Goal: Information Seeking & Learning: Learn about a topic

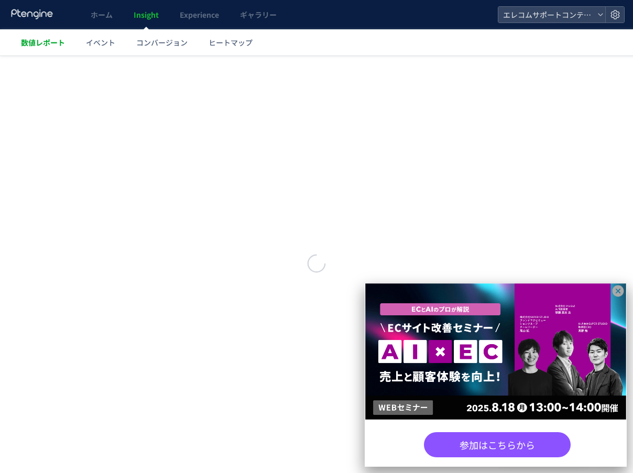
click at [47, 42] on span "数値レポート" at bounding box center [43, 42] width 44 height 10
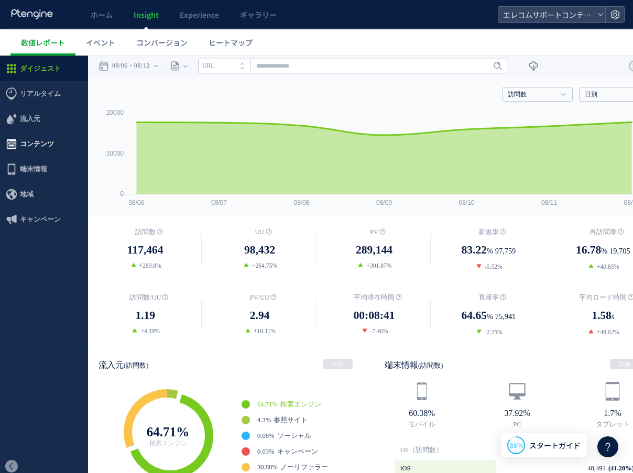
click at [25, 140] on span "コンテンツ" at bounding box center [37, 143] width 34 height 25
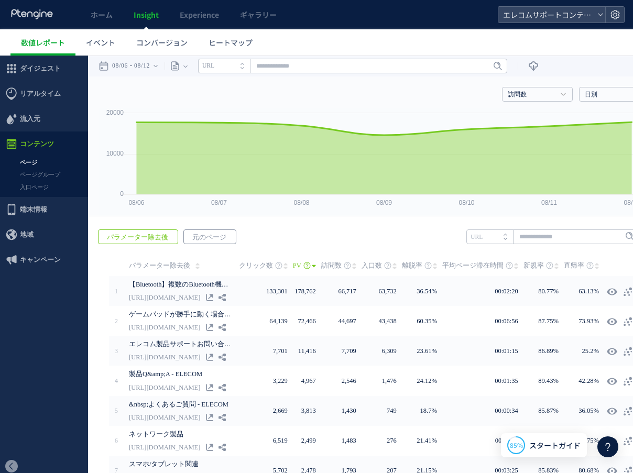
click at [212, 236] on span "元のページ" at bounding box center [209, 237] width 51 height 15
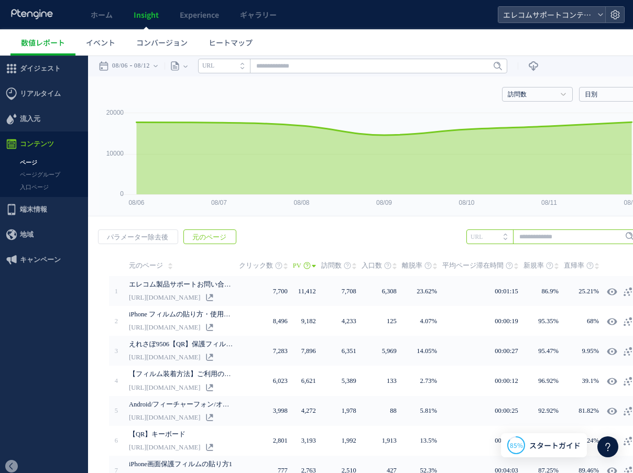
click at [540, 236] on input "text" at bounding box center [552, 236] width 173 height 15
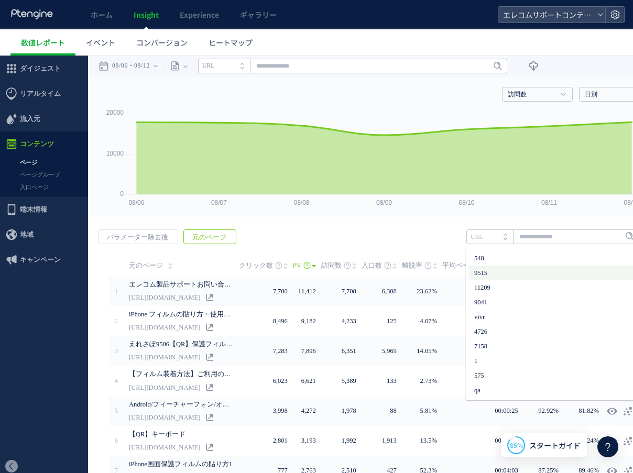
click at [504, 273] on li "9515" at bounding box center [552, 273] width 167 height 14
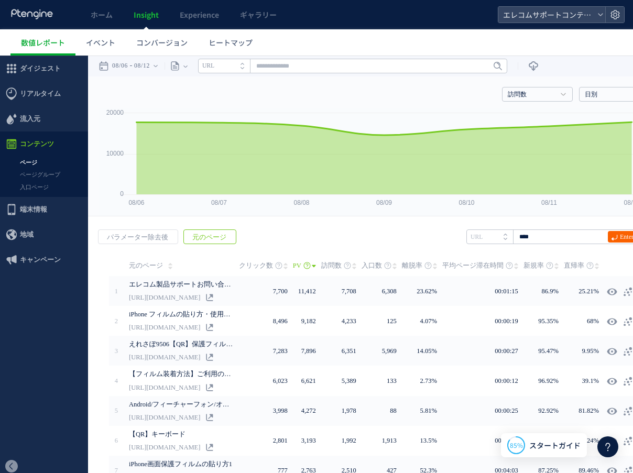
click at [620, 235] on span "Enter" at bounding box center [627, 237] width 14 height 12
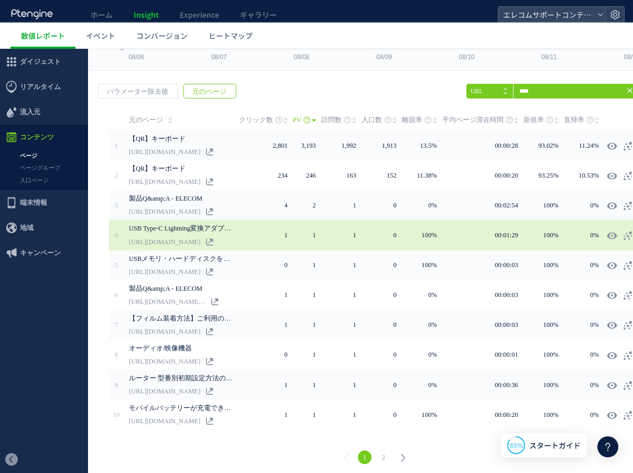
scroll to position [8, 0]
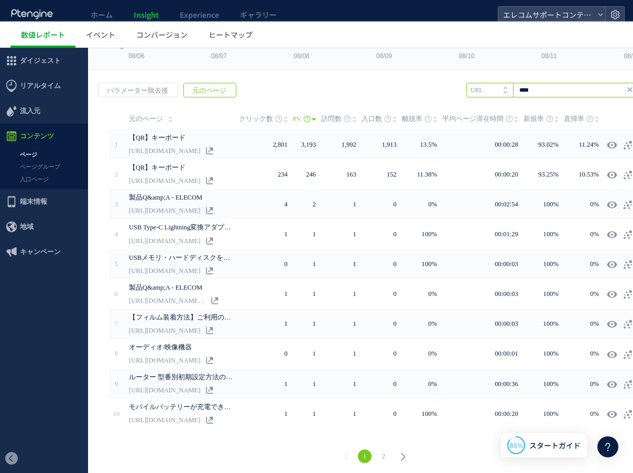
click at [559, 97] on input "****" at bounding box center [552, 90] width 173 height 15
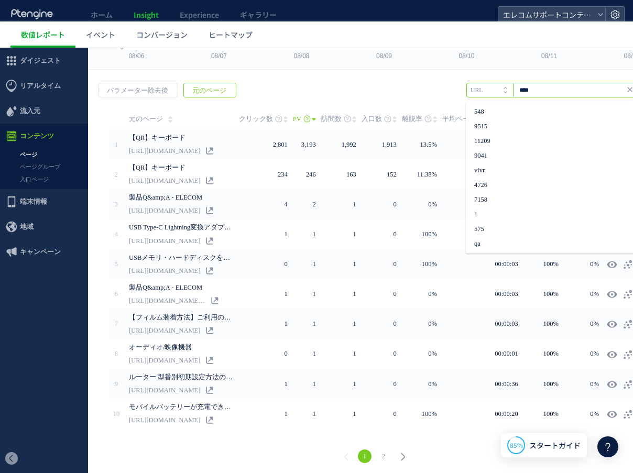
click at [512, 89] on input "****" at bounding box center [552, 90] width 173 height 15
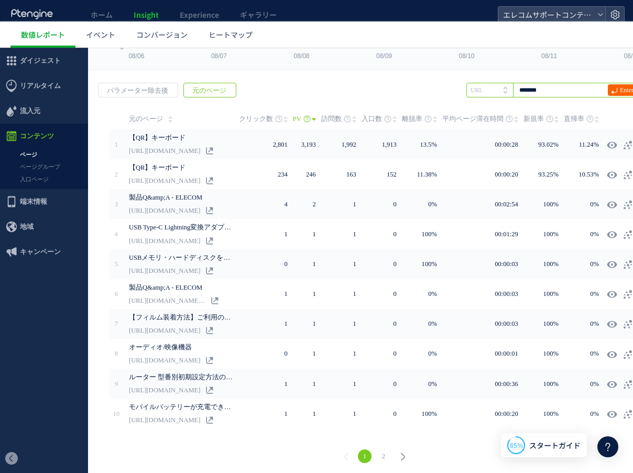
type input "*******"
click at [620, 95] on span "Enter" at bounding box center [627, 90] width 14 height 12
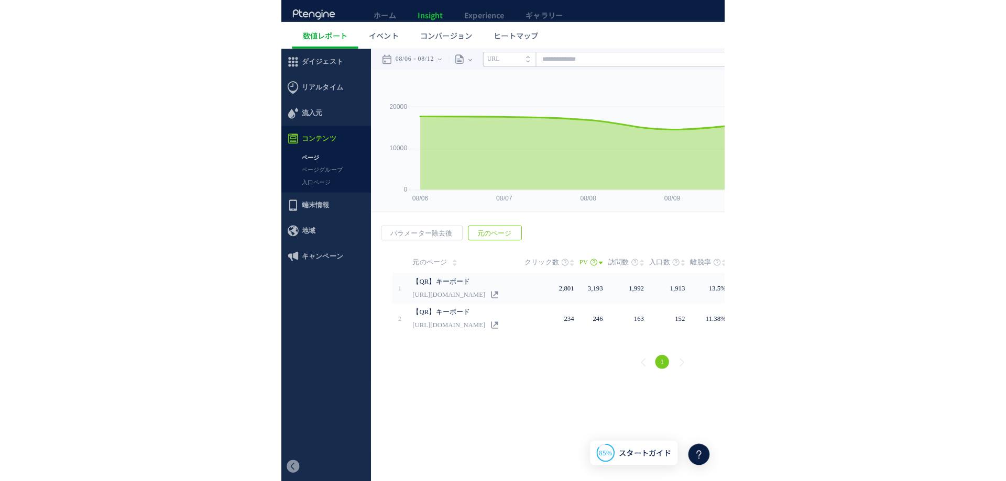
scroll to position [0, 0]
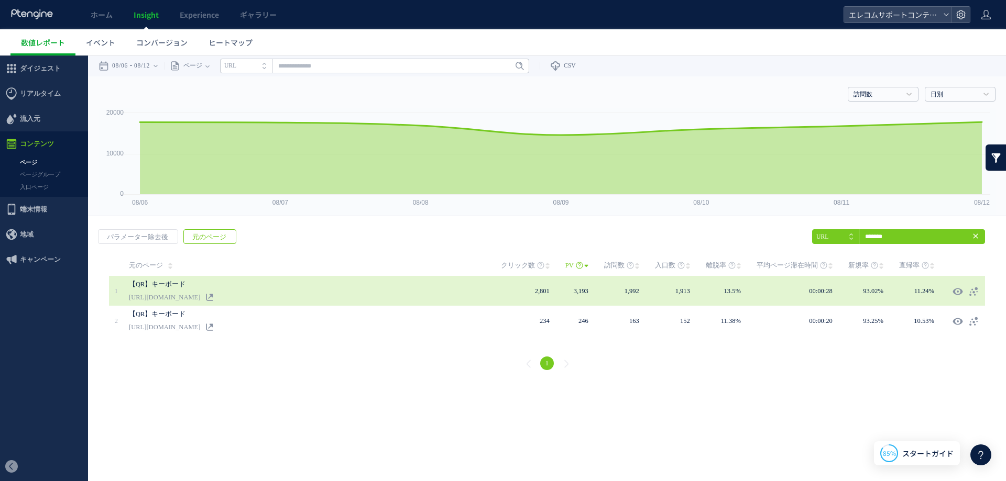
click at [632, 285] on div at bounding box center [967, 291] width 30 height 19
click at [632, 290] on icon at bounding box center [973, 292] width 10 height 10
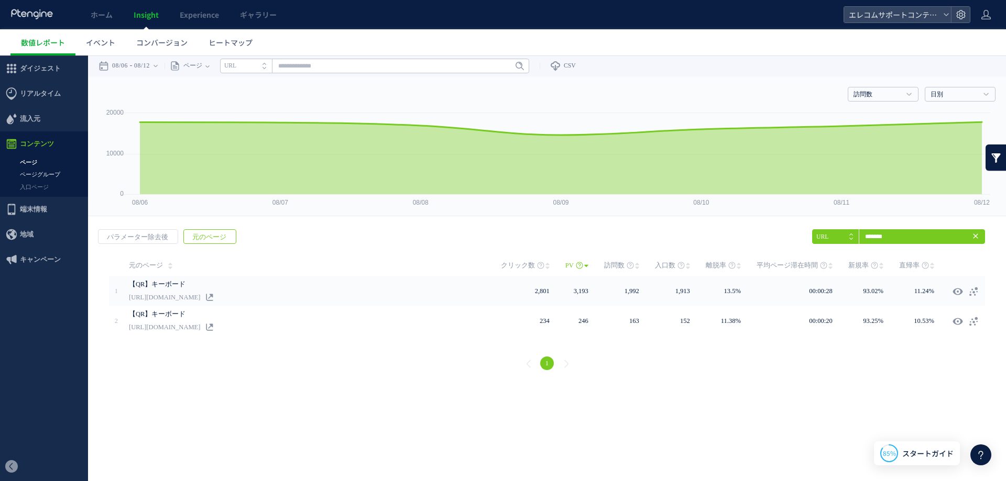
click at [36, 174] on link "ページグループ" at bounding box center [44, 175] width 88 height 12
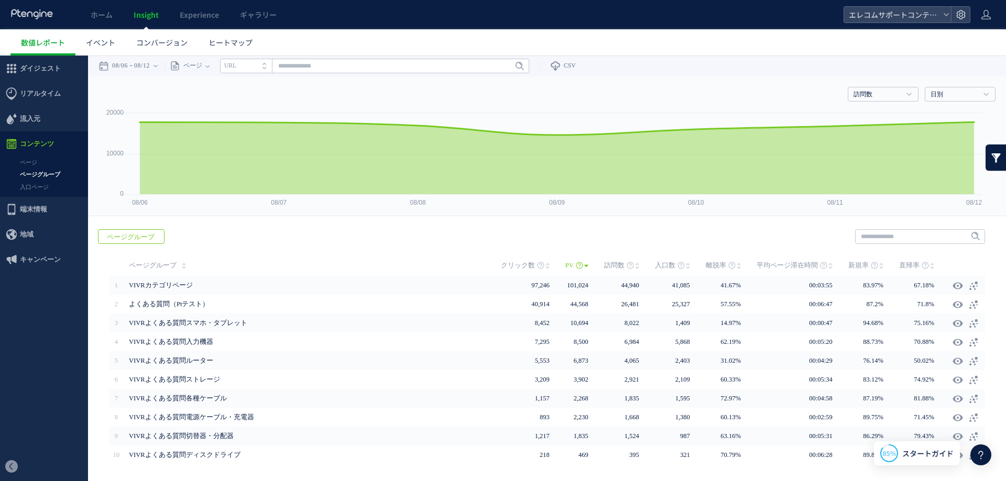
click at [34, 163] on link "ページ" at bounding box center [44, 163] width 88 height 12
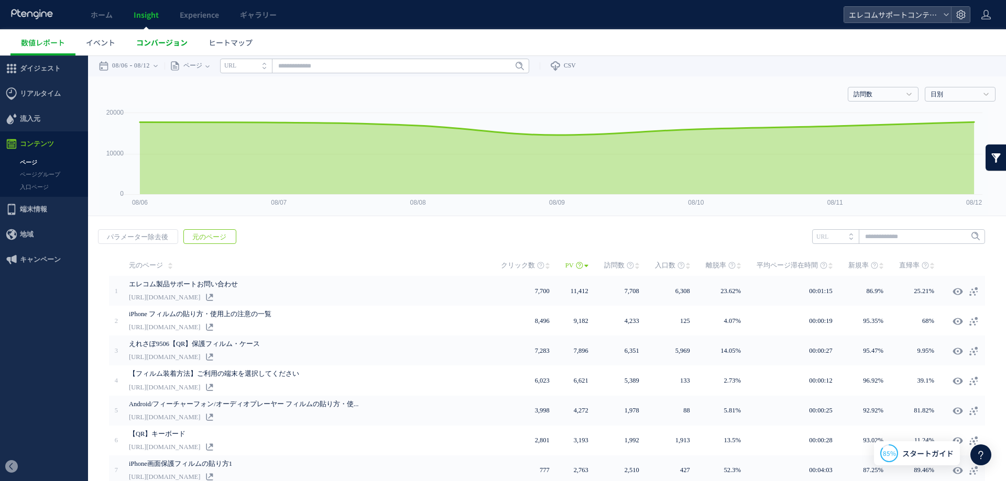
click at [164, 42] on span "コンバージョン" at bounding box center [161, 42] width 51 height 10
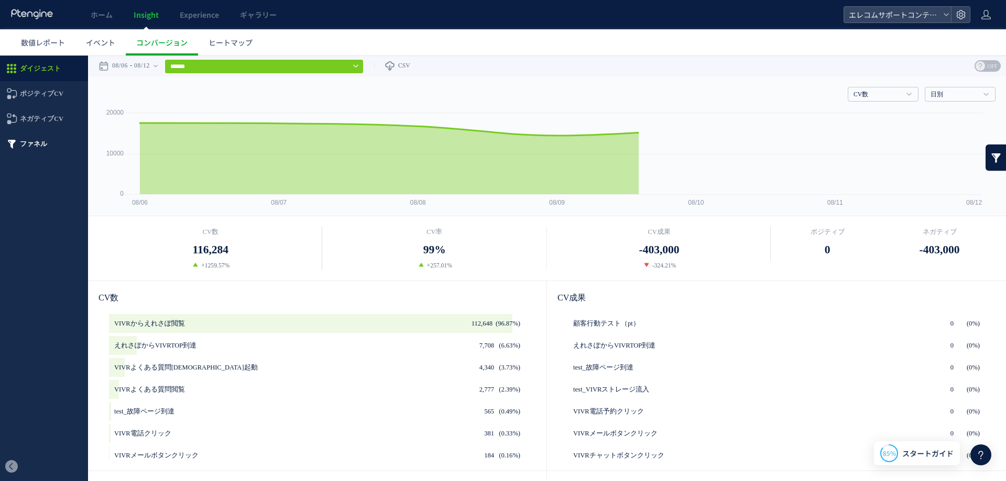
click at [25, 144] on span "ファネル" at bounding box center [33, 143] width 27 height 25
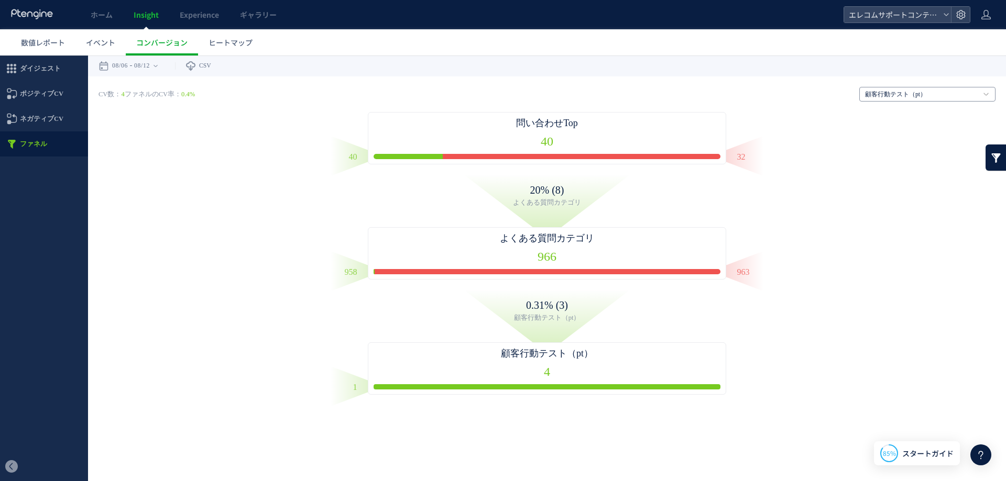
click at [632, 95] on link "顧客行動テスト（pt）" at bounding box center [921, 94] width 113 height 9
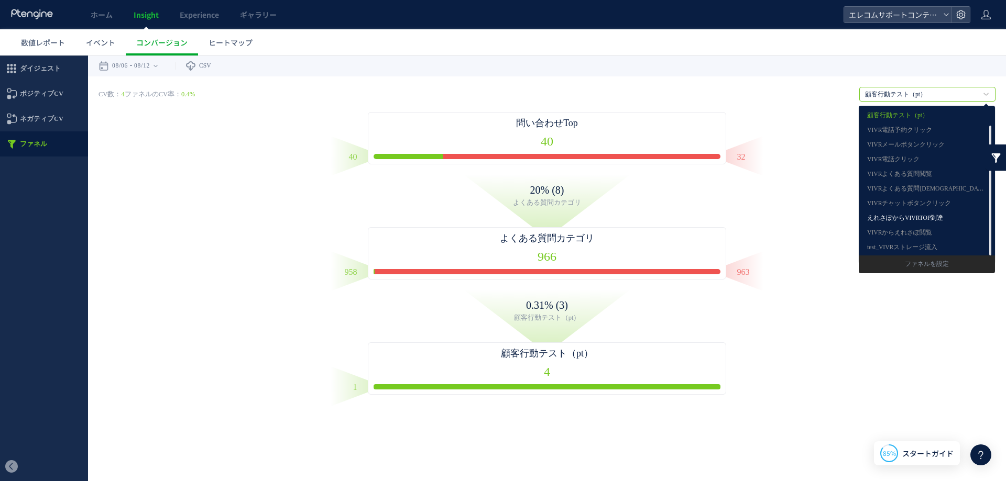
scroll to position [19, 0]
click at [632, 199] on link "えれさぽからVIVRTOP到達" at bounding box center [926, 200] width 119 height 14
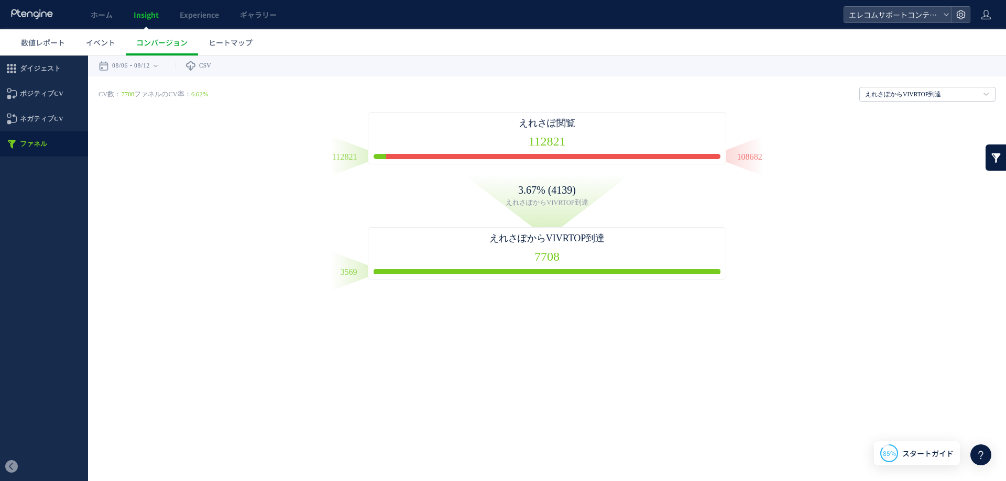
click at [338, 155] on div "112821 Entry 112548 https://vivr.elecom.co.jp/6/elecomgroup 68 https://vivr.ele…" at bounding box center [350, 157] width 36 height 12
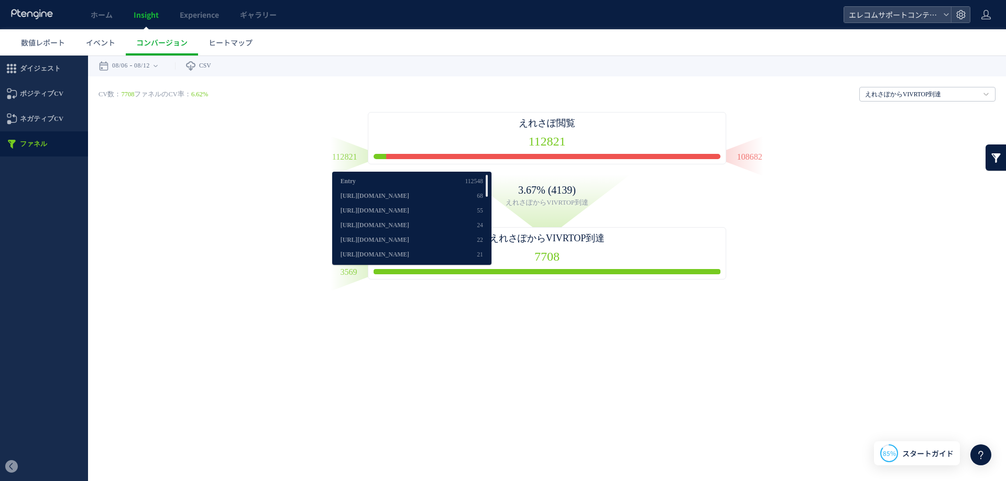
click at [632, 150] on div "えれさぽ閲覧 112821" at bounding box center [547, 138] width 359 height 52
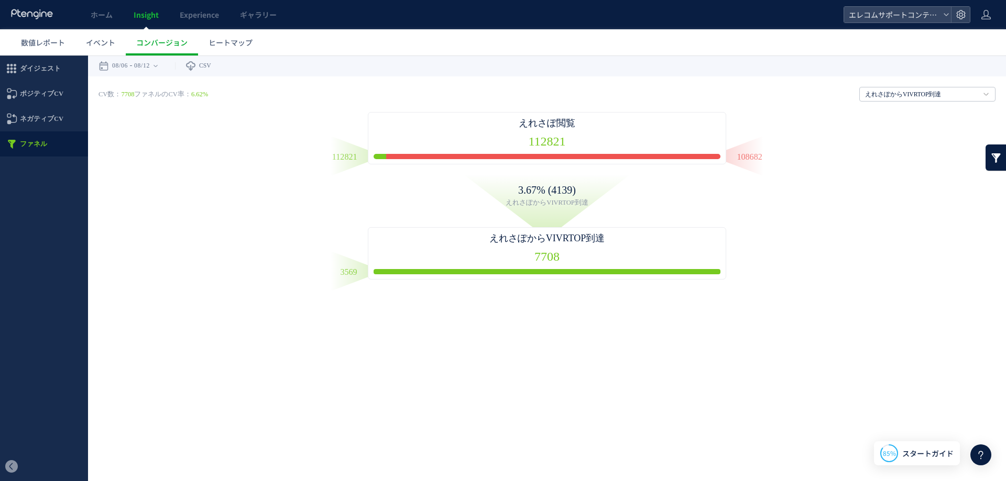
click at [632, 154] on div "108682 Exit 108465 https://vivr.elecom.co.jp/1/support_smartphone 68 https://vi…" at bounding box center [744, 157] width 36 height 12
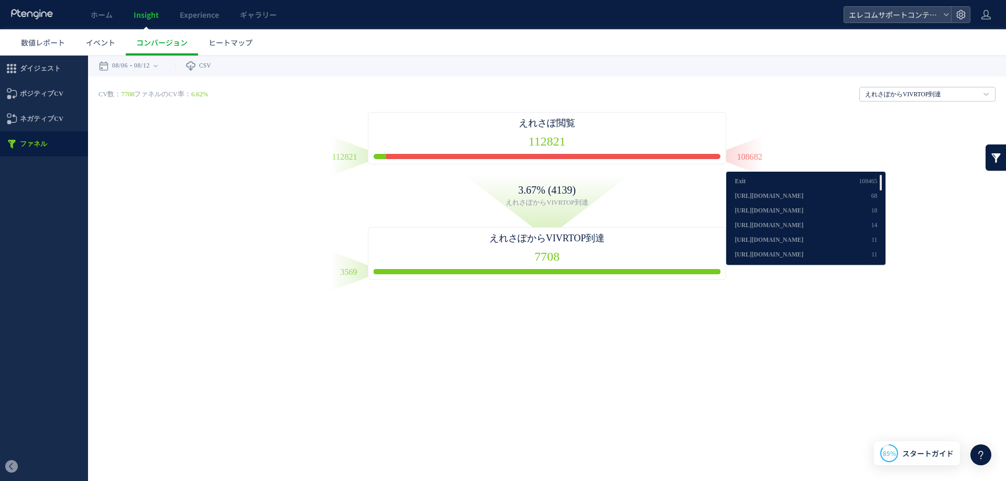
click at [632, 124] on div "CV数： 7708 ファネルのCV率： 6.62% えれさぽからVIVRTOP到達 顧客行動テスト（pt） VIVR電話予約クリック VIVRメールボタンクリ…" at bounding box center [546, 183] width 897 height 193
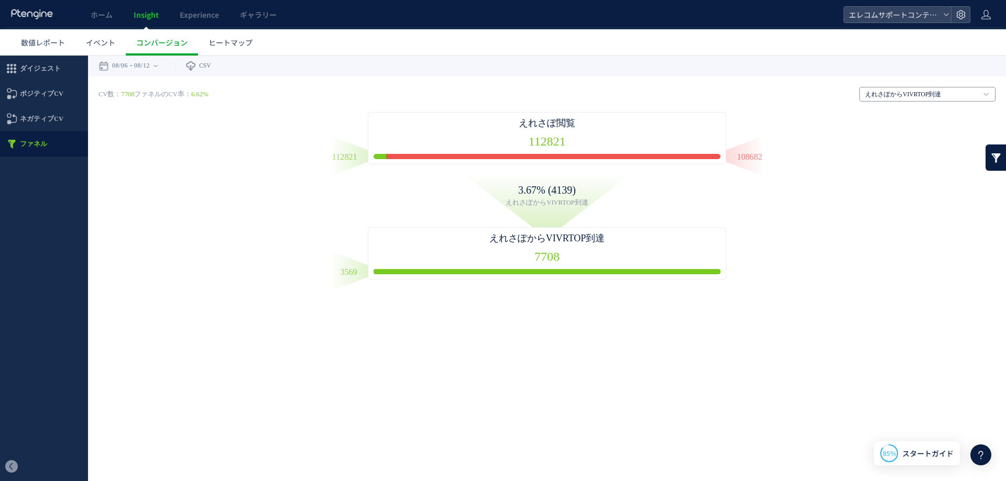
click at [632, 95] on link "えれさぽからVIVRTOP到達" at bounding box center [921, 94] width 113 height 9
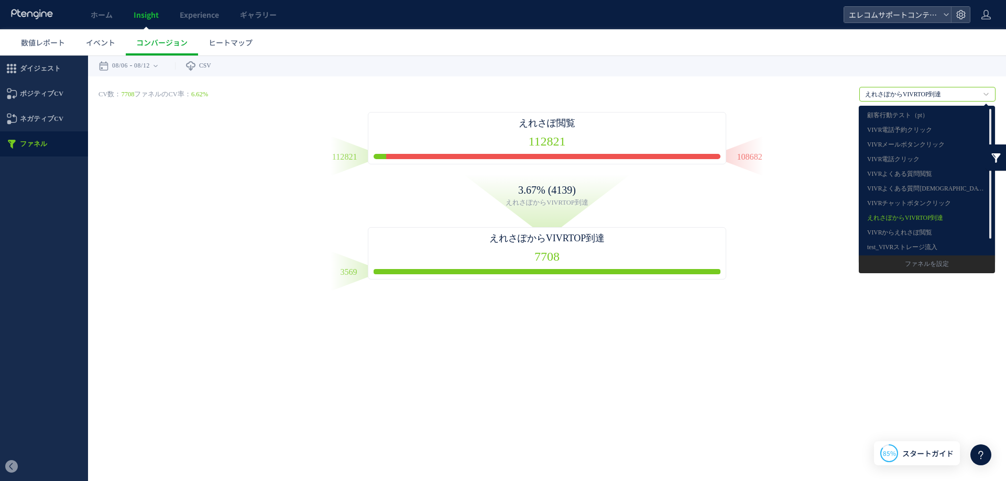
click at [632, 163] on div "CV数： 7708 ファネルのCV率： 6.62% えれさぽからVIVRTOP到達 顧客行動テスト（pt） VIVR電話予約クリック VIVRメールボタンクリ…" at bounding box center [546, 183] width 897 height 193
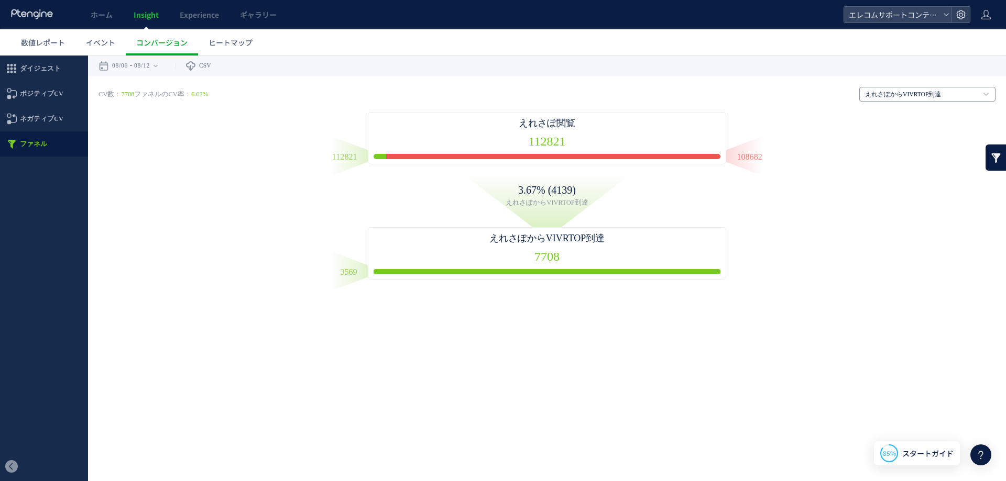
click at [632, 94] on link "えれさぽからVIVRTOP到達" at bounding box center [921, 94] width 113 height 9
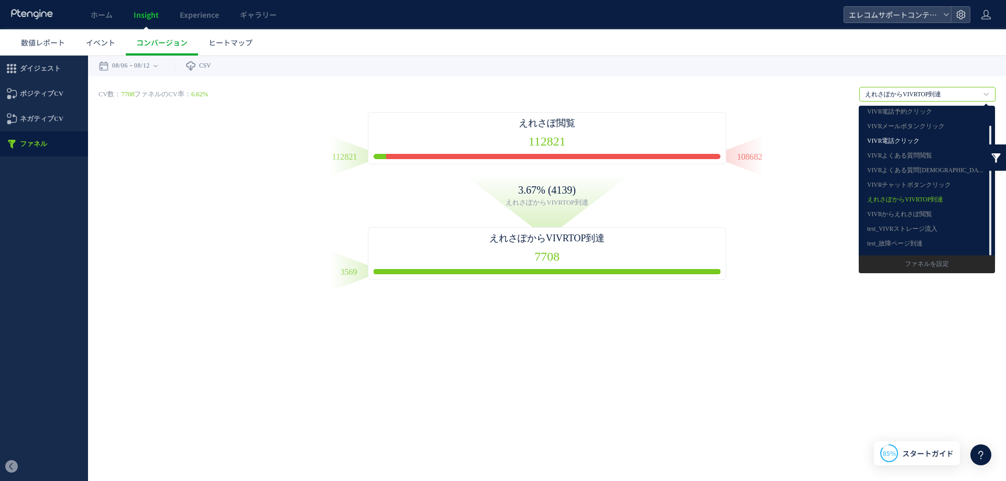
scroll to position [0, 0]
click at [632, 128] on link "VIVR電話予約クリック" at bounding box center [926, 131] width 119 height 14
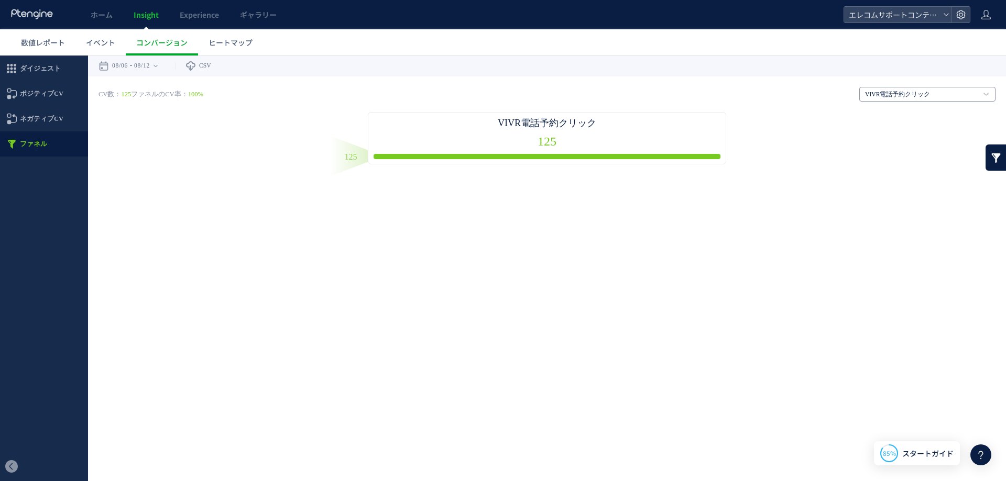
click at [632, 98] on link "VIVR電話予約クリック" at bounding box center [921, 94] width 113 height 9
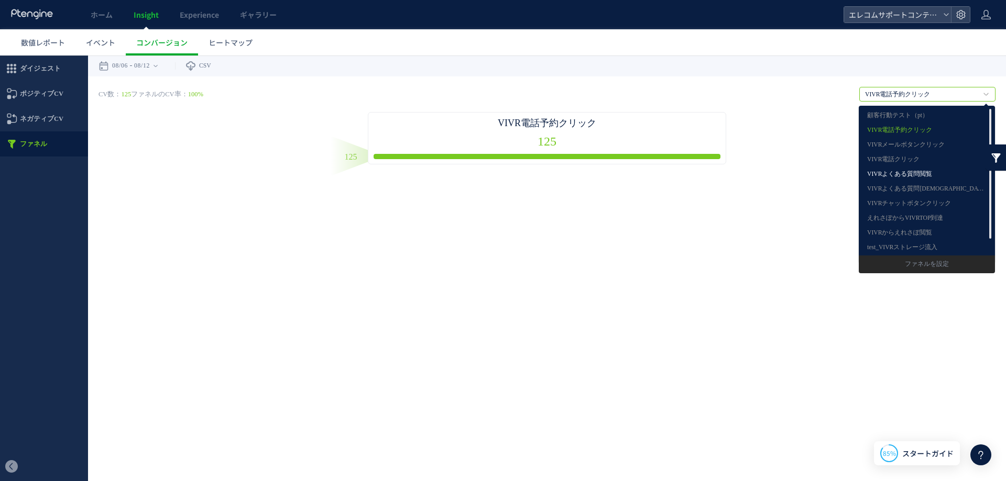
click at [632, 172] on link "VIVRよくある質問閲覧" at bounding box center [926, 175] width 119 height 14
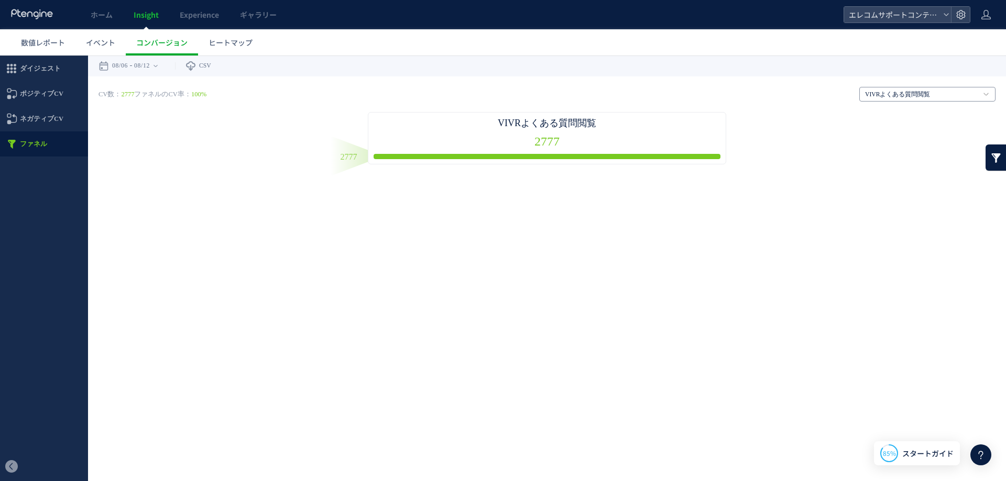
click at [632, 93] on link "VIVRよくある質問閲覧" at bounding box center [921, 94] width 113 height 9
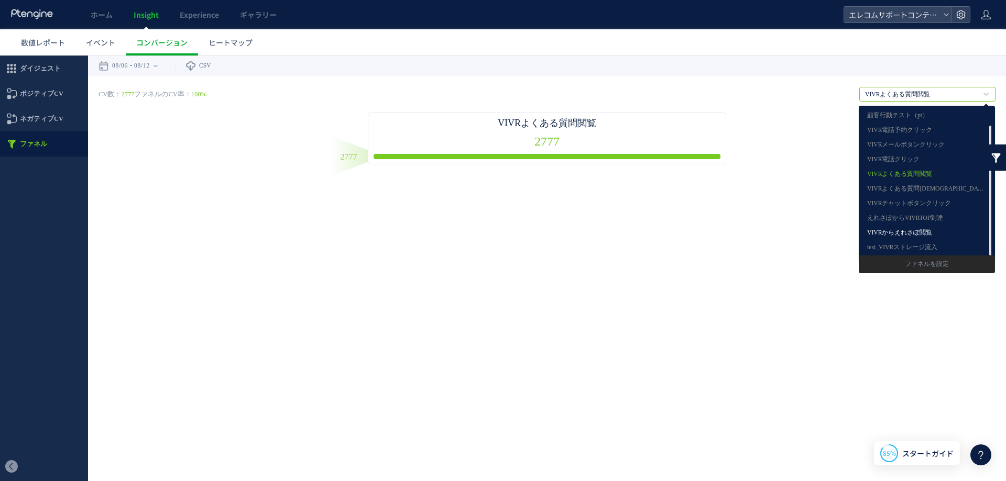
scroll to position [19, 0]
click at [632, 228] on link "test_VIVRストレージ流入" at bounding box center [926, 230] width 119 height 14
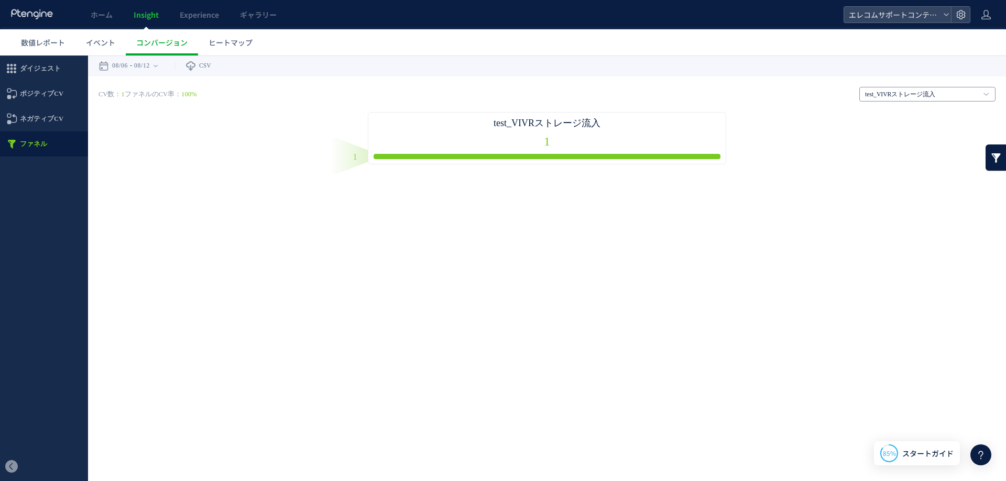
click at [632, 92] on link "test_VIVRストレージ流入" at bounding box center [921, 94] width 113 height 9
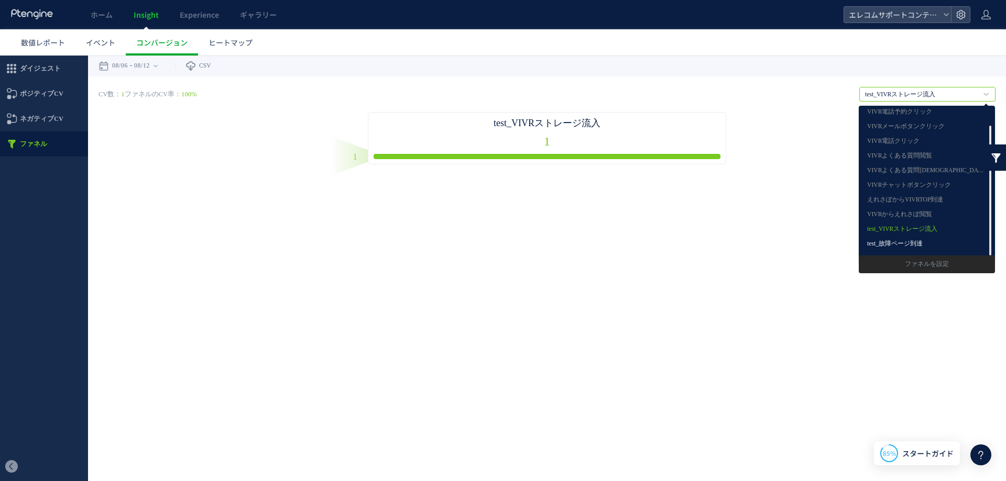
click at [632, 241] on link "test_故障ページ到達" at bounding box center [926, 244] width 119 height 14
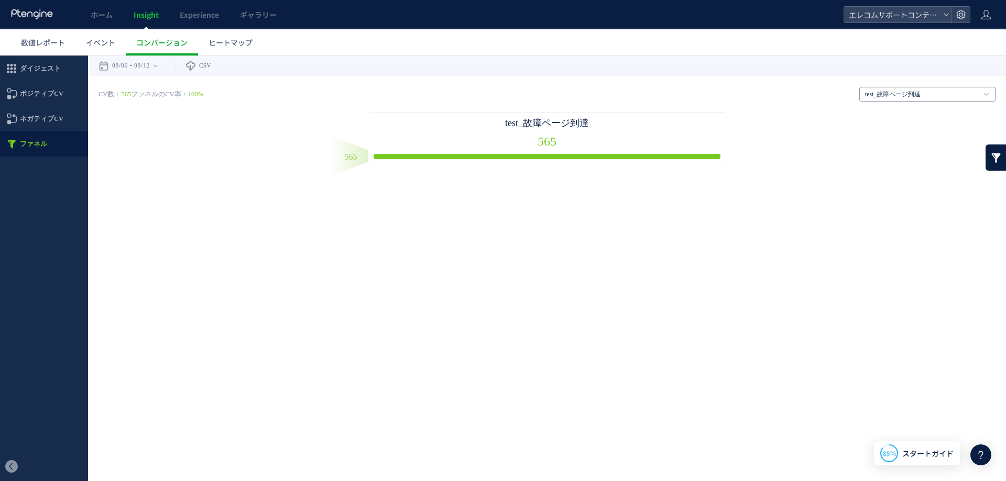
click at [632, 96] on link "test_故障ページ到達" at bounding box center [921, 94] width 113 height 9
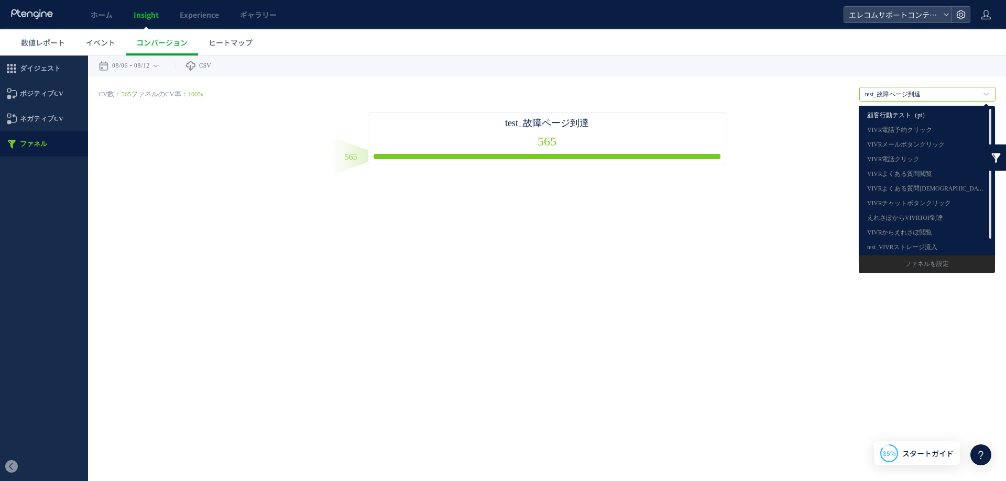
click at [632, 119] on link "顧客行動テスト（pt）" at bounding box center [926, 116] width 119 height 14
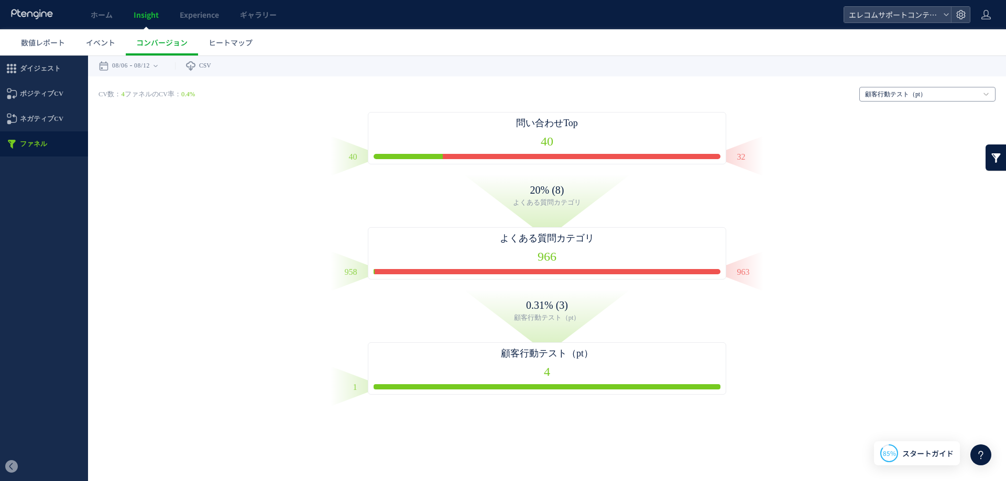
click at [632, 89] on h4 "顧客行動テスト（pt）" at bounding box center [927, 94] width 136 height 15
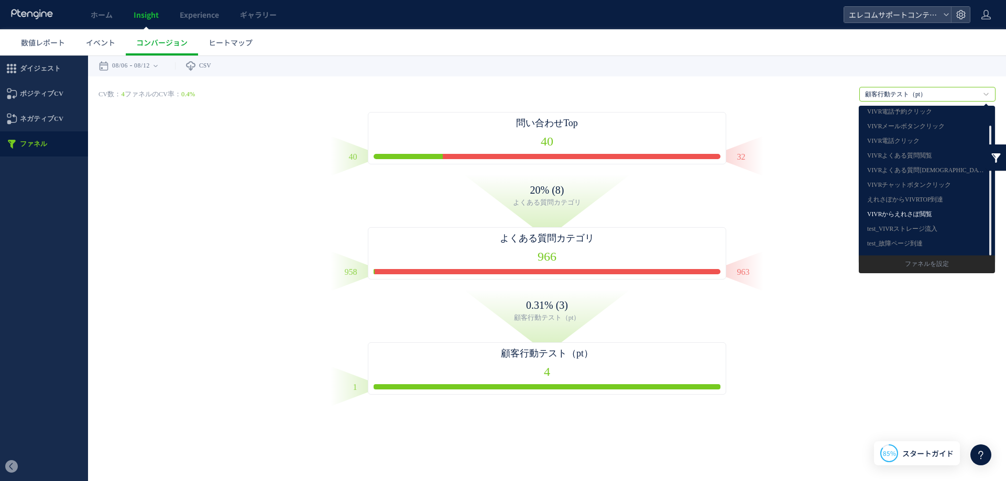
click at [632, 211] on link "VIVRからえれさぽ閲覧" at bounding box center [926, 215] width 119 height 14
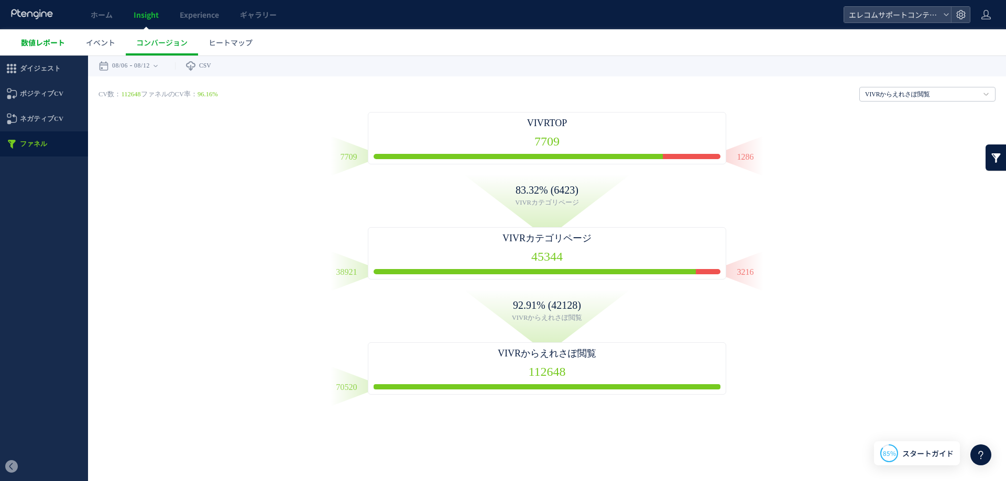
click at [30, 45] on span "数値レポート" at bounding box center [43, 42] width 44 height 10
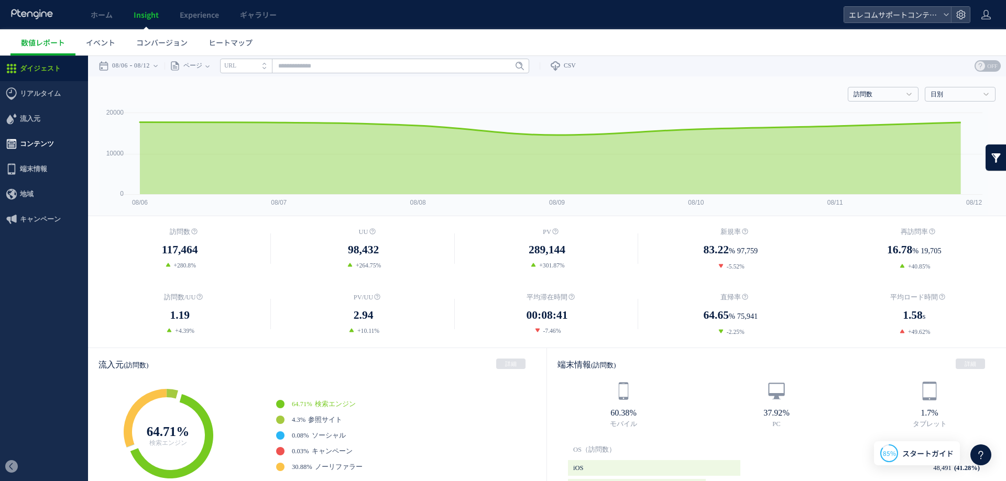
click at [29, 147] on span "コンテンツ" at bounding box center [37, 143] width 34 height 25
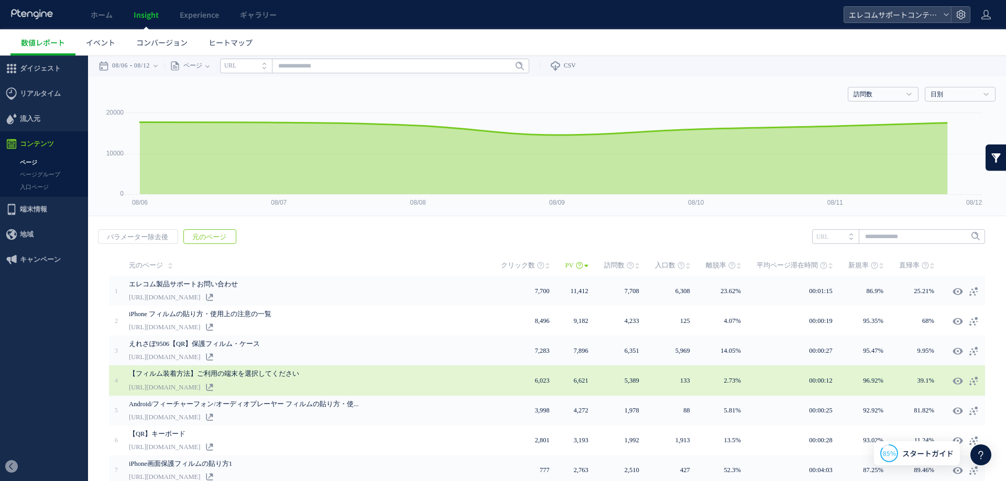
scroll to position [138, 0]
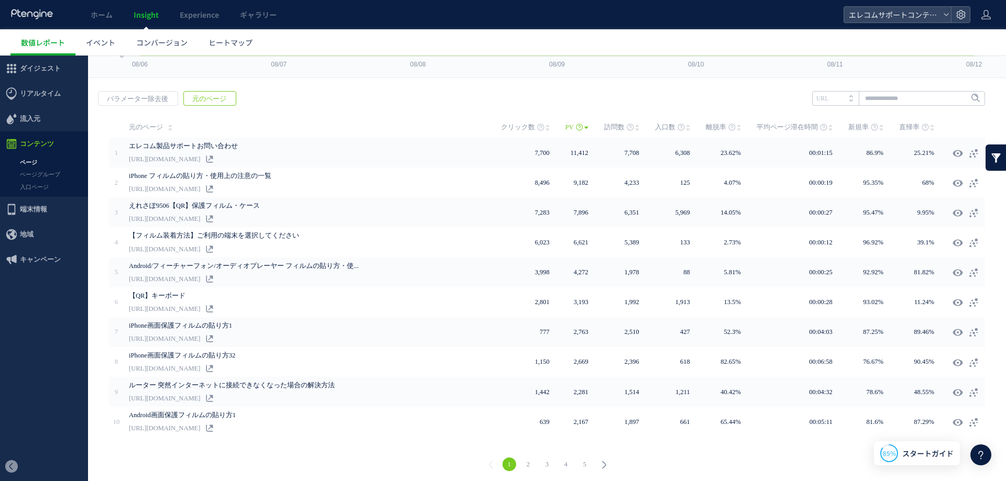
click at [528, 458] on link "2" at bounding box center [528, 465] width 14 height 14
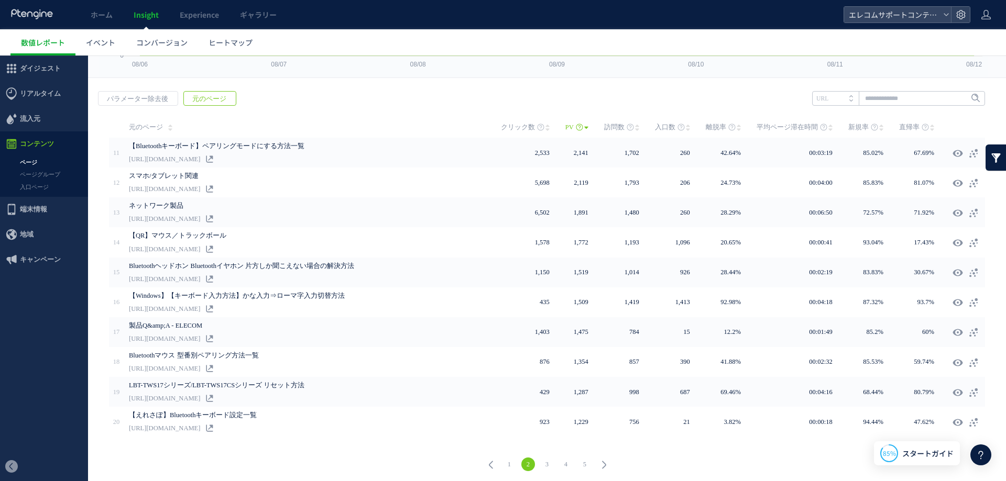
click at [545, 459] on link "3" at bounding box center [547, 465] width 14 height 14
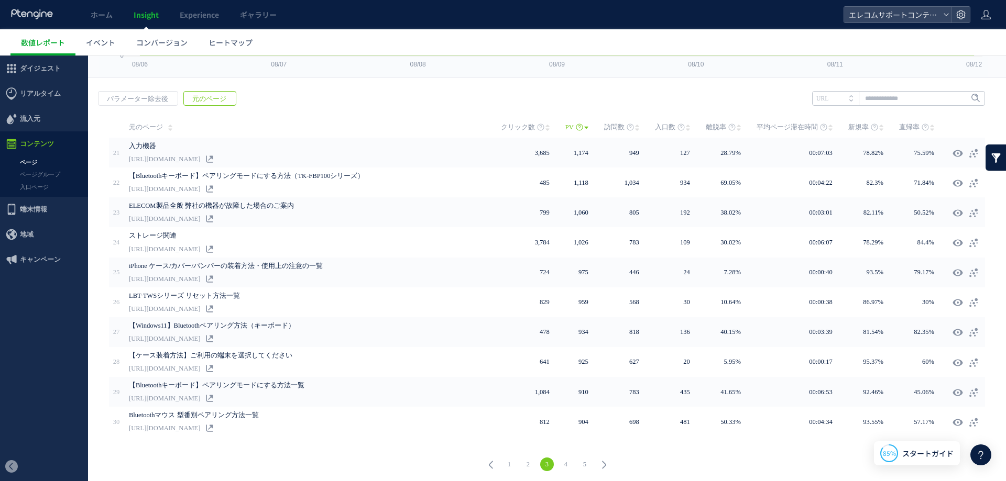
click at [508, 459] on link "1" at bounding box center [509, 465] width 14 height 14
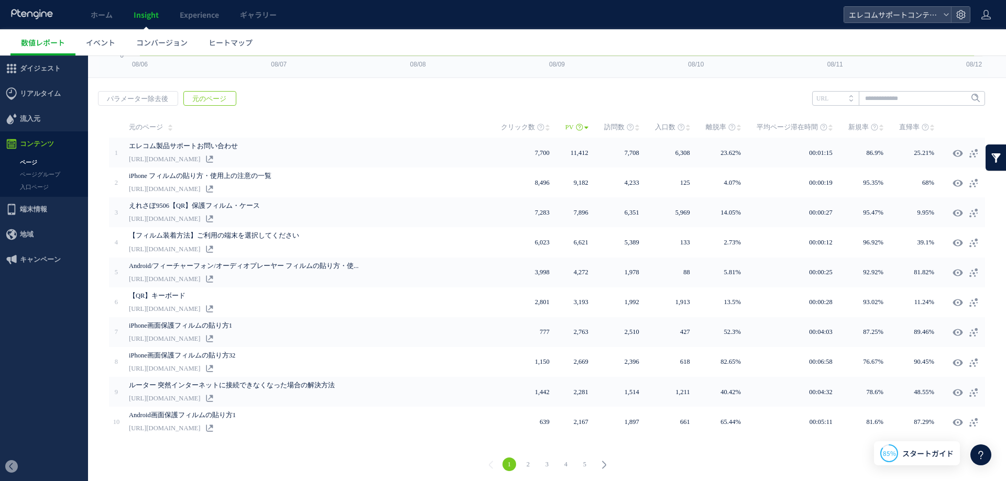
click at [525, 463] on link "2" at bounding box center [528, 465] width 14 height 14
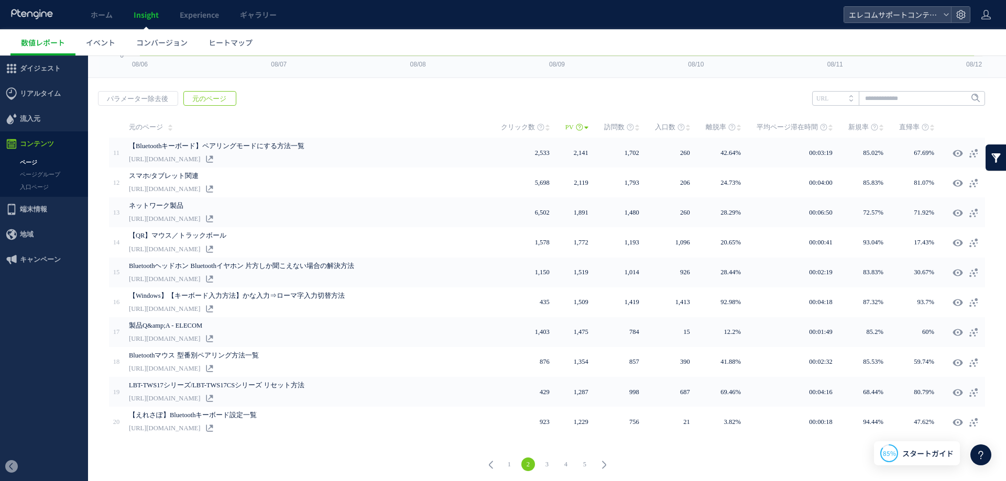
click at [503, 461] on link "1" at bounding box center [509, 465] width 14 height 14
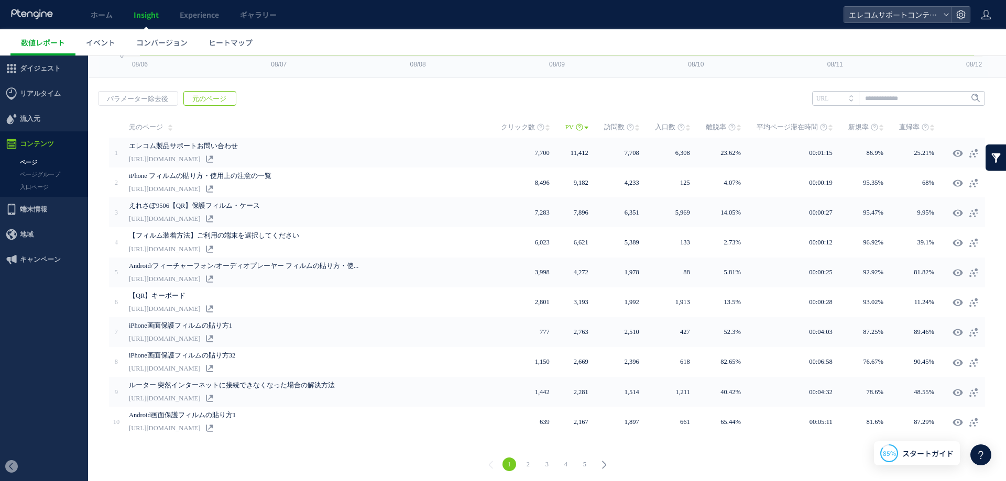
click at [565, 463] on link "4" at bounding box center [566, 465] width 14 height 14
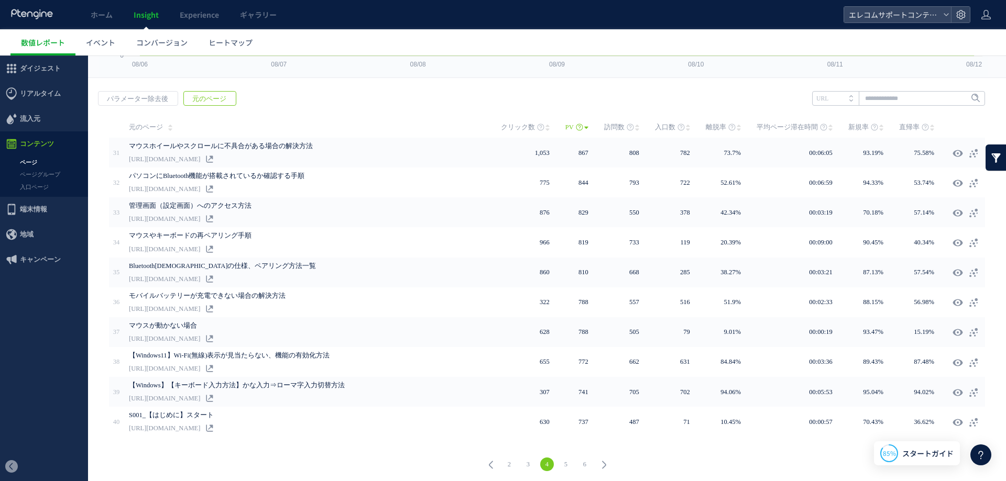
click at [492, 459] on icon at bounding box center [490, 465] width 15 height 15
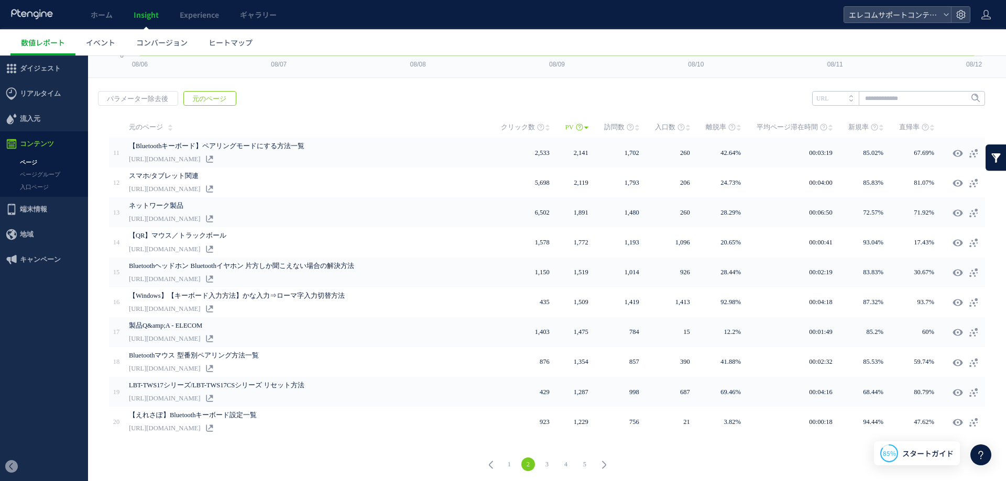
click at [510, 463] on link "1" at bounding box center [509, 465] width 14 height 14
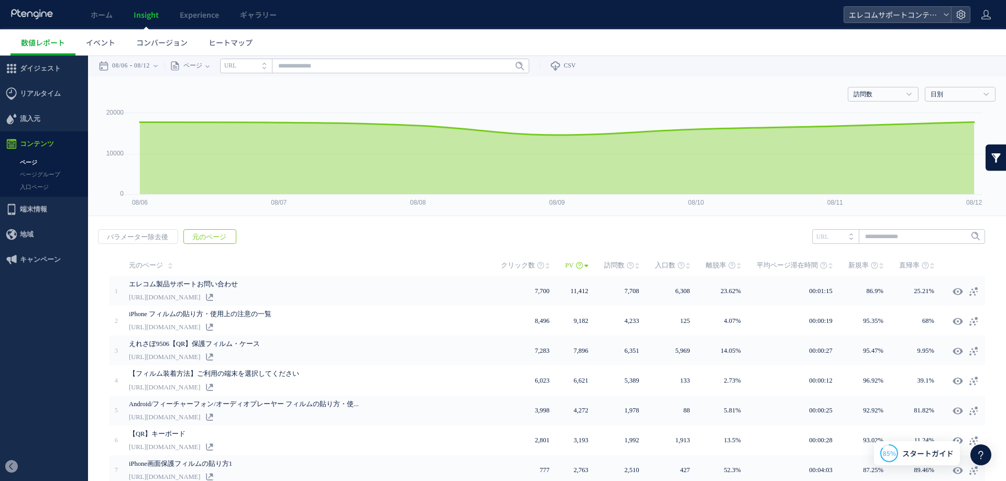
click at [201, 236] on span "元のページ" at bounding box center [209, 237] width 51 height 15
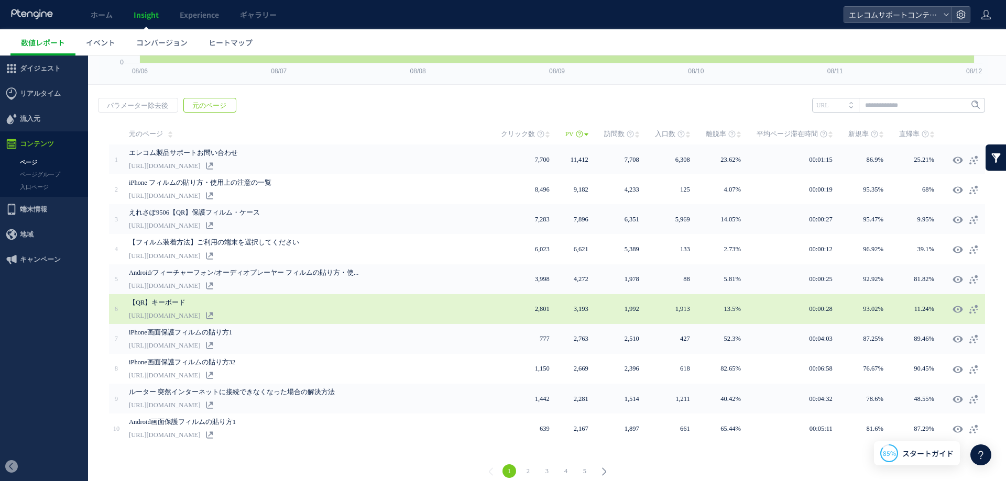
scroll to position [138, 0]
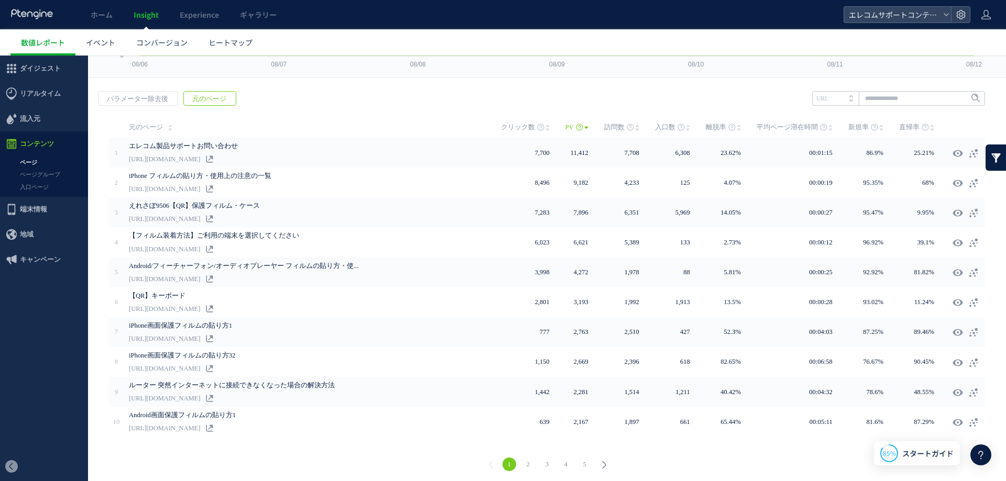
click at [537, 463] on li "3" at bounding box center [546, 465] width 19 height 14
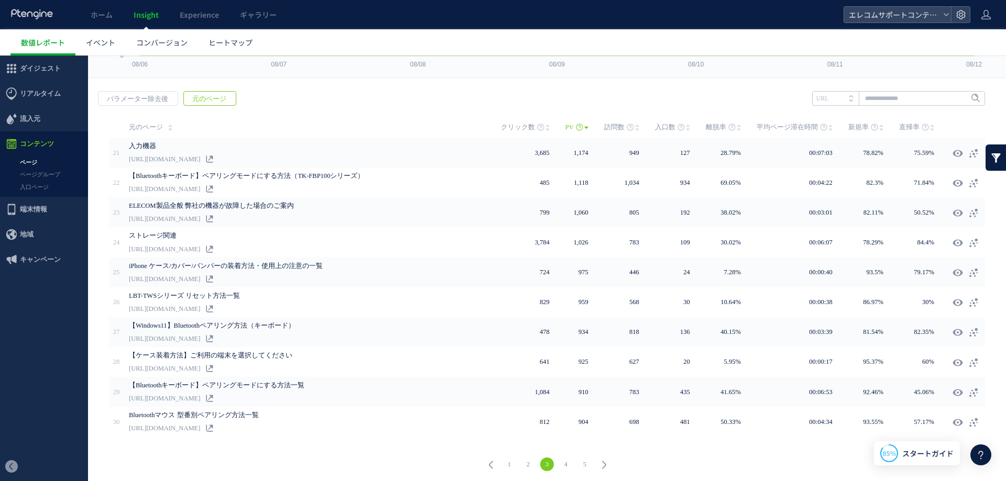
click at [541, 463] on link "3" at bounding box center [547, 465] width 14 height 14
click at [559, 462] on link "4" at bounding box center [566, 465] width 14 height 14
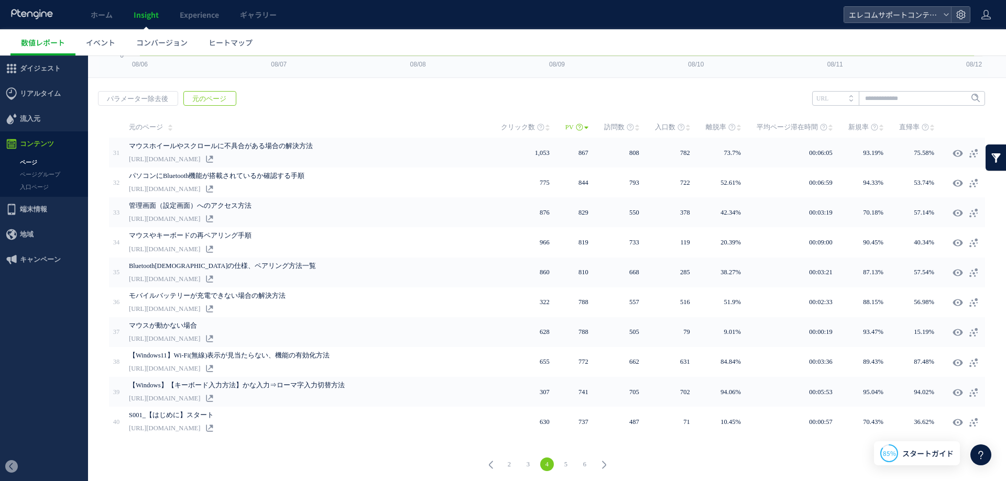
click at [586, 459] on link "6" at bounding box center [585, 465] width 14 height 14
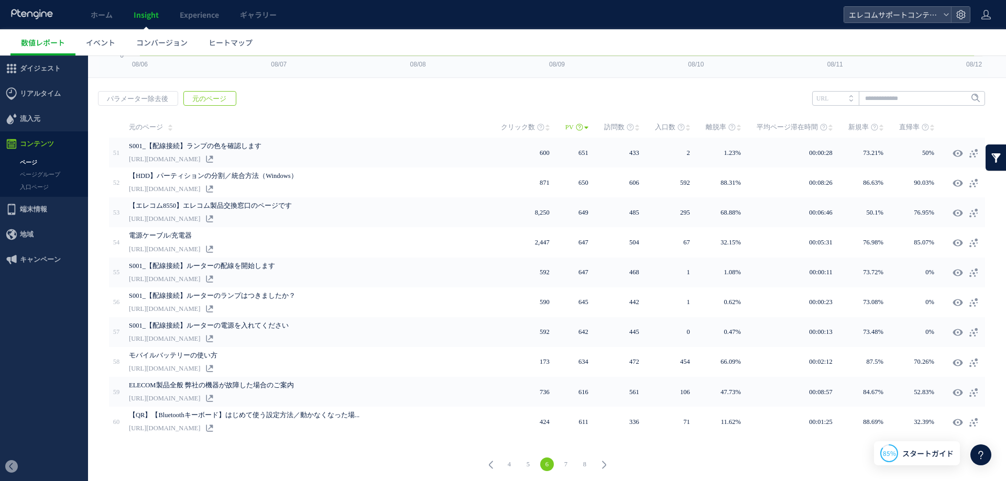
click at [598, 461] on icon at bounding box center [604, 465] width 15 height 15
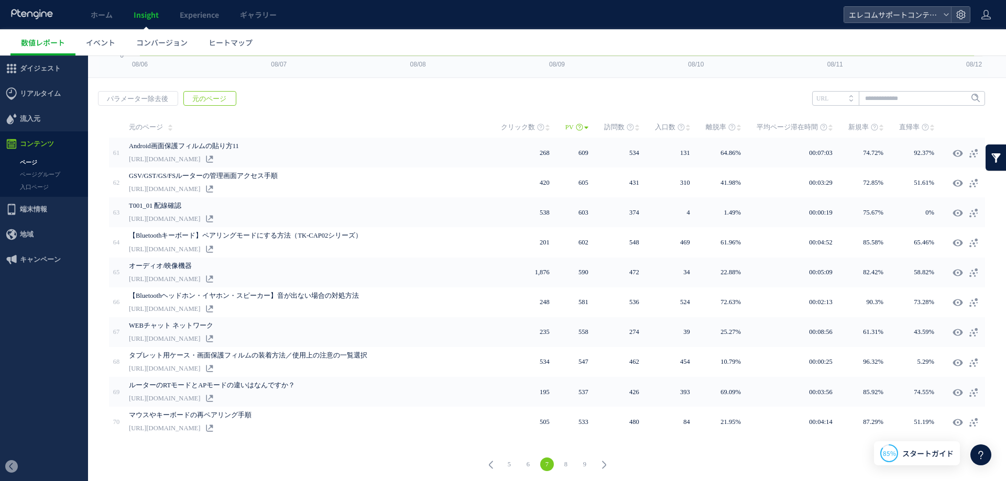
click at [598, 461] on icon at bounding box center [604, 465] width 15 height 15
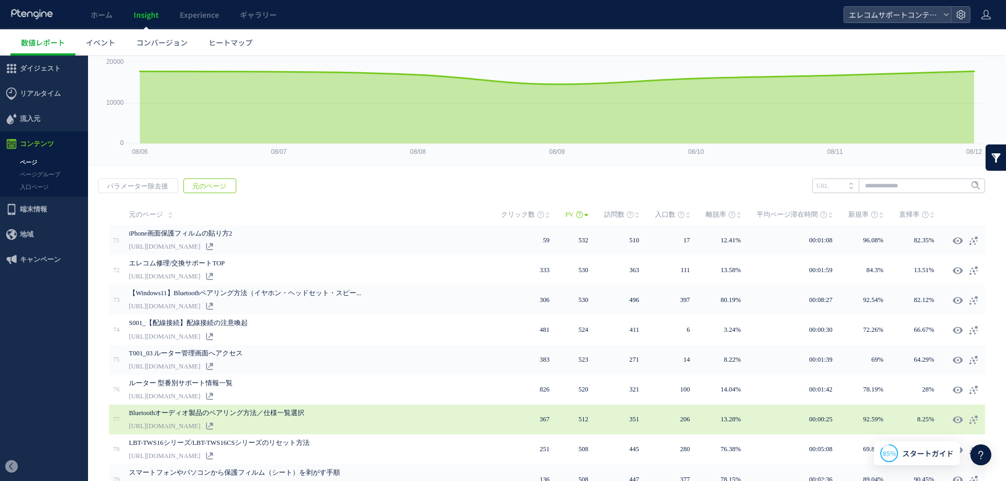
scroll to position [0, 0]
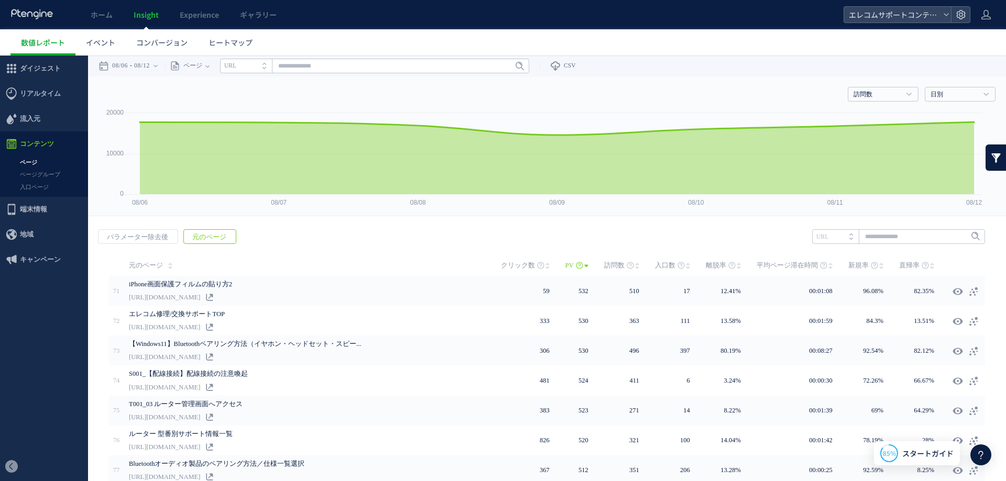
click at [494, 240] on div "戻る パラメーター除去後 元のページ ヒートマップを計測させるには、解析コードを実装してください。 実装 URL" at bounding box center [547, 421] width 918 height 404
click at [131, 234] on span "パラメーター除去後" at bounding box center [137, 237] width 78 height 15
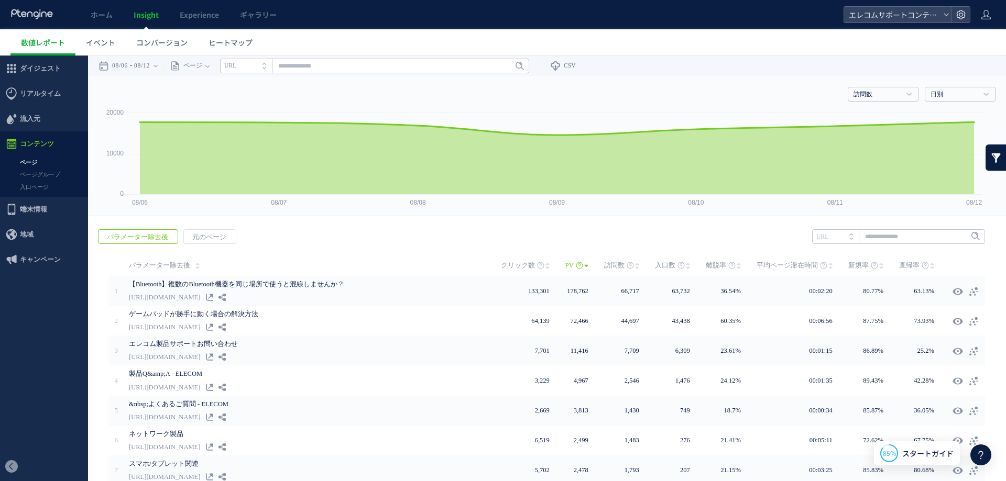
click at [285, 245] on div "戻る パラメーター除去後 元のページ ヒートマップを計測させるには、解析コードを実装してください。 実装 URL" at bounding box center [547, 421] width 918 height 404
click at [223, 241] on span "元のページ" at bounding box center [209, 237] width 51 height 15
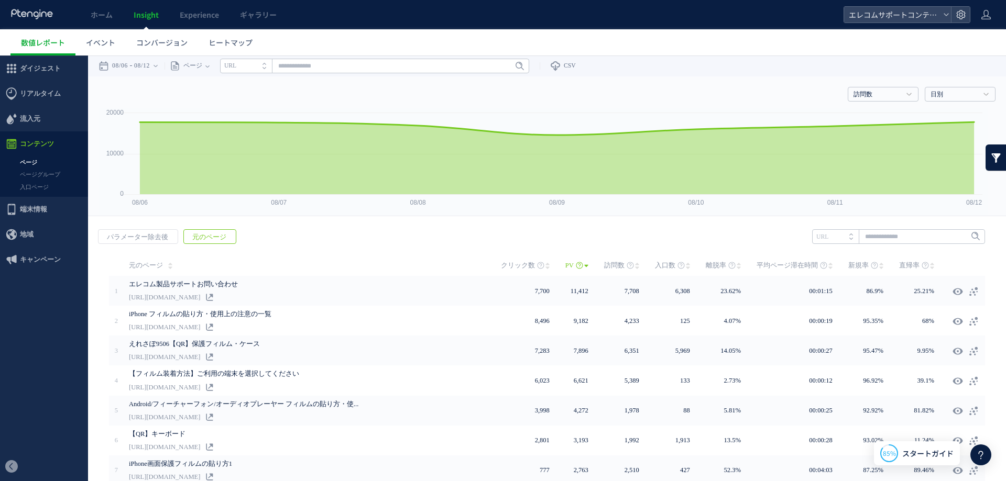
click at [314, 240] on div "戻る パラメーター除去後 元のページ ヒートマップを計測させるには、解析コードを実装してください。 実装 URL" at bounding box center [547, 421] width 918 height 404
click at [48, 176] on link "ページグループ" at bounding box center [44, 175] width 88 height 12
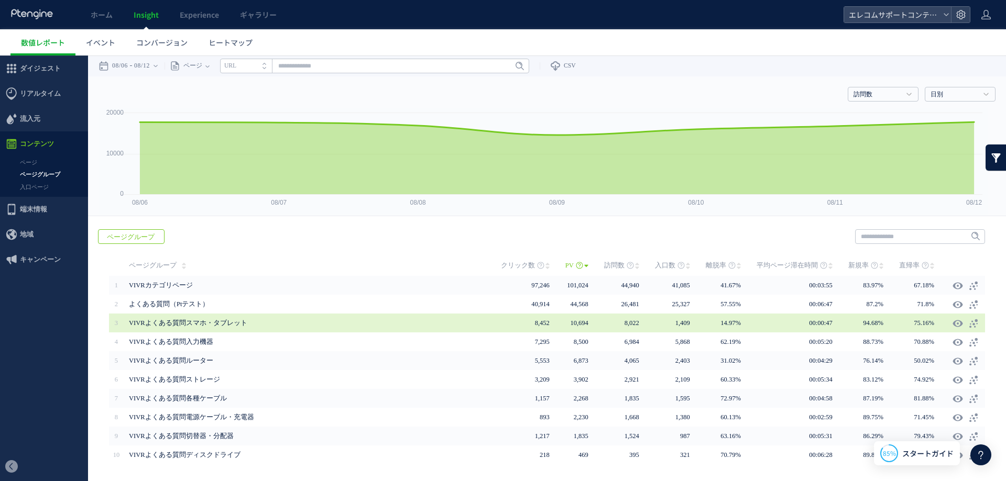
click at [451, 325] on span "VIVRよくある質問スマホ・タブレット" at bounding box center [315, 323] width 372 height 19
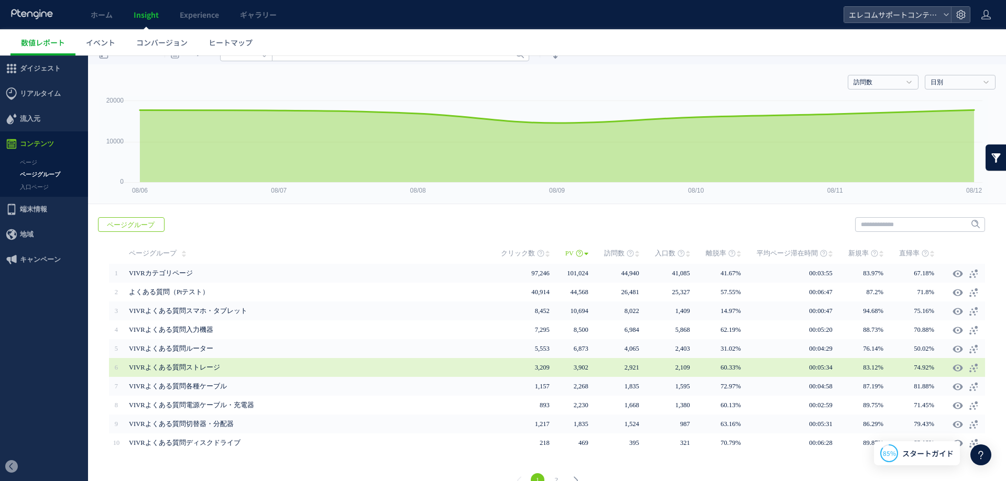
scroll to position [31, 0]
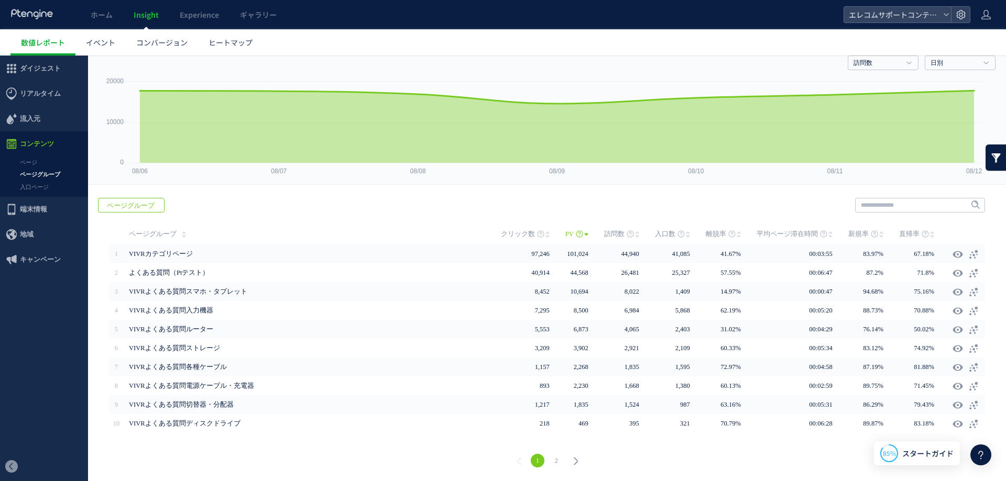
click at [985, 161] on link at bounding box center [995, 158] width 21 height 26
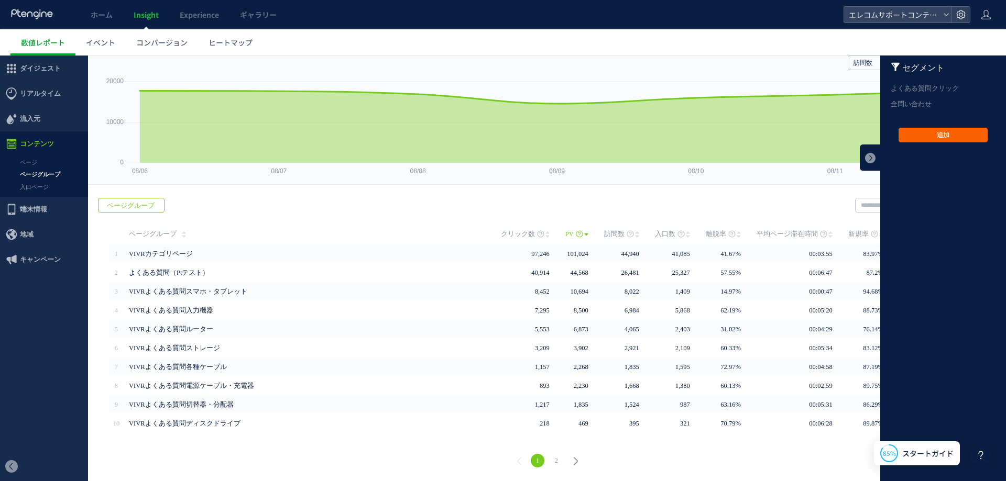
click at [919, 134] on button "追加" at bounding box center [942, 135] width 89 height 15
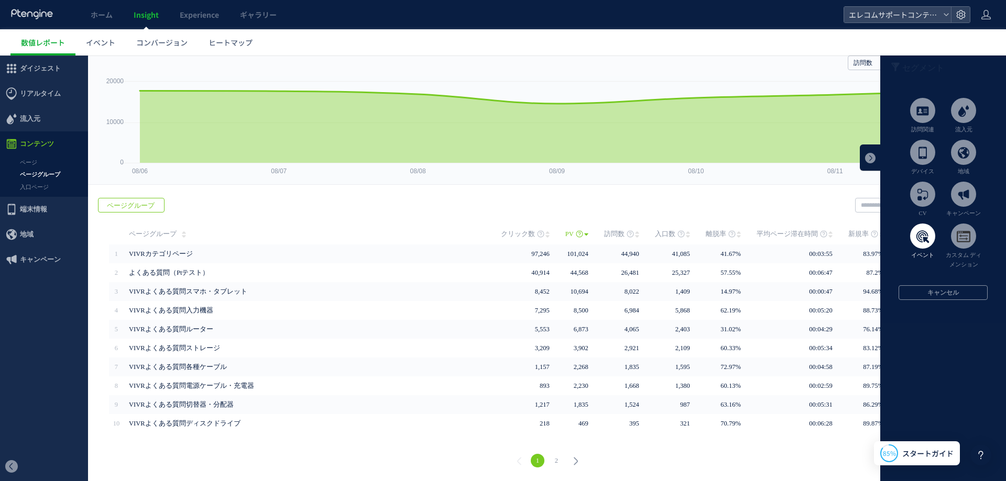
click at [917, 238] on span at bounding box center [922, 236] width 25 height 25
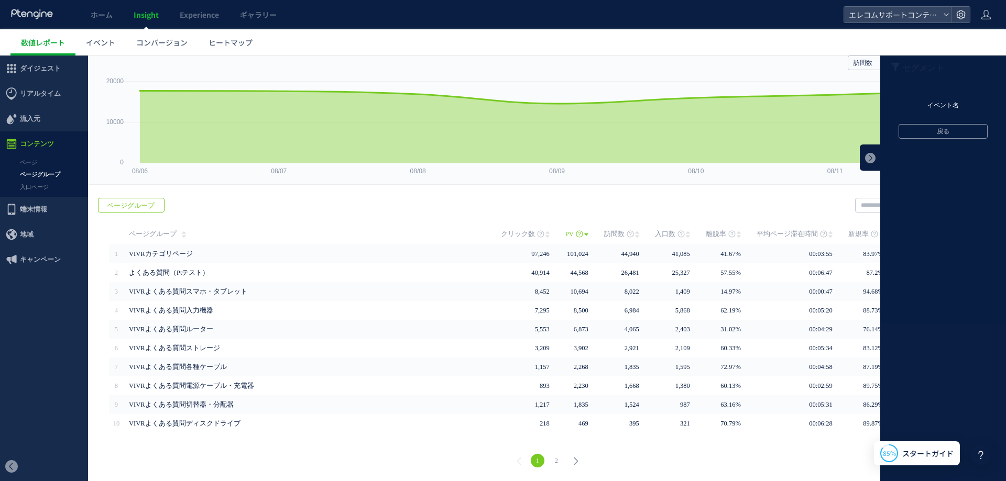
click at [930, 99] on li "イベント名" at bounding box center [943, 106] width 126 height 16
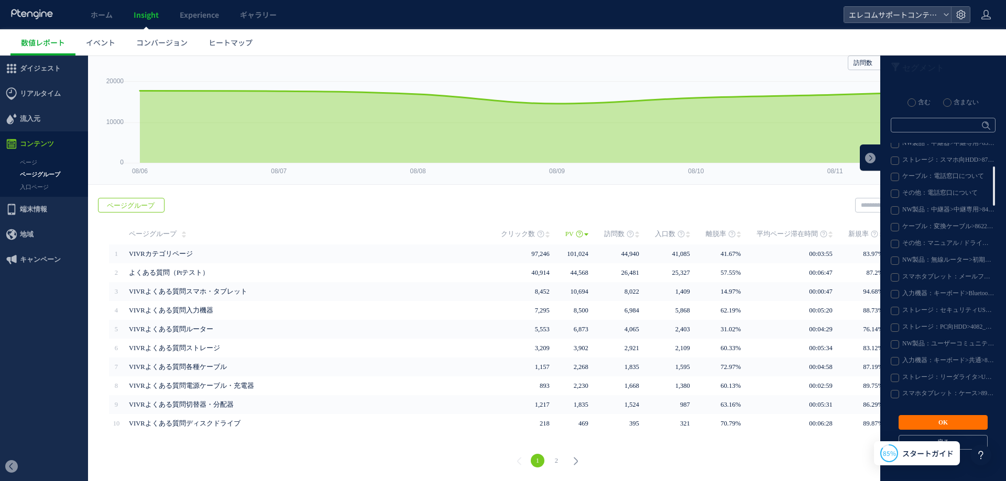
scroll to position [206, 0]
click at [723, 199] on div "戻る ページグループ ヒートマップを計測させるには、解析コードを実装してください。 実装 URL 1" at bounding box center [547, 335] width 918 height 294
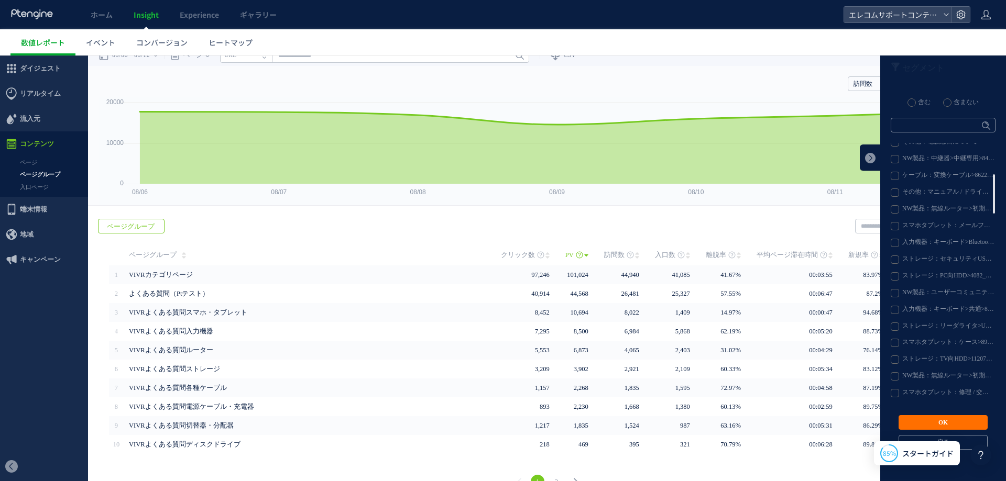
scroll to position [0, 0]
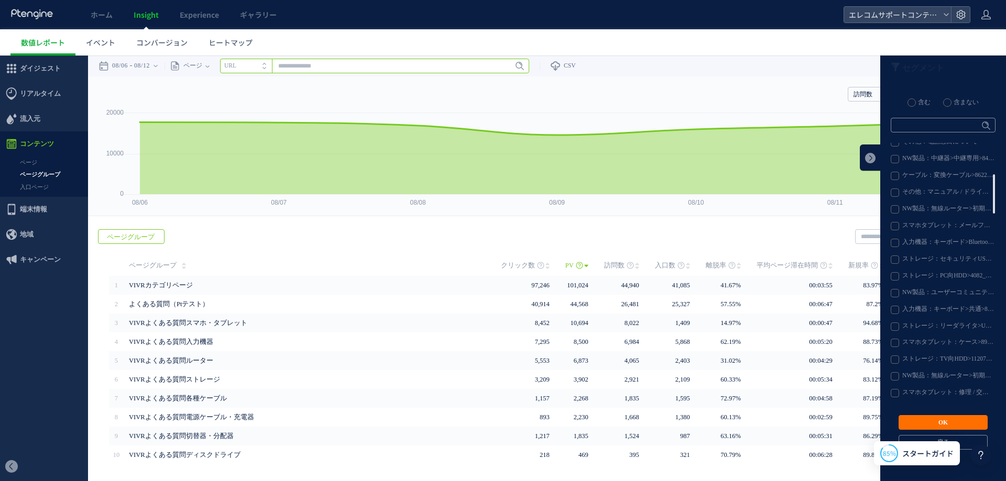
click at [383, 63] on input "text" at bounding box center [374, 66] width 309 height 15
click at [262, 65] on li "URL" at bounding box center [246, 66] width 52 height 15
click at [256, 65] on icon "タイトル名" at bounding box center [239, 65] width 31 height 7
click at [339, 65] on input "text" at bounding box center [374, 66] width 309 height 15
type input "*"
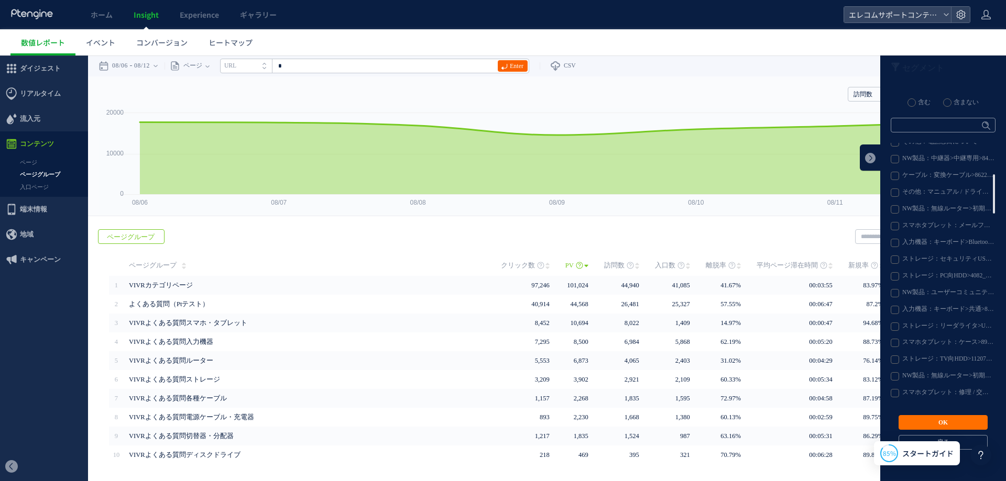
click at [512, 69] on link "Enter" at bounding box center [513, 66] width 30 height 12
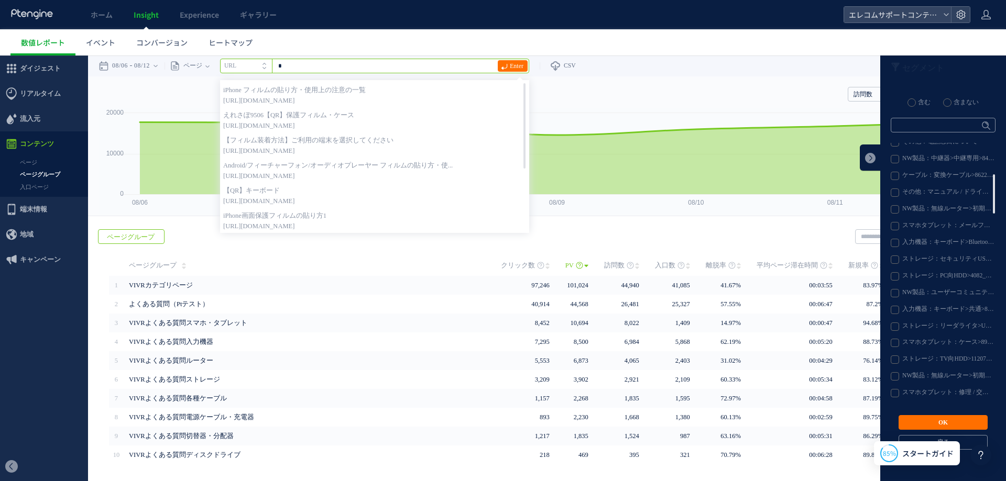
click at [361, 59] on input "*" at bounding box center [374, 66] width 309 height 15
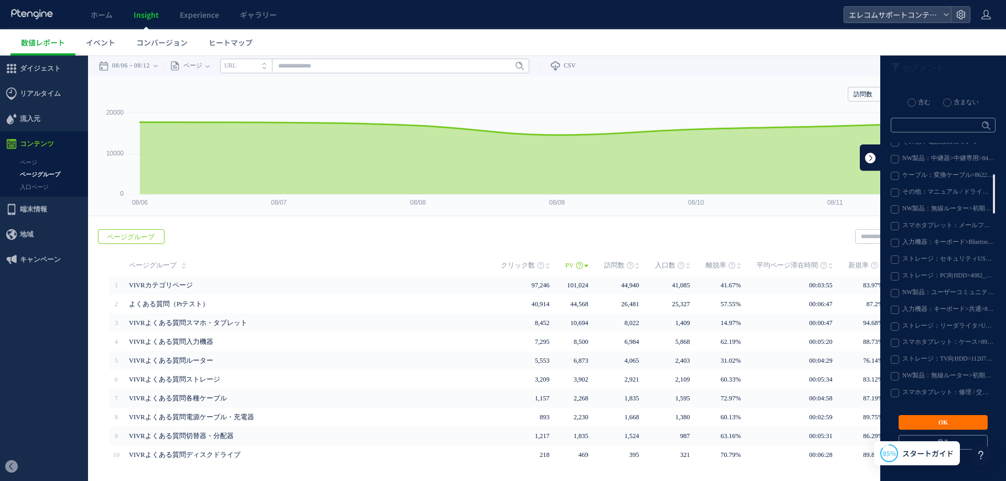
click at [862, 160] on link at bounding box center [870, 158] width 21 height 26
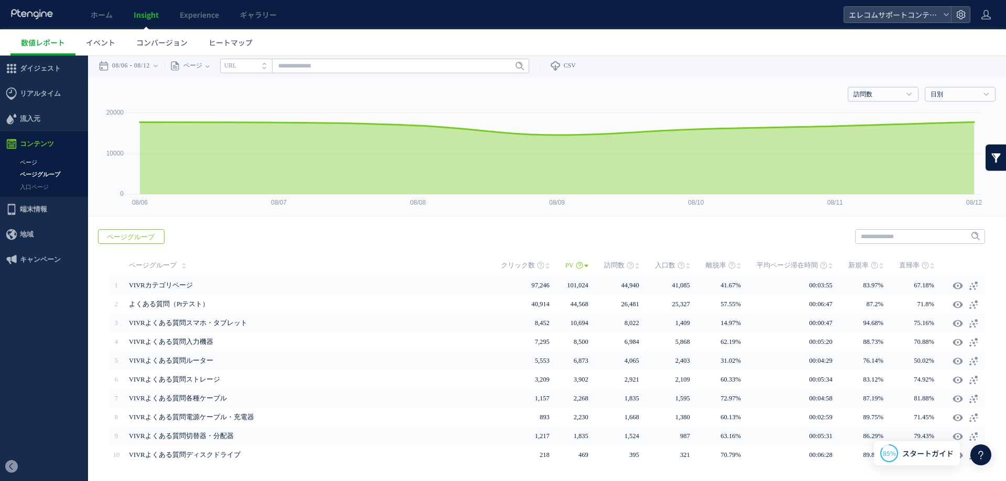
click at [31, 163] on link "ページ" at bounding box center [44, 163] width 88 height 12
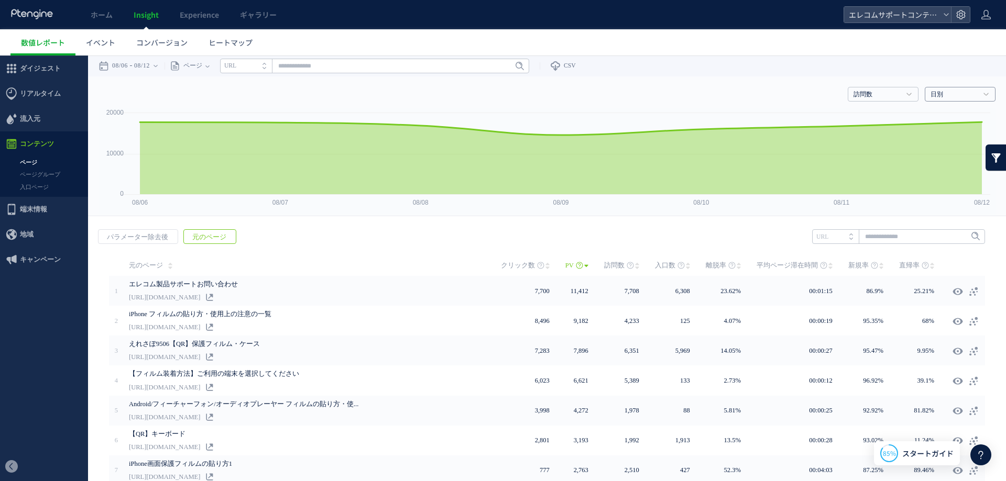
click at [940, 93] on link "日別" at bounding box center [954, 94] width 48 height 9
drag, startPoint x: 745, startPoint y: 95, endPoint x: 641, endPoint y: 79, distance: 106.0
click at [743, 95] on div "訪問数 訪問数 UU PV 新規率 再訪問率 訪問数/UU PV/UU 平均滞在時間 直帰率 平均ロード時間 日別" at bounding box center [546, 91] width 897 height 31
click at [570, 67] on link "CSV" at bounding box center [558, 66] width 36 height 21
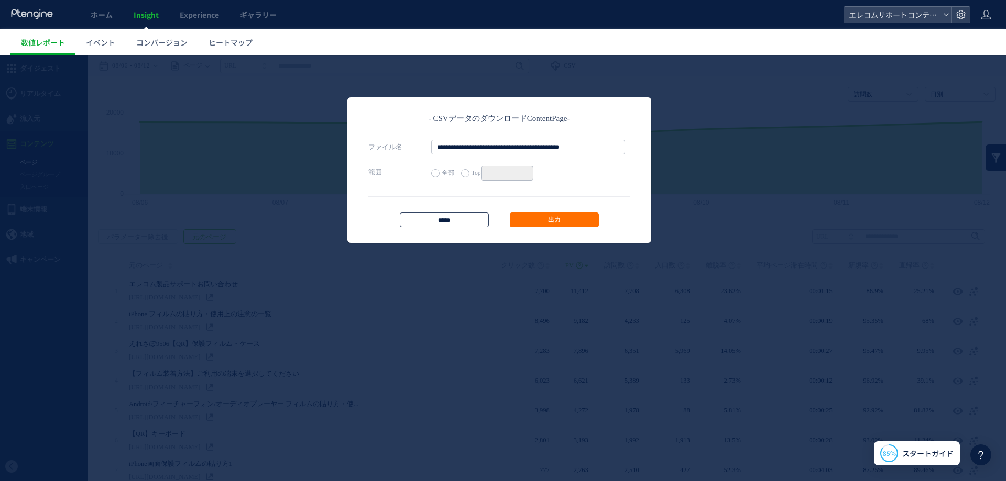
click at [452, 216] on input "*****" at bounding box center [444, 220] width 89 height 15
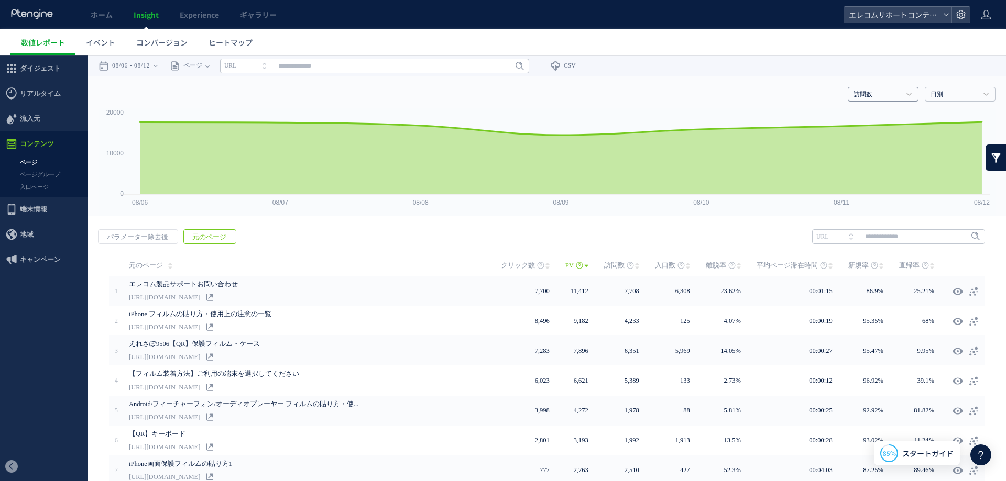
click at [889, 93] on link "訪問数" at bounding box center [877, 94] width 48 height 9
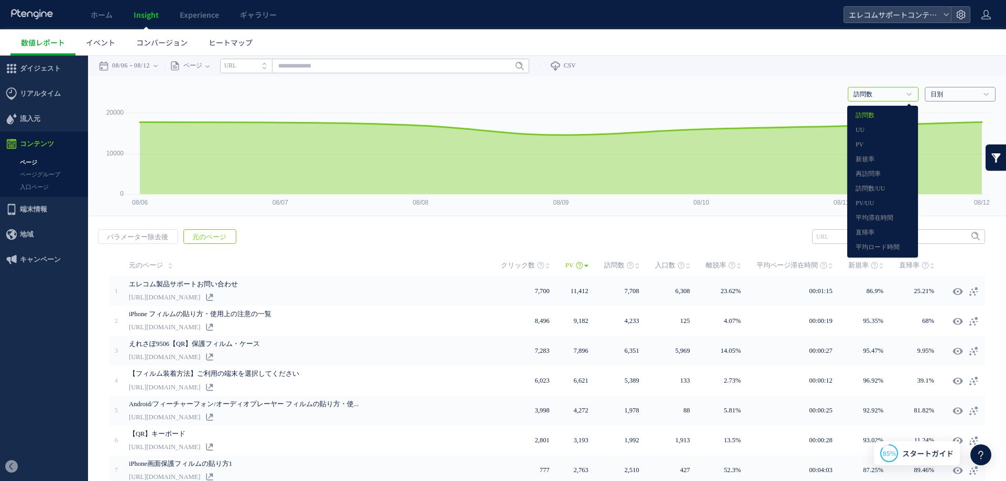
click at [946, 92] on link "日別" at bounding box center [954, 94] width 48 height 9
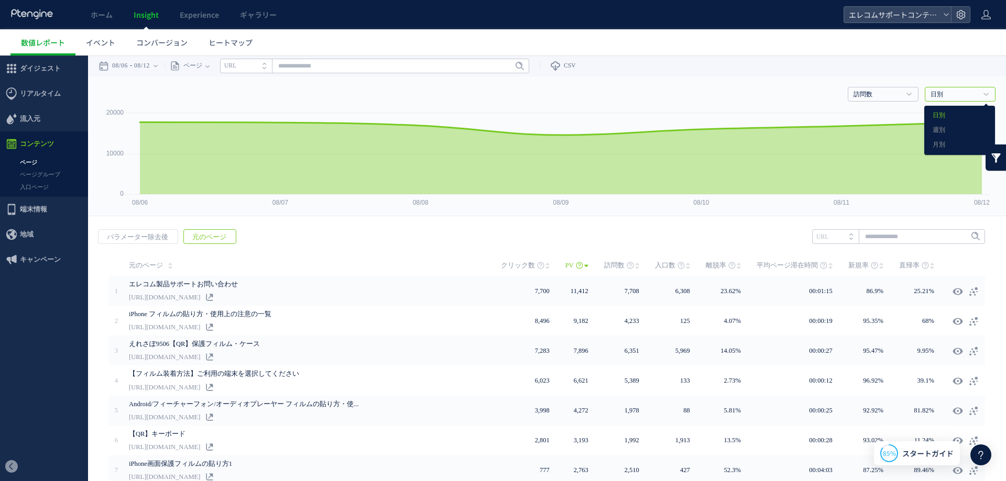
click at [888, 68] on div "戻る デフォルト設定では本日のデータを表示しています。 カレンダーでご覧になりたい期間を指定することができます。 08/06 08/12 今日 昨日 先週 先…" at bounding box center [547, 66] width 918 height 21
click at [90, 37] on span "イベント" at bounding box center [100, 42] width 29 height 10
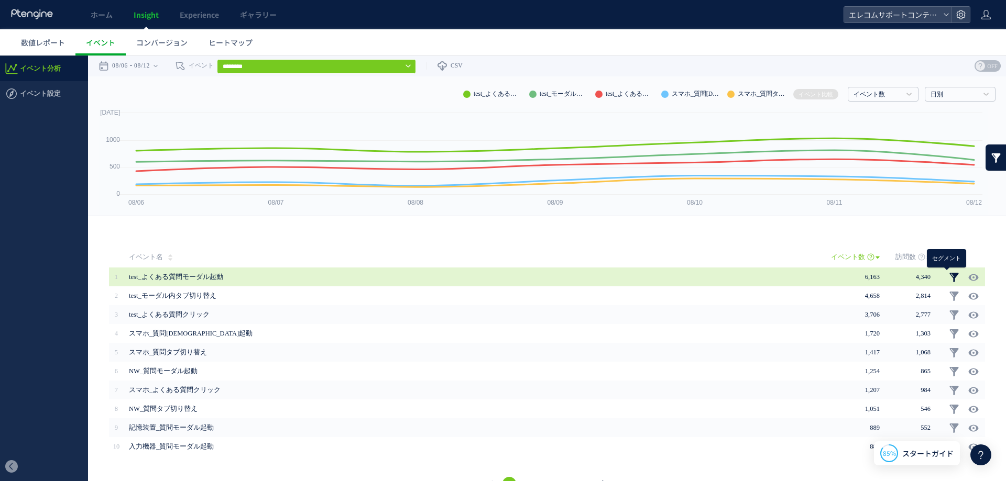
click at [949, 276] on link at bounding box center [954, 277] width 10 height 10
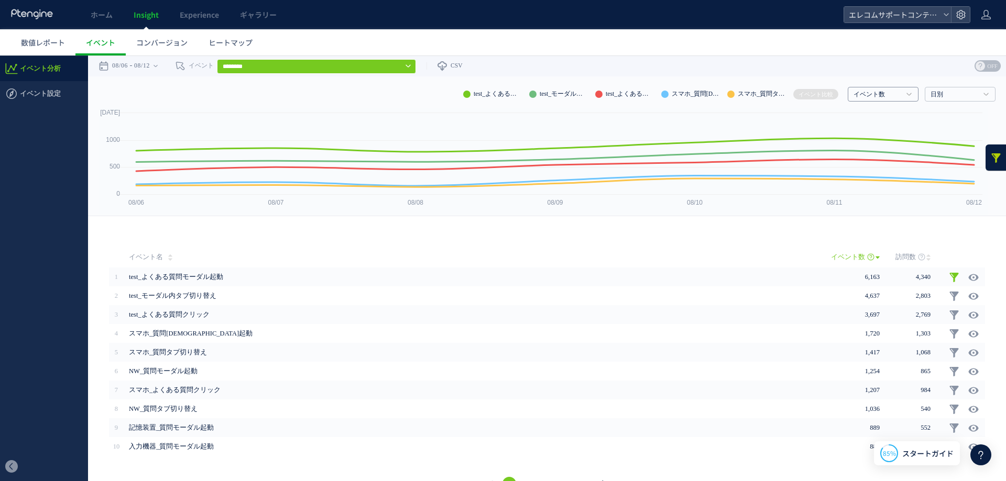
click at [862, 100] on h4 "イベント数" at bounding box center [883, 94] width 71 height 15
click at [865, 129] on link "訪問数" at bounding box center [882, 131] width 54 height 14
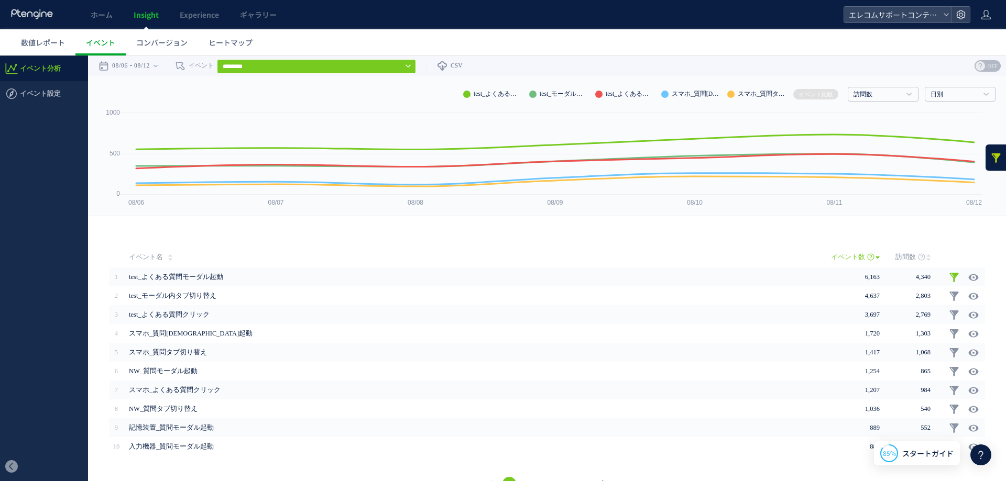
click at [364, 62] on input "********" at bounding box center [316, 66] width 199 height 15
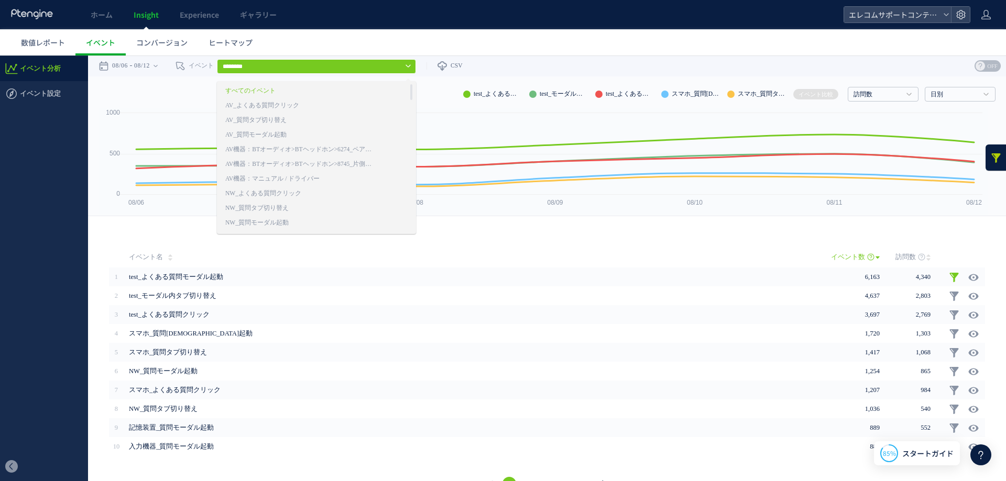
drag, startPoint x: 796, startPoint y: 255, endPoint x: 749, endPoint y: 248, distance: 48.2
click at [796, 256] on td "イベント名" at bounding box center [477, 257] width 707 height 21
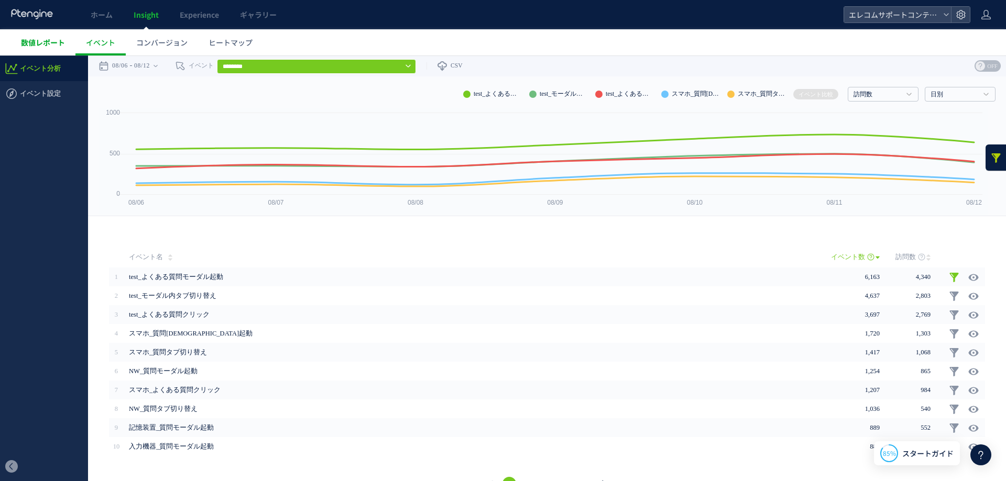
click at [35, 45] on span "数値レポート" at bounding box center [43, 42] width 44 height 10
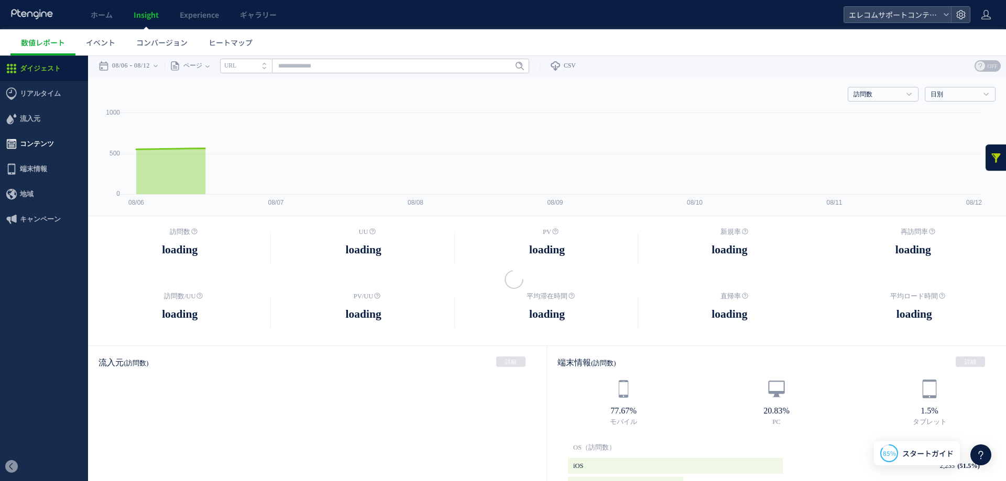
drag, startPoint x: 40, startPoint y: 201, endPoint x: 40, endPoint y: 146, distance: 55.0
click at [40, 146] on span "コンテンツ" at bounding box center [37, 143] width 34 height 25
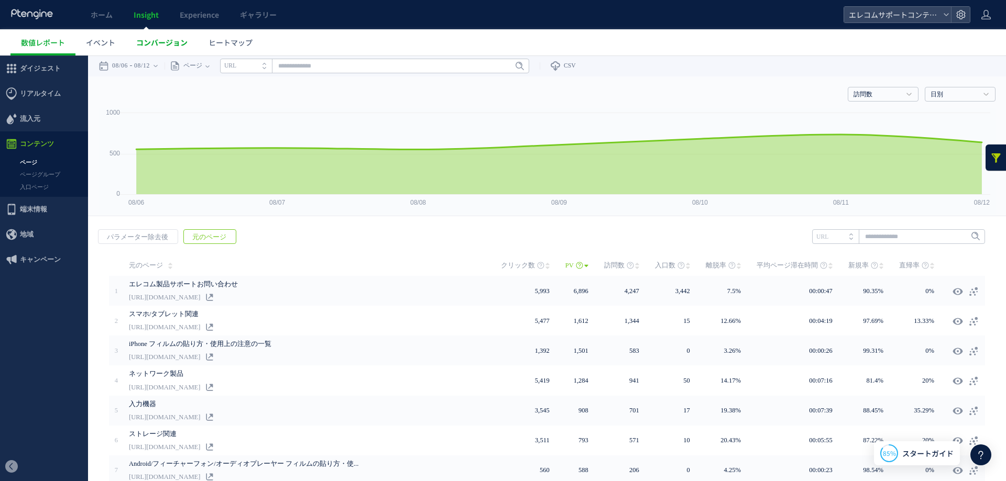
click at [143, 42] on span "コンバージョン" at bounding box center [161, 42] width 51 height 10
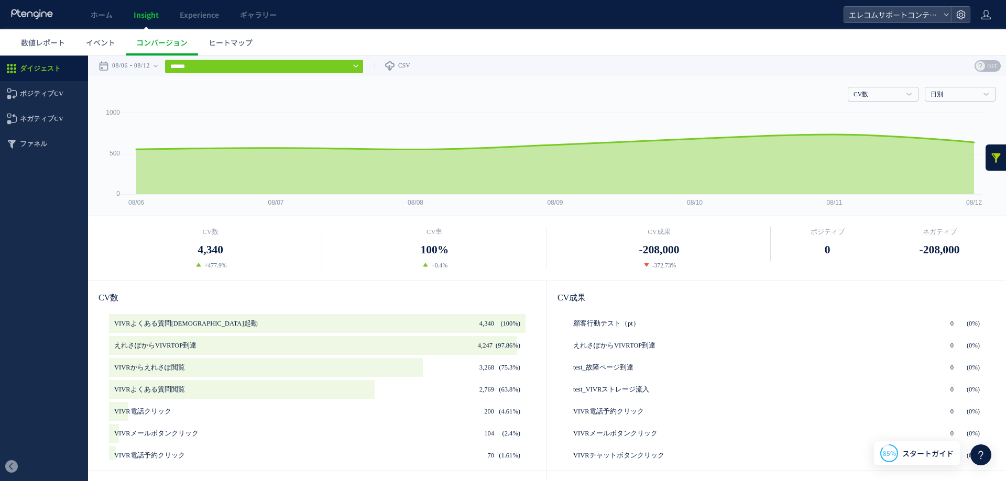
click at [331, 63] on input "******" at bounding box center [263, 66] width 199 height 15
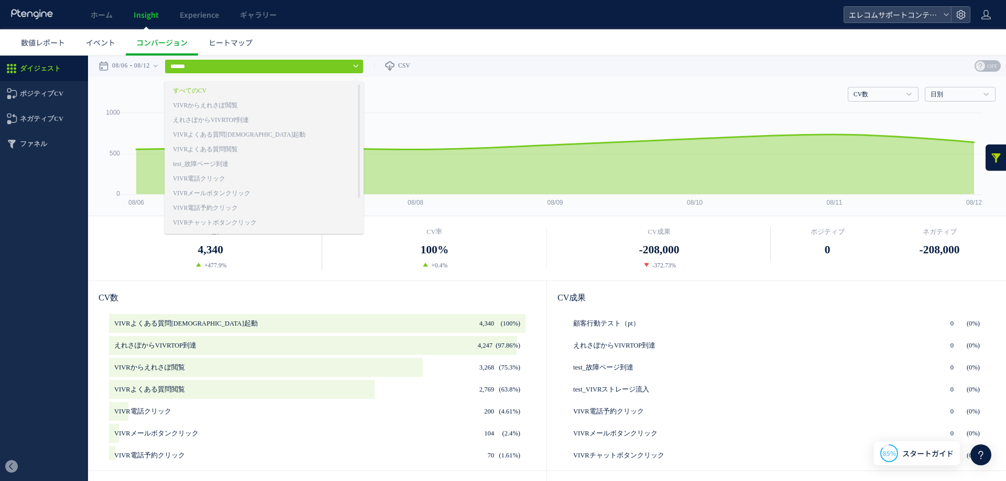
click at [320, 47] on ul "数値レポート イベント コンバージョン ヒートマップ" at bounding box center [507, 42] width 995 height 26
click at [233, 47] on span "ヒートマップ" at bounding box center [230, 42] width 44 height 10
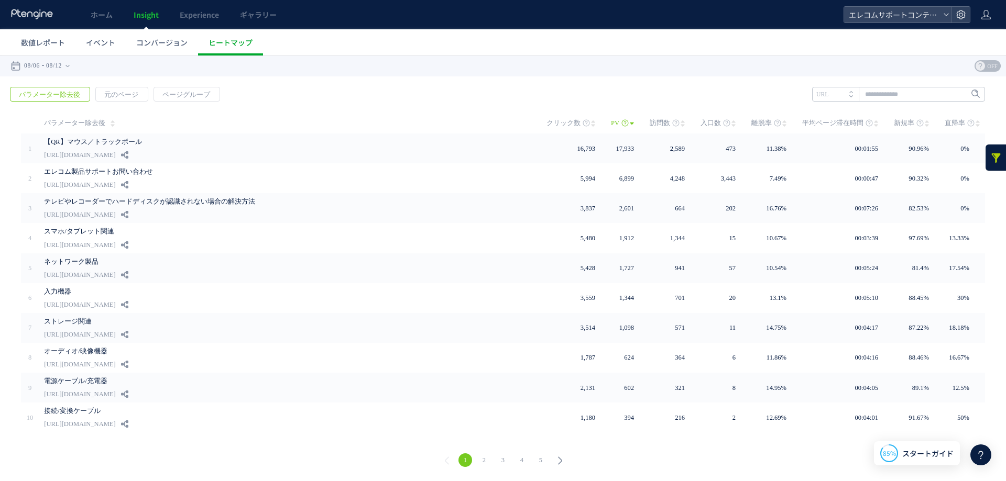
click at [370, 31] on ul "数値レポート イベント コンバージョン ヒートマップ" at bounding box center [507, 42] width 995 height 26
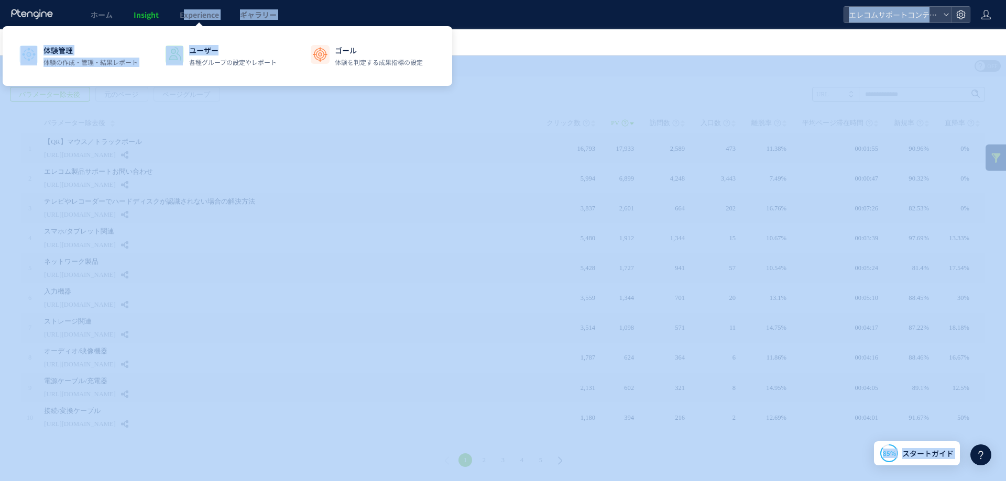
drag, startPoint x: 182, startPoint y: 10, endPoint x: 293, endPoint y: 32, distance: 113.1
click at [293, 32] on body "ホーム Insight Experience ギャラリー エレコムサポートコンテンツ 数値レポート イベント コンバージョン ヒートマップ スキップ タグ設置…" at bounding box center [503, 240] width 1006 height 481
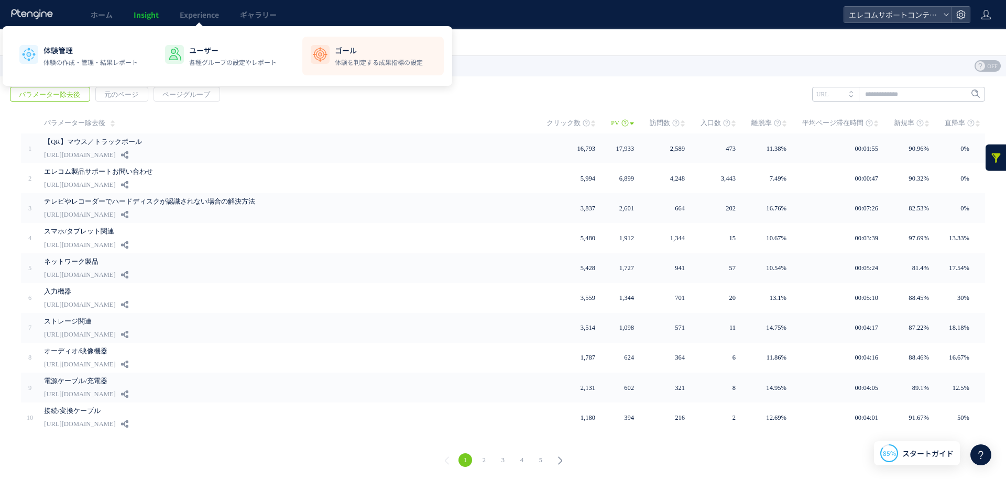
click at [347, 49] on p "ゴール" at bounding box center [379, 50] width 88 height 10
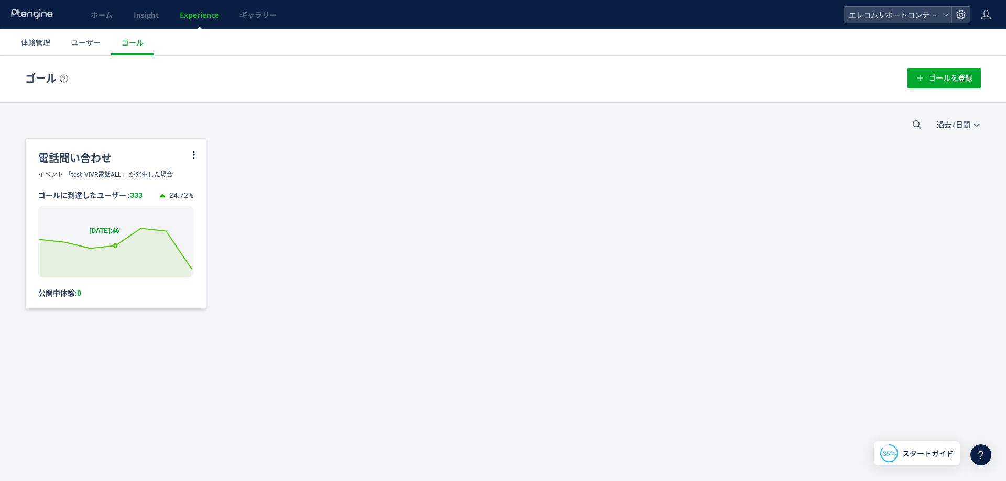
click at [108, 244] on icon at bounding box center [116, 248] width 162 height 40
click at [97, 156] on div "電話問い合わせ" at bounding box center [116, 154] width 180 height 31
click at [197, 159] on icon at bounding box center [193, 154] width 9 height 9
click at [191, 175] on li "編集" at bounding box center [181, 181] width 36 height 19
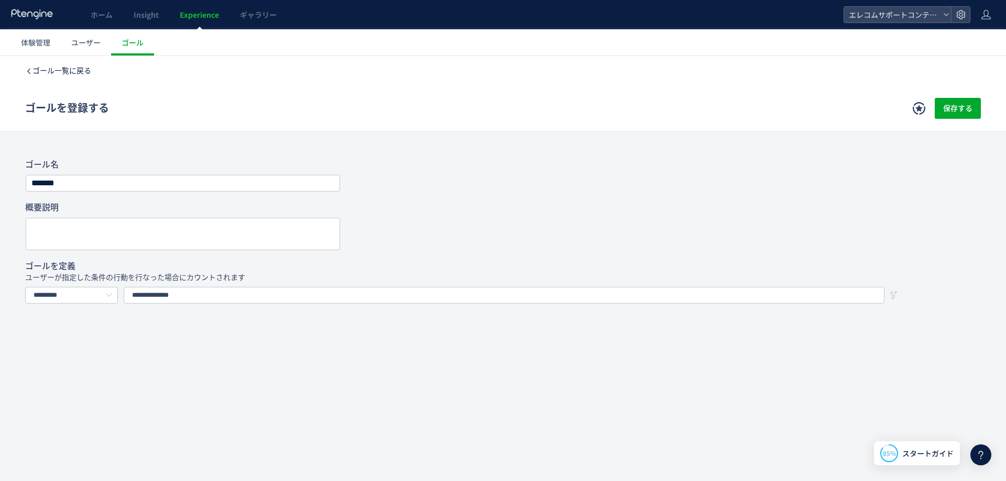
click at [66, 68] on span "ゴール一覧に戻る" at bounding box center [61, 71] width 59 height 8
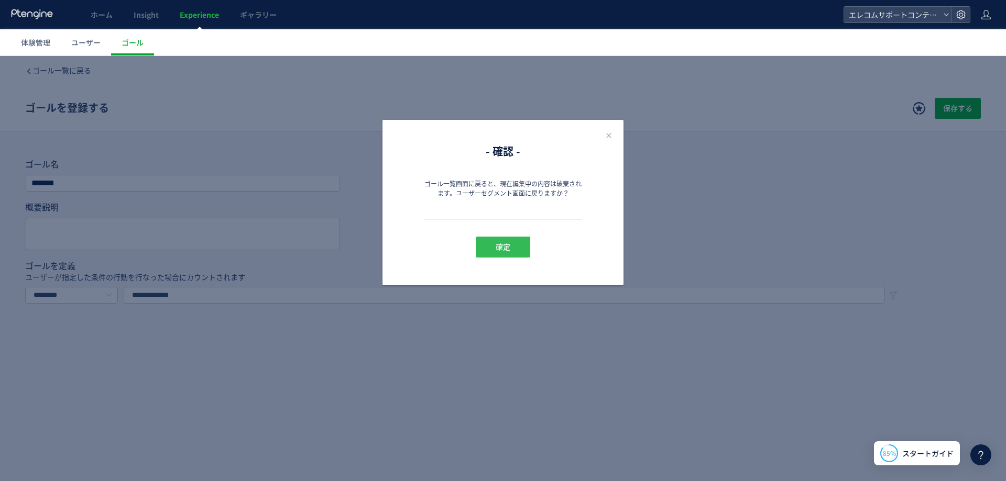
click at [503, 254] on span "確定" at bounding box center [503, 247] width 15 height 21
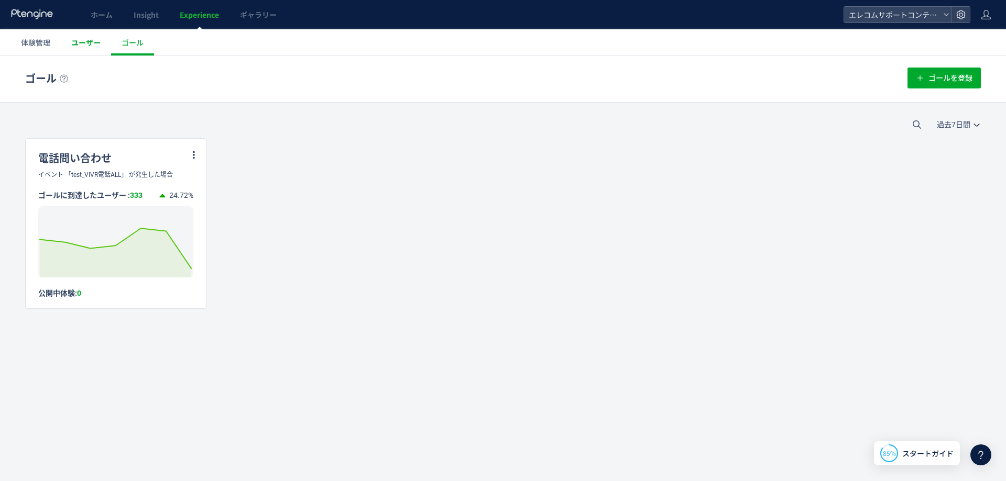
click at [97, 42] on span "ユーザー" at bounding box center [85, 42] width 29 height 10
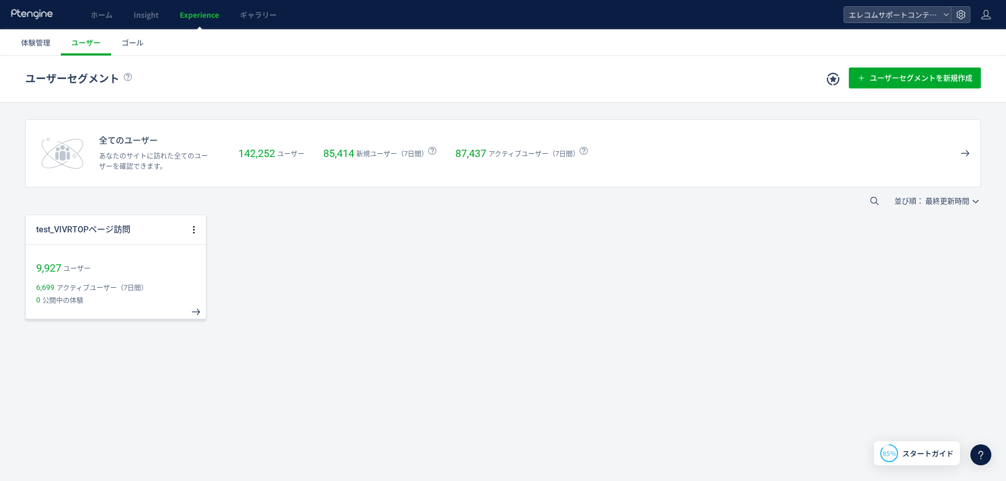
click at [155, 270] on div "9,927 ユーザー" at bounding box center [116, 261] width 180 height 32
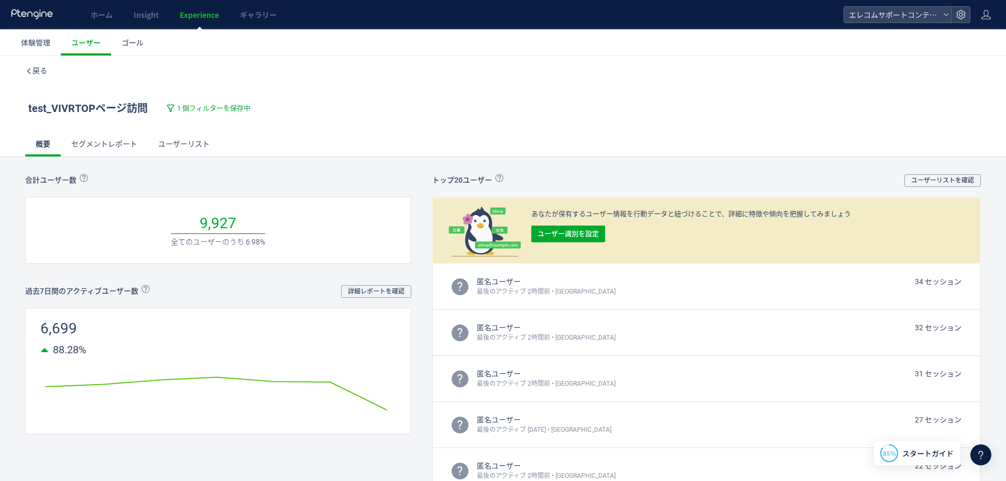
click at [81, 151] on link "セグメントレポート" at bounding box center [104, 143] width 87 height 25
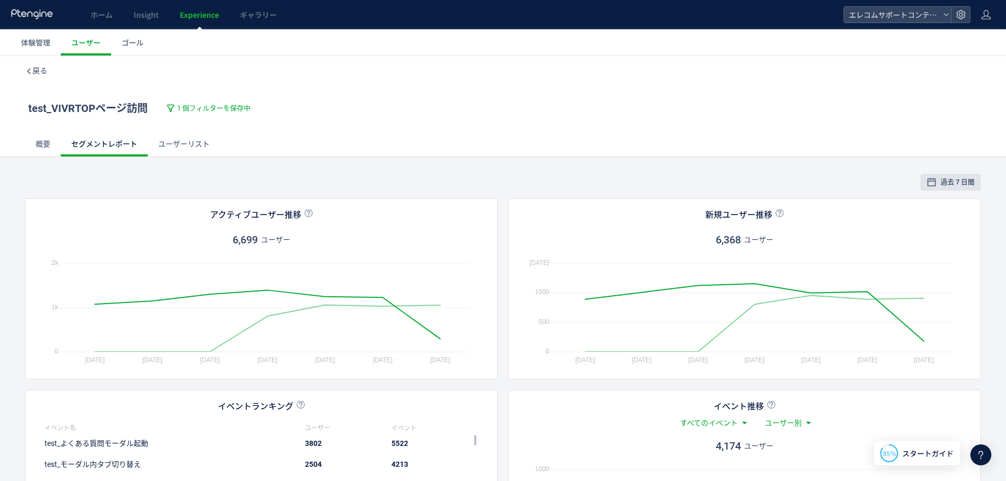
scroll to position [262, 0]
click at [165, 140] on link "ユーザーリスト" at bounding box center [184, 143] width 72 height 25
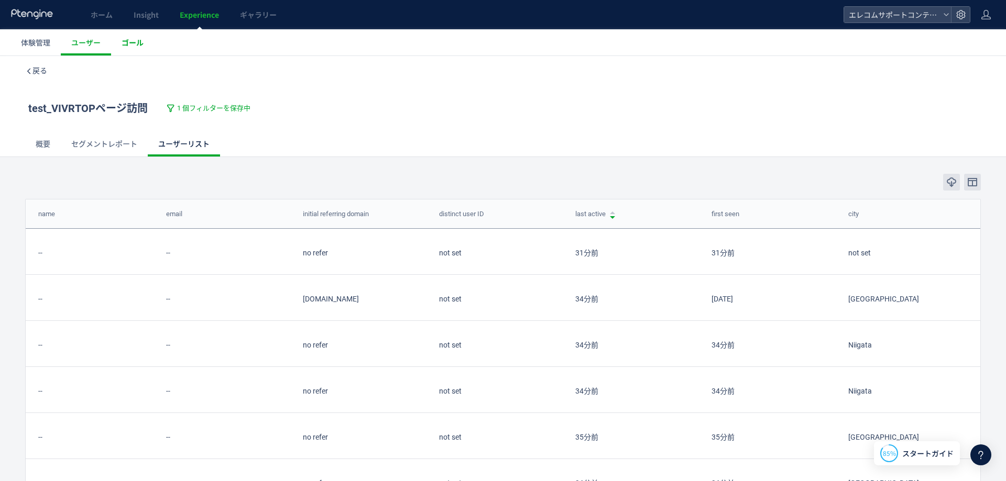
click at [129, 38] on span "ゴール" at bounding box center [133, 42] width 22 height 10
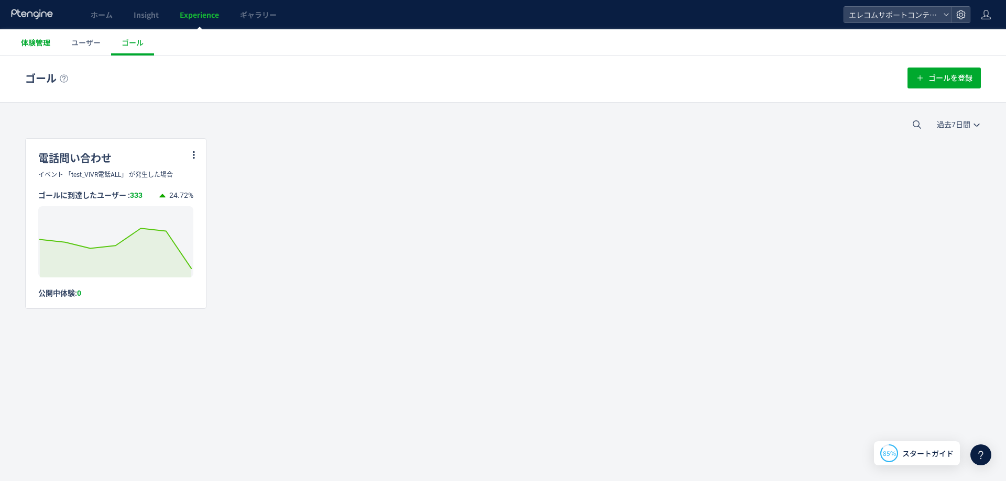
click at [30, 37] on link "体験管理" at bounding box center [35, 42] width 50 height 26
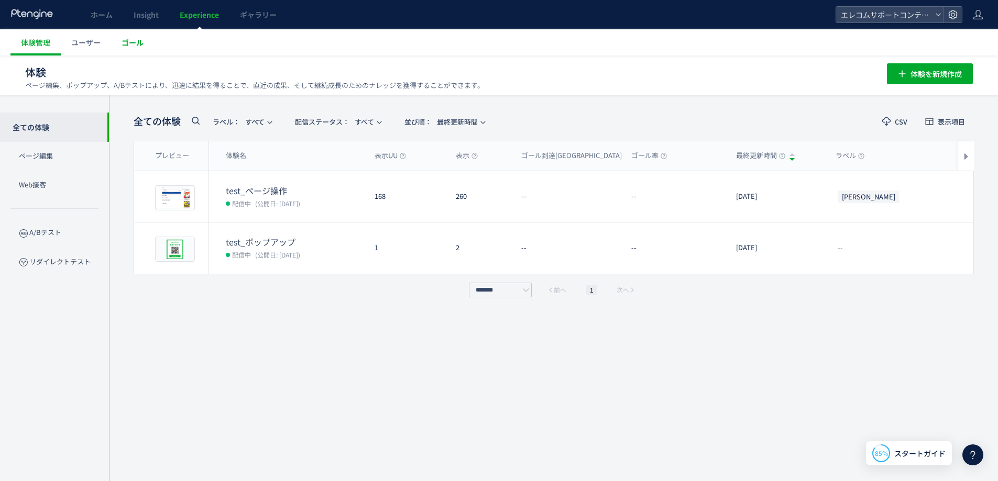
click at [124, 32] on link "ゴール" at bounding box center [132, 42] width 43 height 26
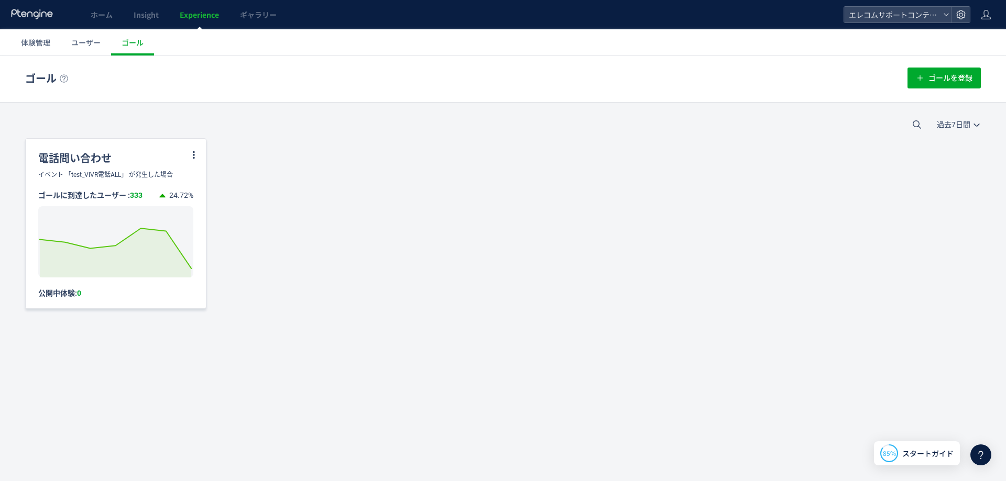
click at [123, 163] on div "電話問い合わせ" at bounding box center [116, 154] width 180 height 31
click at [192, 152] on icon at bounding box center [193, 154] width 9 height 9
click at [277, 162] on div "電話問い合わせ イベント 「test_VIVR電話ALL」 が発生した場合 ゴールに到達したユーザー : 333 24.72% Created with Hi…" at bounding box center [502, 223] width 955 height 171
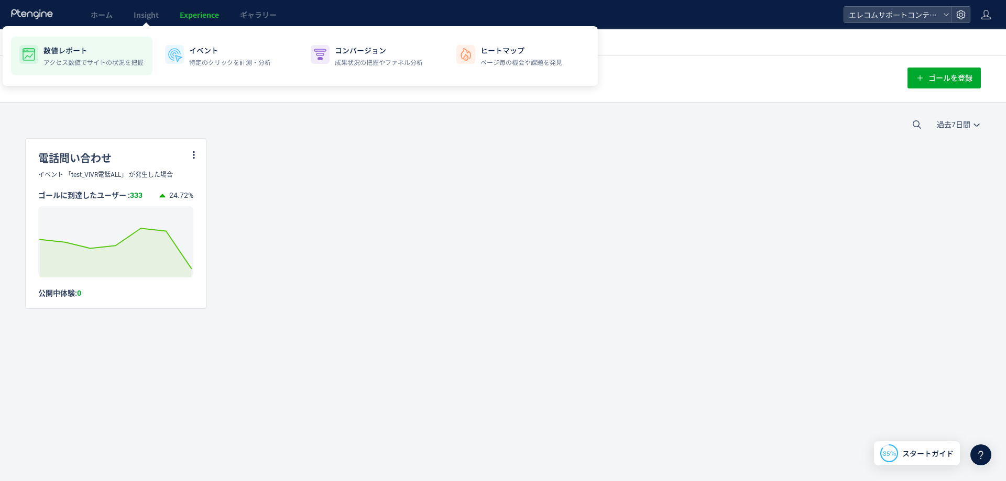
click at [69, 60] on p "アクセス数値でサイトの状況を把握" at bounding box center [93, 62] width 100 height 9
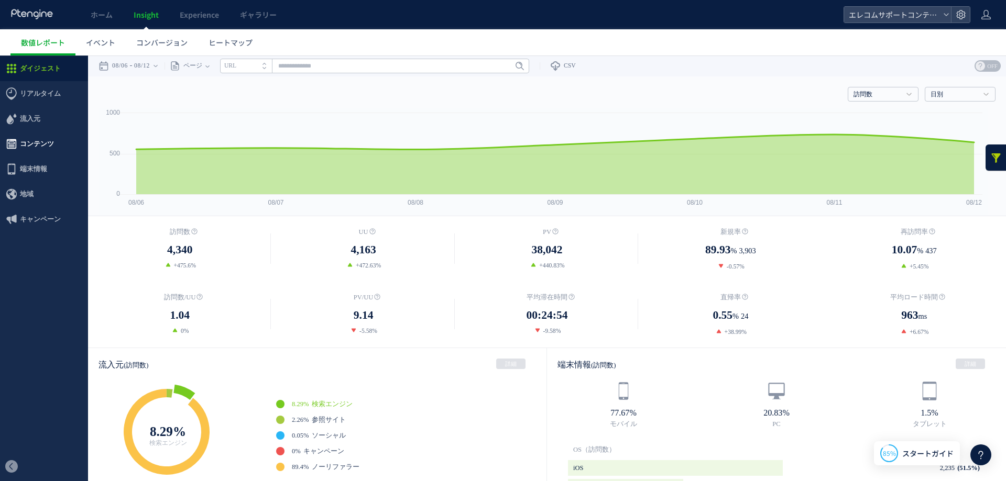
click at [34, 136] on span "コンテンツ" at bounding box center [37, 143] width 34 height 25
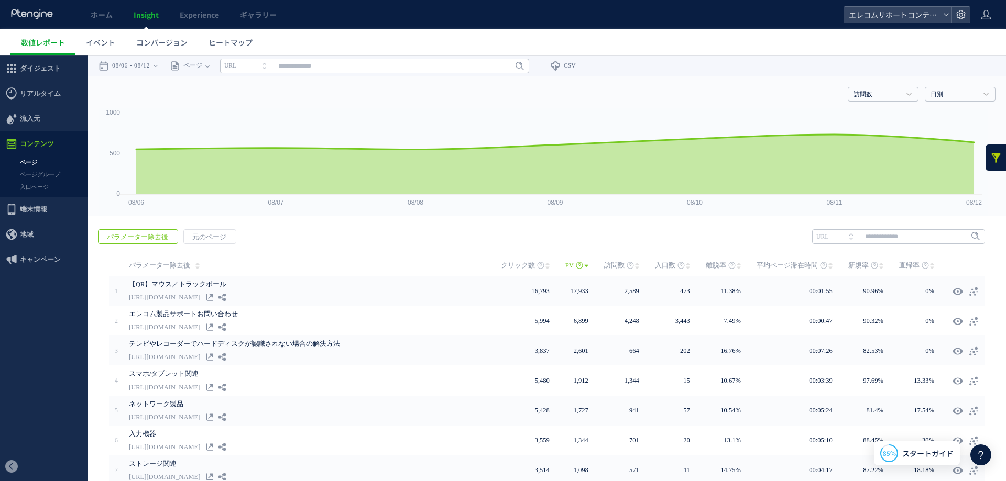
click at [986, 152] on link at bounding box center [995, 158] width 21 height 26
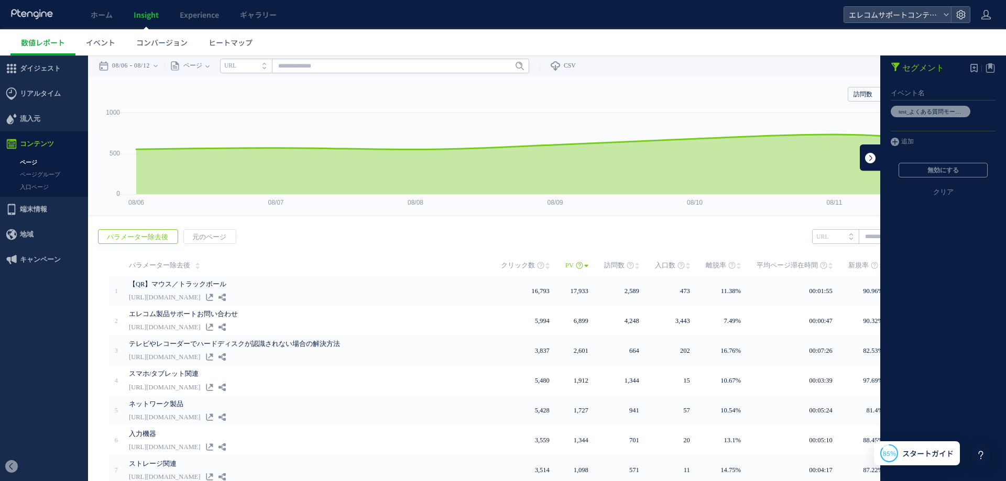
click at [860, 157] on link at bounding box center [870, 158] width 21 height 26
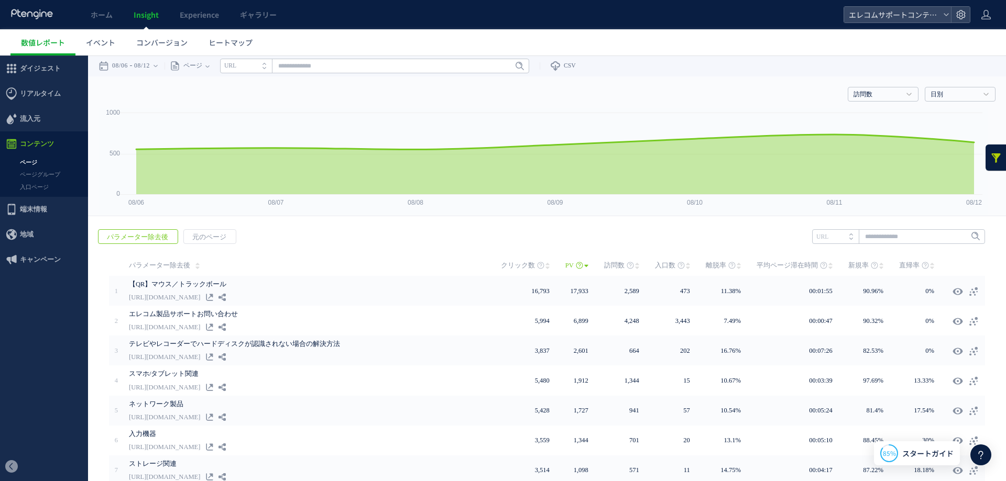
click at [280, 240] on div "戻る パラメーター除去後 元のページ ヒートマップを計測させるには、解析コードを実装してください。 実装 URL" at bounding box center [547, 421] width 918 height 404
click at [102, 46] on span "イベント" at bounding box center [100, 42] width 29 height 10
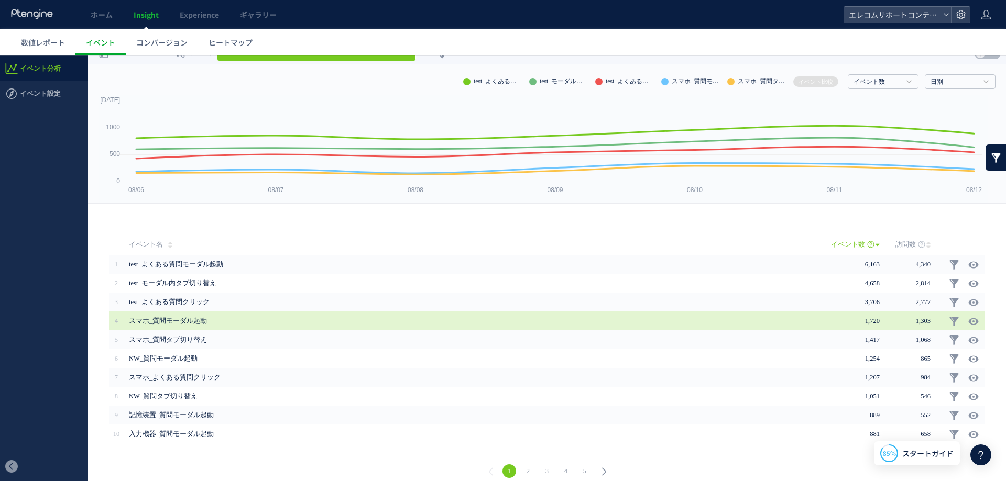
scroll to position [23, 0]
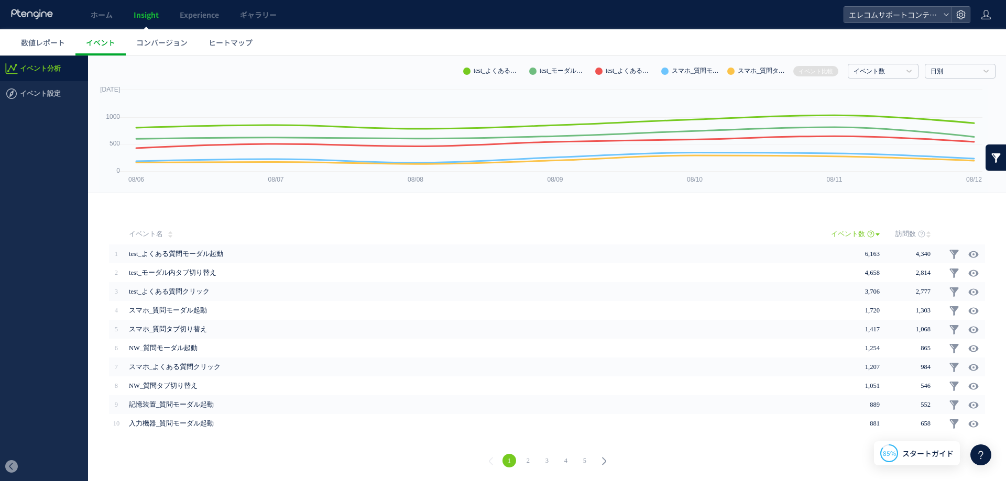
click at [523, 458] on link "2" at bounding box center [528, 461] width 14 height 14
click at [542, 459] on link "3" at bounding box center [547, 461] width 14 height 14
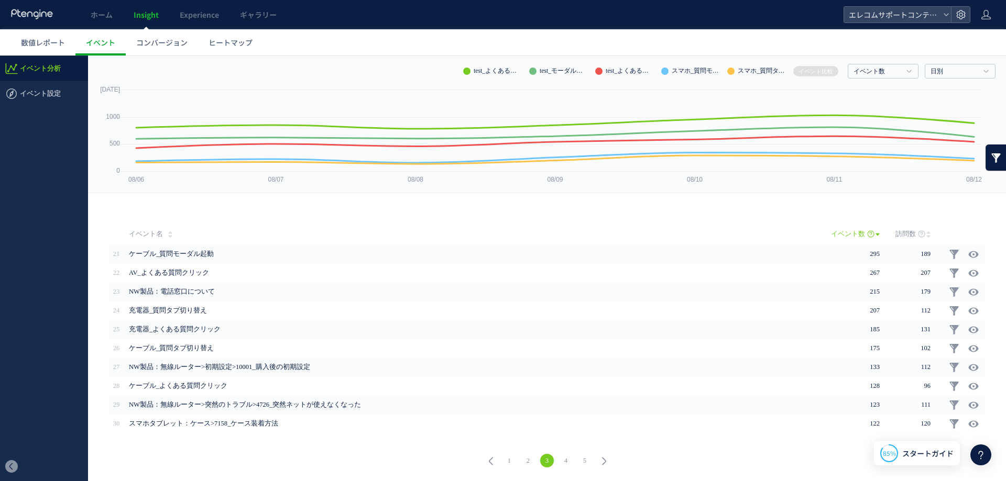
click at [561, 460] on link "4" at bounding box center [566, 461] width 14 height 14
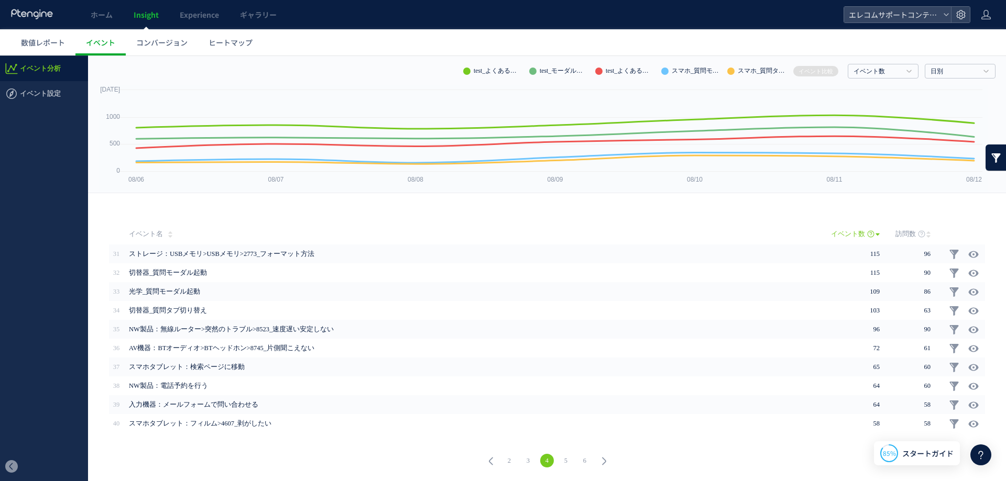
click at [629, 464] on div "2 3 4 5 6" at bounding box center [546, 463] width 897 height 38
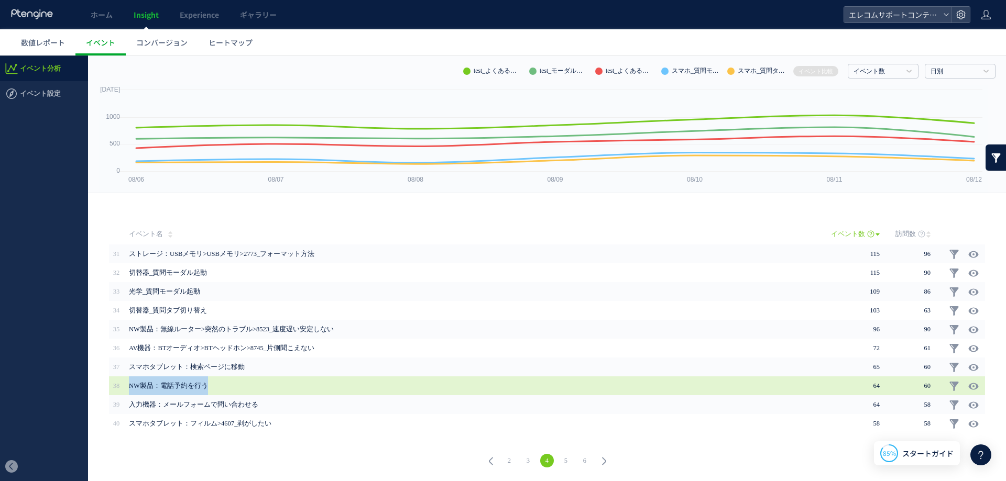
drag, startPoint x: 213, startPoint y: 387, endPoint x: 128, endPoint y: 386, distance: 84.9
click at [128, 386] on td "NW製品：電話予約を行う" at bounding box center [477, 386] width 707 height 19
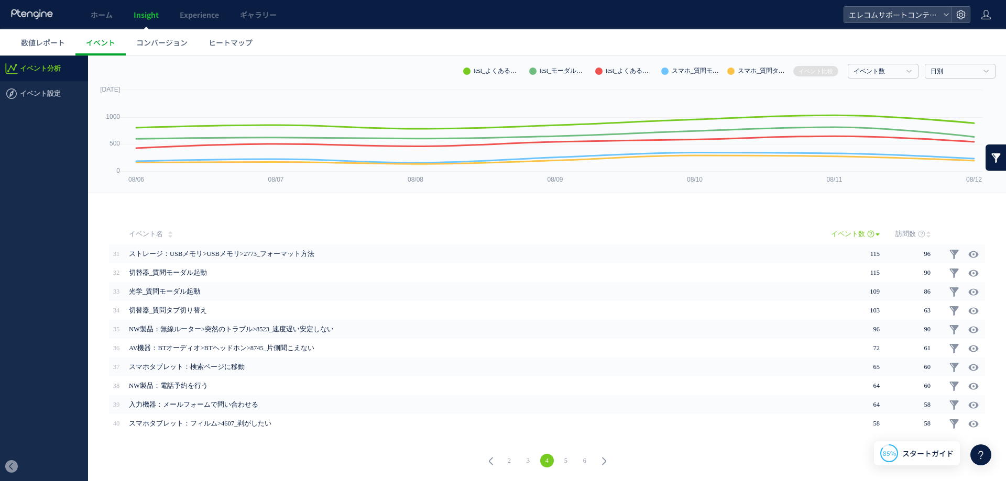
click at [153, 450] on div "2 3 4 5 6" at bounding box center [546, 463] width 897 height 38
click at [505, 457] on link "2" at bounding box center [509, 461] width 14 height 14
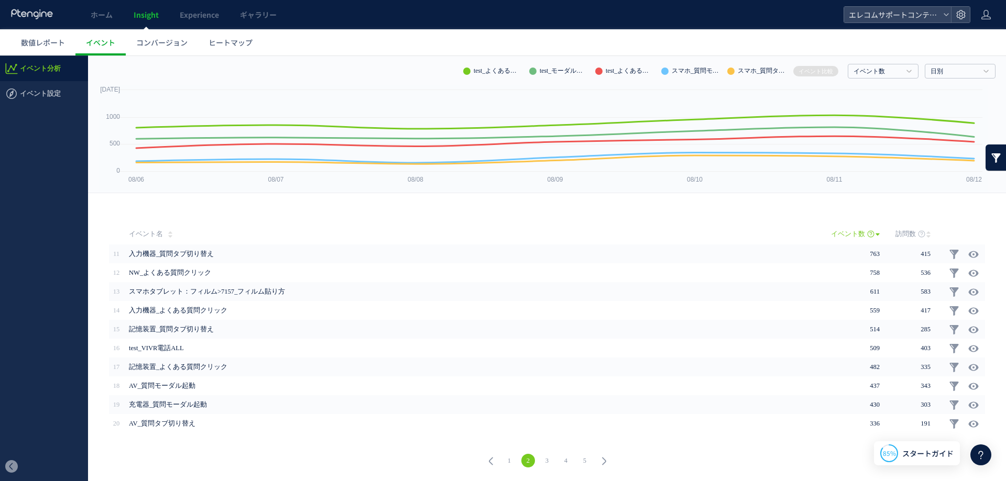
click at [508, 461] on link "1" at bounding box center [509, 461] width 14 height 14
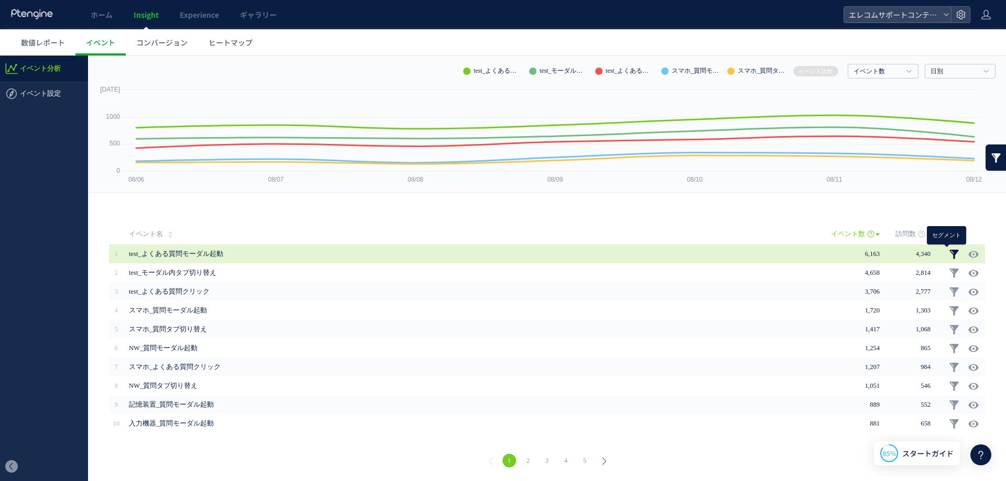
click at [949, 256] on link at bounding box center [954, 254] width 10 height 10
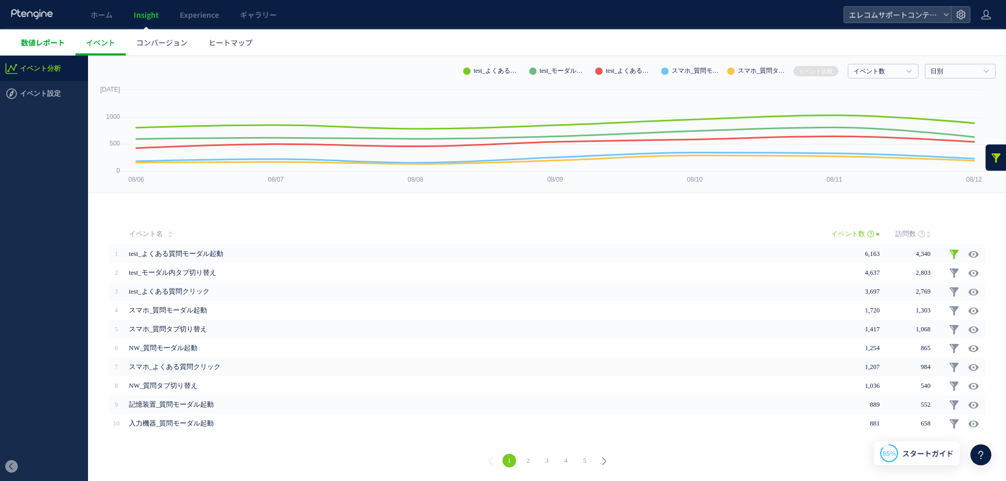
click at [35, 49] on link "数値レポート" at bounding box center [42, 42] width 65 height 26
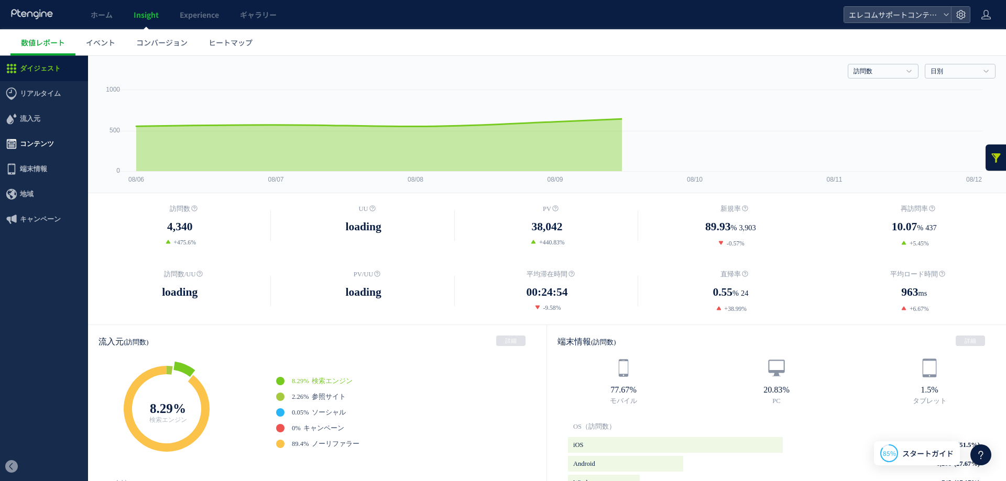
click at [37, 143] on span "コンテンツ" at bounding box center [37, 143] width 34 height 25
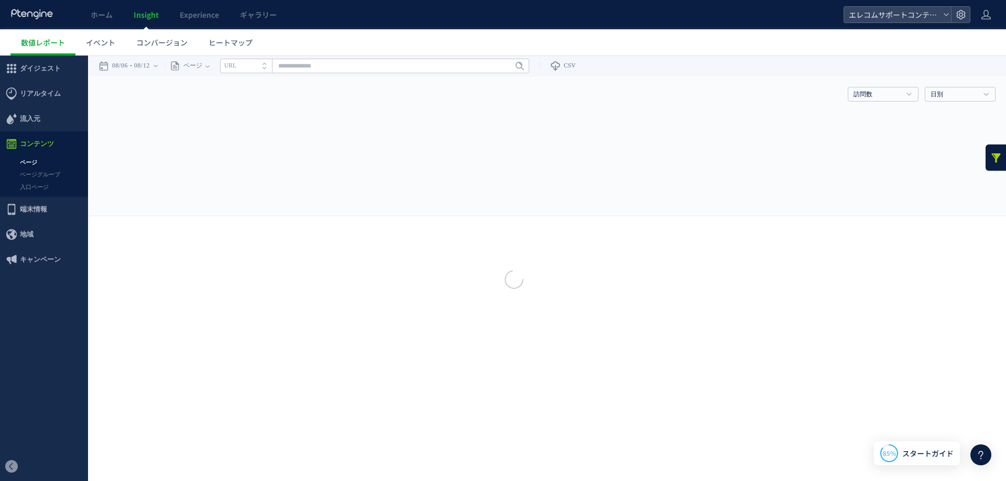
click at [36, 155] on div at bounding box center [503, 240] width 1006 height 481
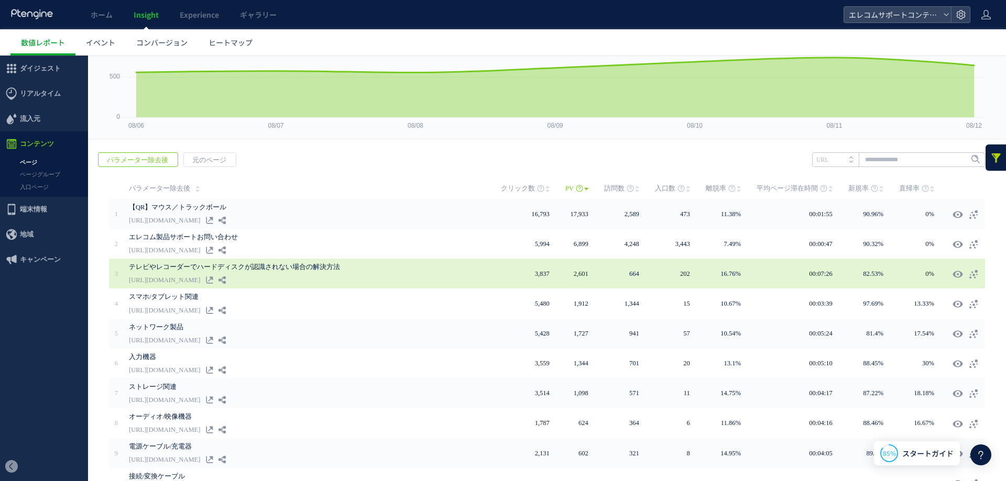
scroll to position [138, 0]
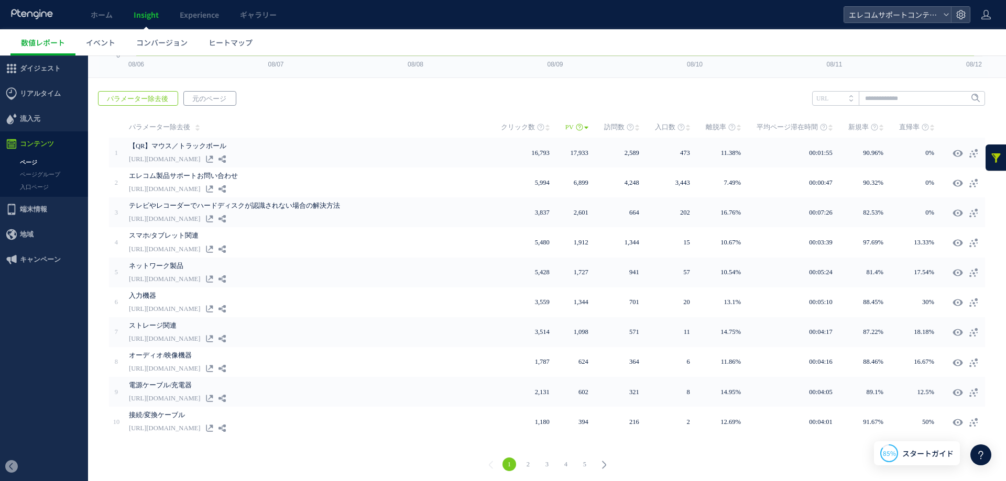
click at [189, 102] on span "元のページ" at bounding box center [209, 99] width 51 height 15
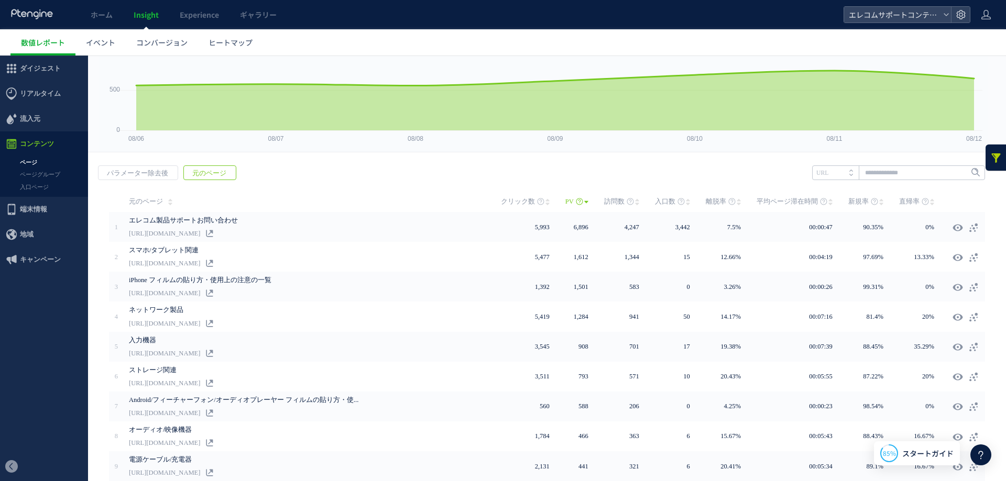
scroll to position [87, 0]
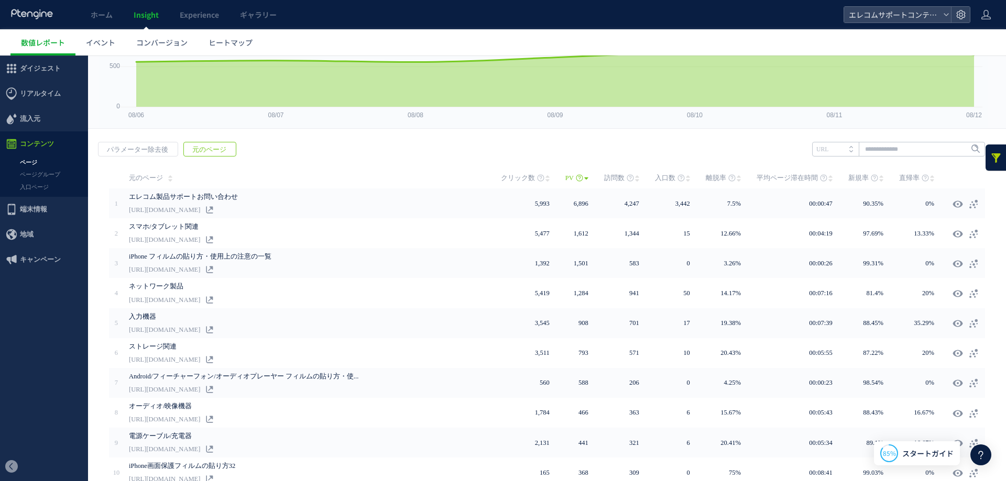
click at [419, 155] on div "戻る パラメーター除去後 元のページ ヒートマップを計測させるには、解析コードを実装してください。 実装 URL" at bounding box center [547, 333] width 918 height 404
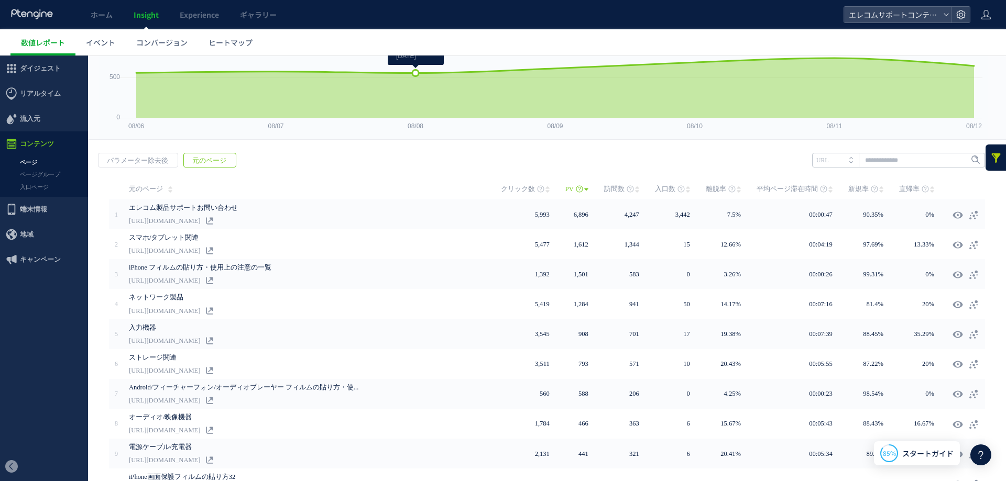
scroll to position [51, 0]
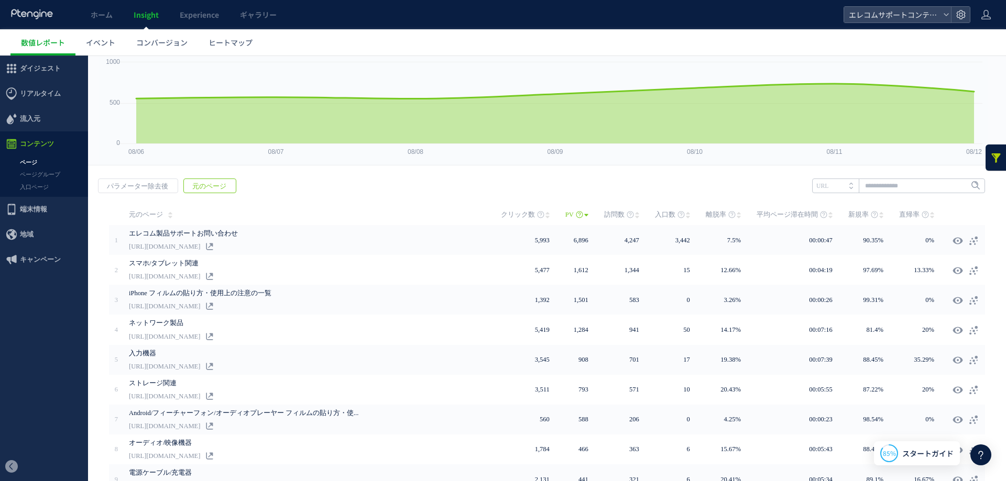
click at [468, 180] on div "戻る パラメーター除去後 元のページ ヒートマップを計測させるには、解析コードを実装してください。 実装 URL" at bounding box center [547, 370] width 918 height 404
click at [985, 159] on link at bounding box center [995, 158] width 21 height 26
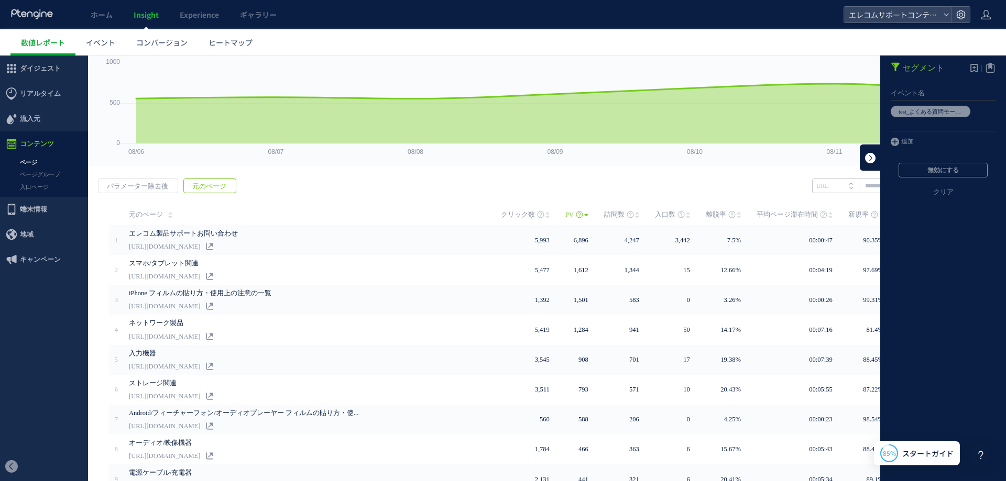
click at [861, 160] on link at bounding box center [870, 158] width 21 height 26
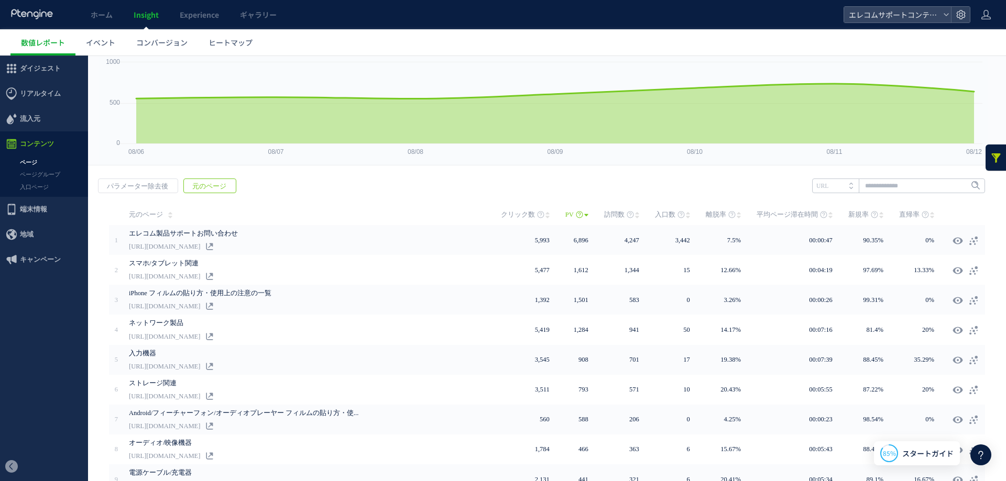
click at [469, 187] on div "戻る パラメーター除去後 元のページ ヒートマップを計測させるには、解析コードを実装してください。 実装 URL" at bounding box center [547, 370] width 918 height 404
click at [424, 192] on div "戻る パラメーター除去後 元のページ ヒートマップを計測させるには、解析コードを実装してください。 実装 URL" at bounding box center [547, 370] width 918 height 404
click at [423, 187] on div "戻る パラメーター除去後 元のページ ヒートマップを計測させるには、解析コードを実装してください。 実装 URL" at bounding box center [547, 370] width 918 height 404
click at [985, 160] on link at bounding box center [995, 158] width 21 height 26
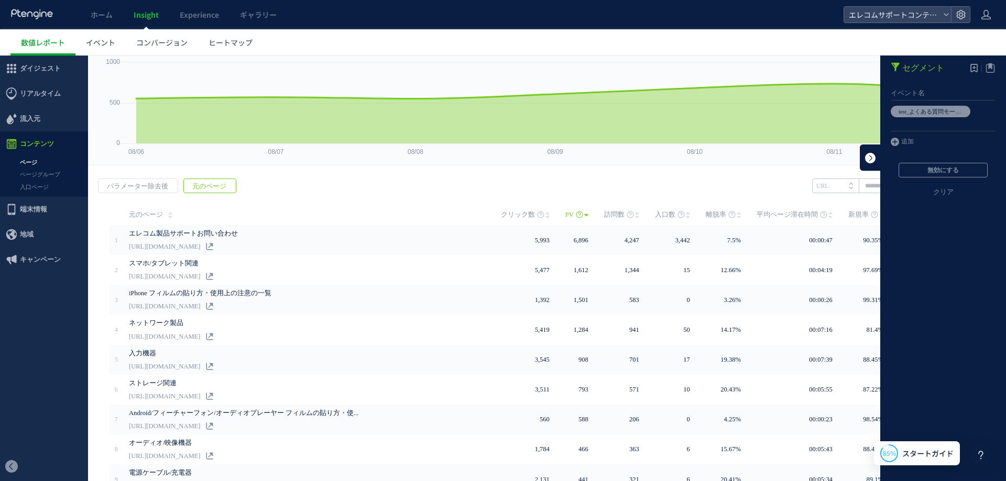
click at [863, 151] on link at bounding box center [870, 158] width 21 height 26
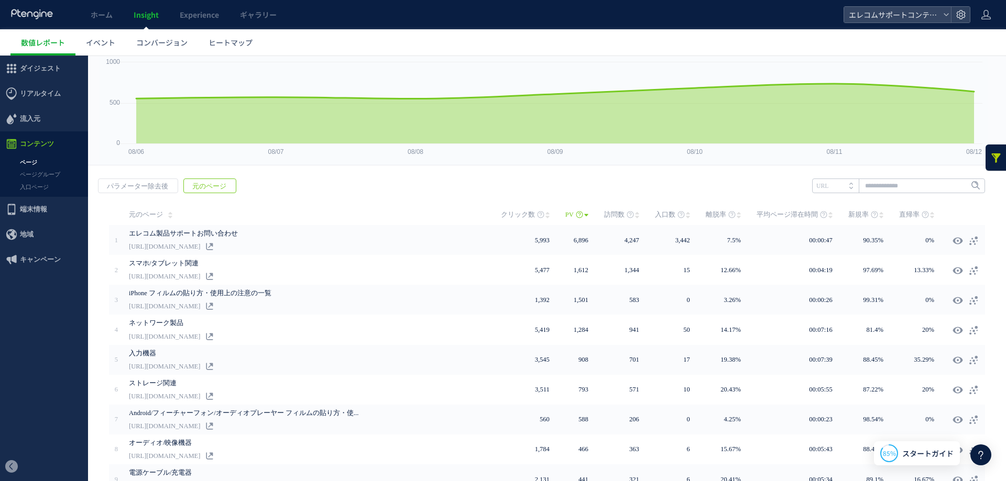
click at [338, 199] on div "戻る パラメーター除去後 元のページ ヒートマップを計測させるには、解析コードを実装してください。 実装 URL" at bounding box center [547, 370] width 918 height 404
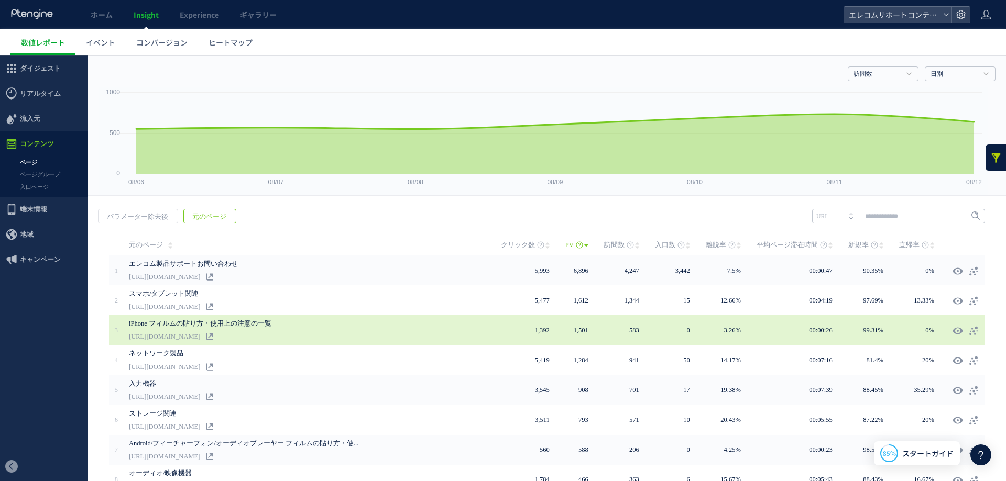
scroll to position [0, 0]
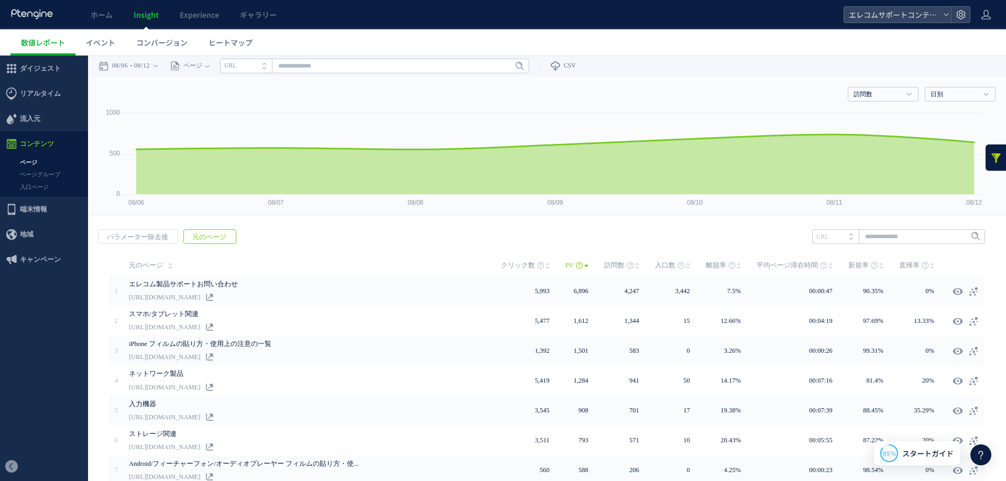
click at [991, 247] on div "戻る パラメーター除去後 元のページ ヒートマップを計測させるには、解析コードを実装してください。 実装 URL" at bounding box center [547, 421] width 918 height 404
click at [985, 158] on link at bounding box center [995, 158] width 21 height 26
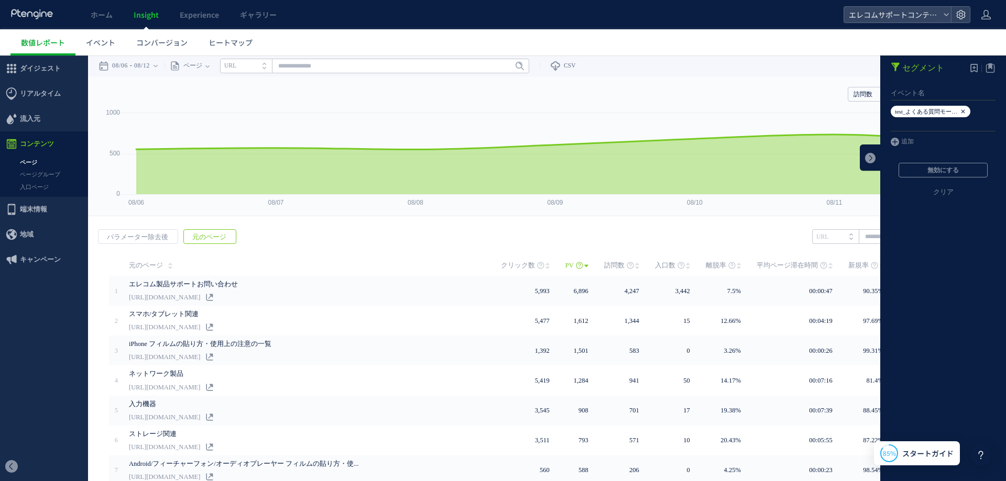
click at [960, 113] on icon at bounding box center [963, 112] width 6 height 12
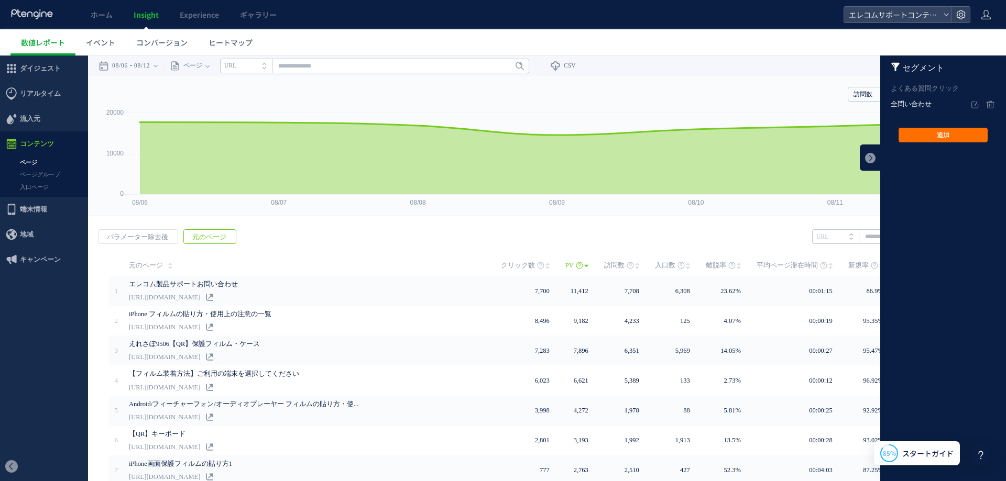
click at [908, 103] on em "全問い合わせ" at bounding box center [931, 104] width 80 height 16
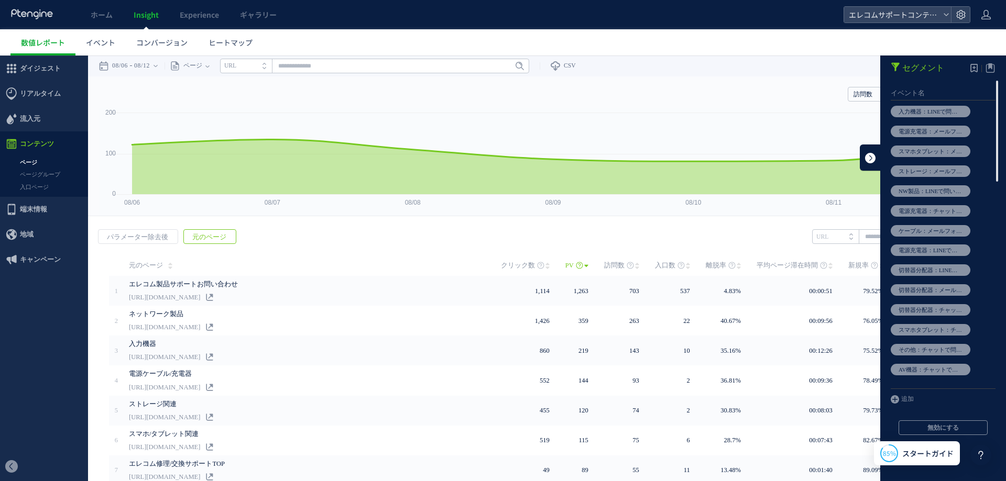
click at [860, 157] on link at bounding box center [870, 158] width 21 height 26
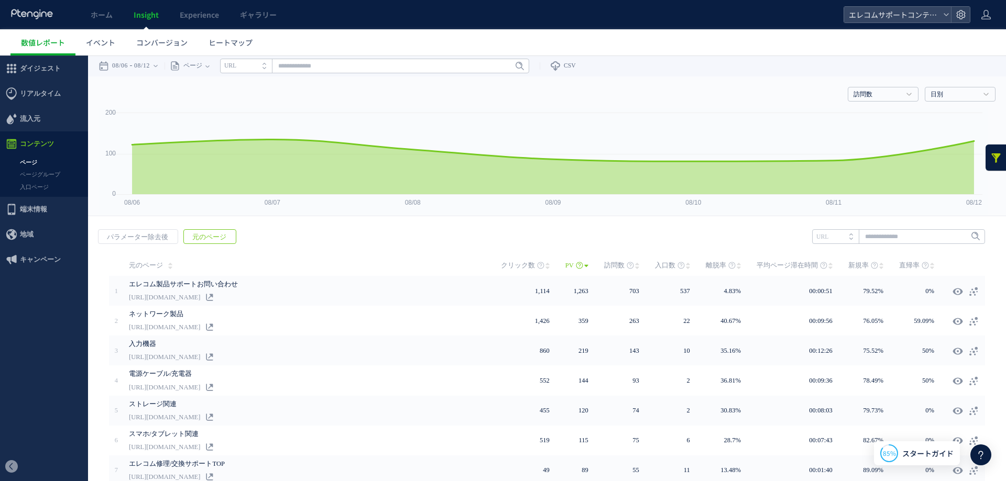
click at [989, 160] on link at bounding box center [995, 158] width 21 height 26
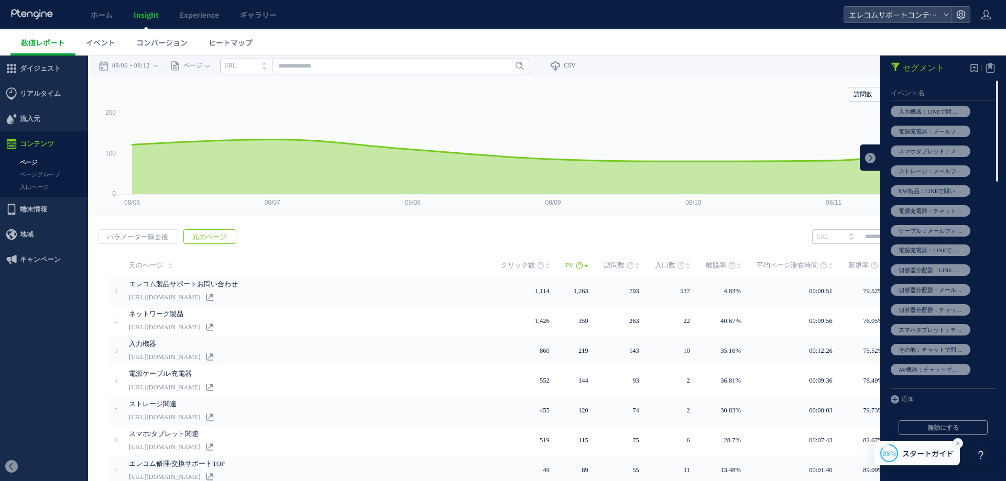
click at [959, 444] on icon at bounding box center [957, 443] width 8 height 8
click at [940, 446] on link "クリア" at bounding box center [943, 458] width 126 height 25
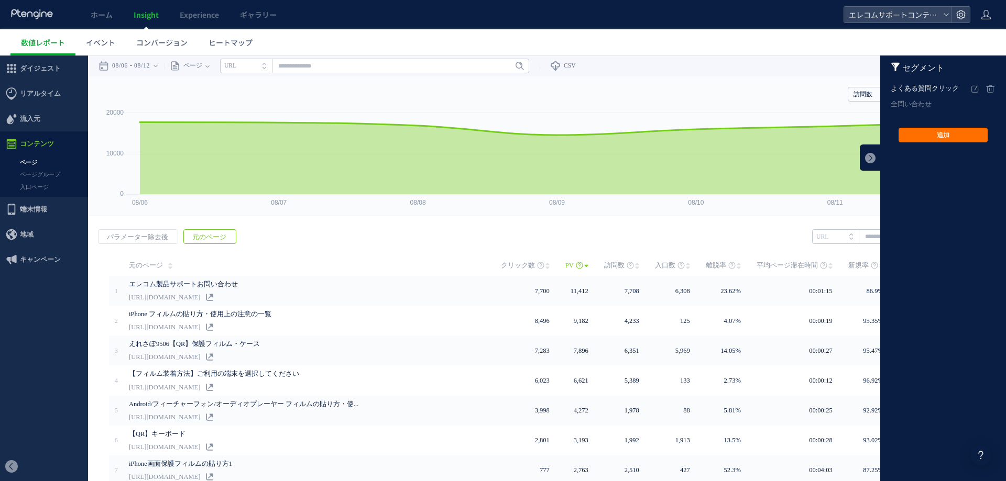
click at [903, 89] on em "よくある質問クリック" at bounding box center [931, 89] width 80 height 16
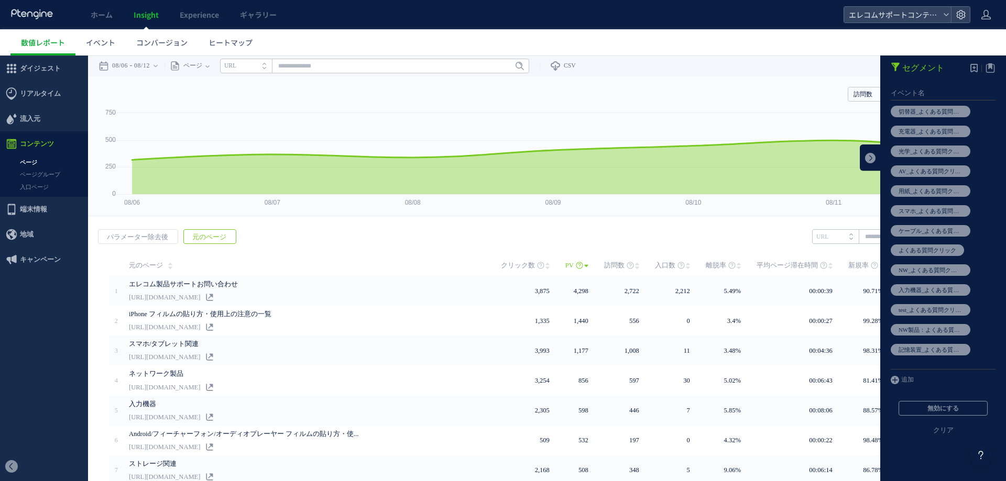
scroll to position [87, 0]
click at [863, 161] on link at bounding box center [870, 158] width 21 height 26
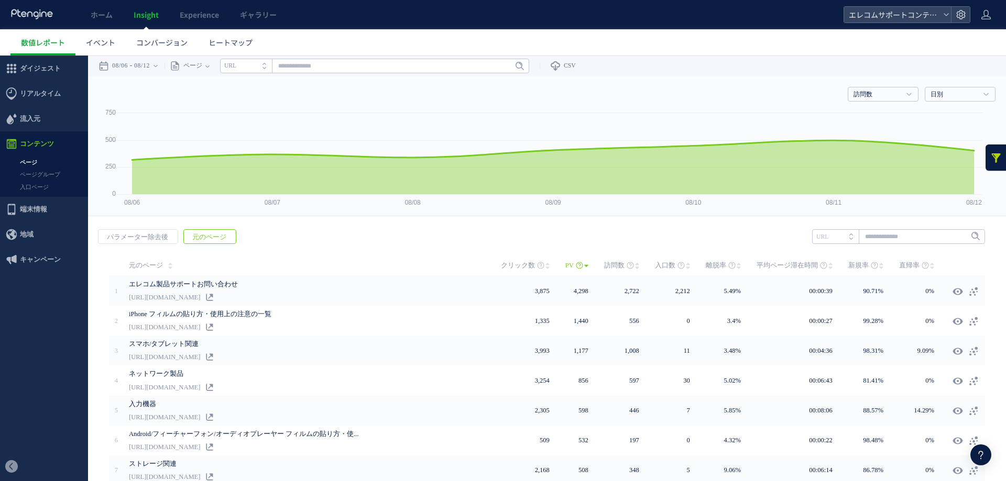
click at [988, 452] on div at bounding box center [980, 455] width 21 height 21
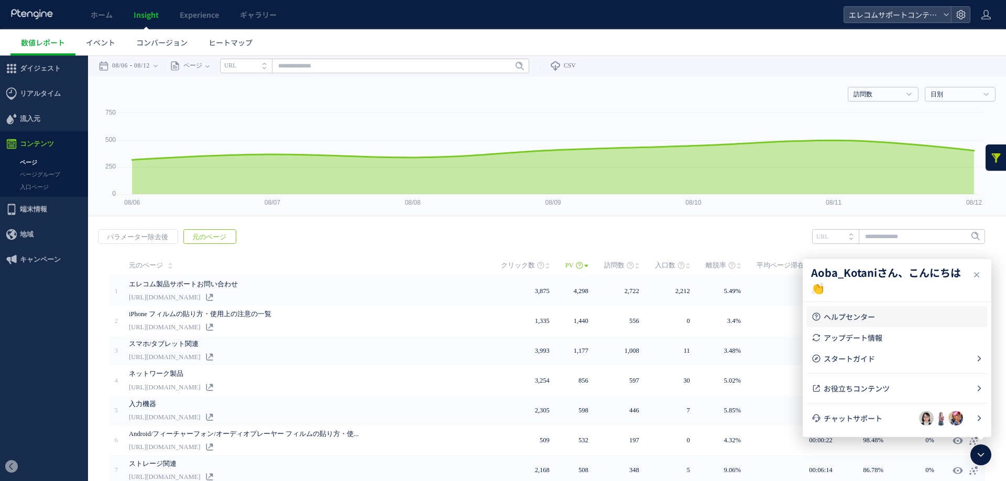
click at [859, 318] on span "ヘルプセンター" at bounding box center [902, 317] width 159 height 10
click at [975, 270] on icon at bounding box center [976, 275] width 13 height 13
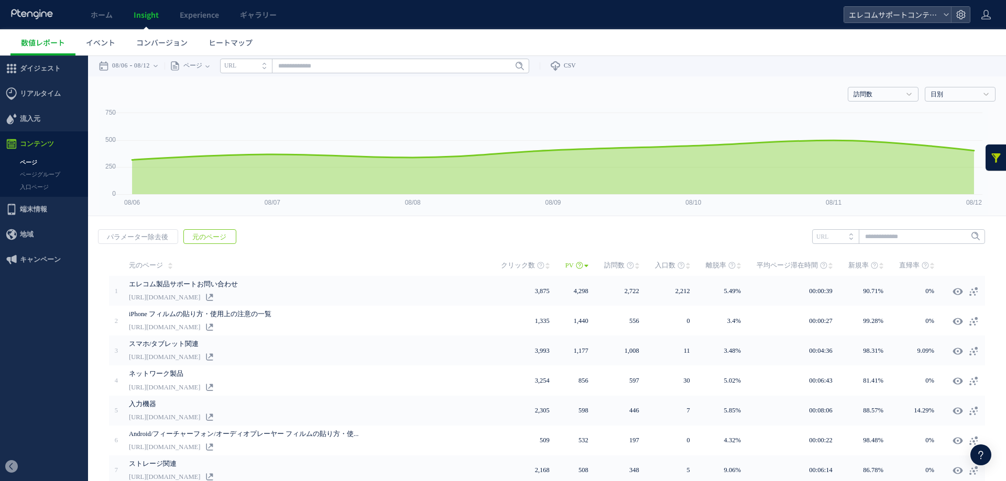
click at [612, 244] on div "戻る パラメーター除去後 元のページ ヒートマップを計測させるには、解析コードを実装してください。 実装 URL" at bounding box center [547, 421] width 918 height 404
click at [97, 38] on span "イベント" at bounding box center [100, 42] width 29 height 10
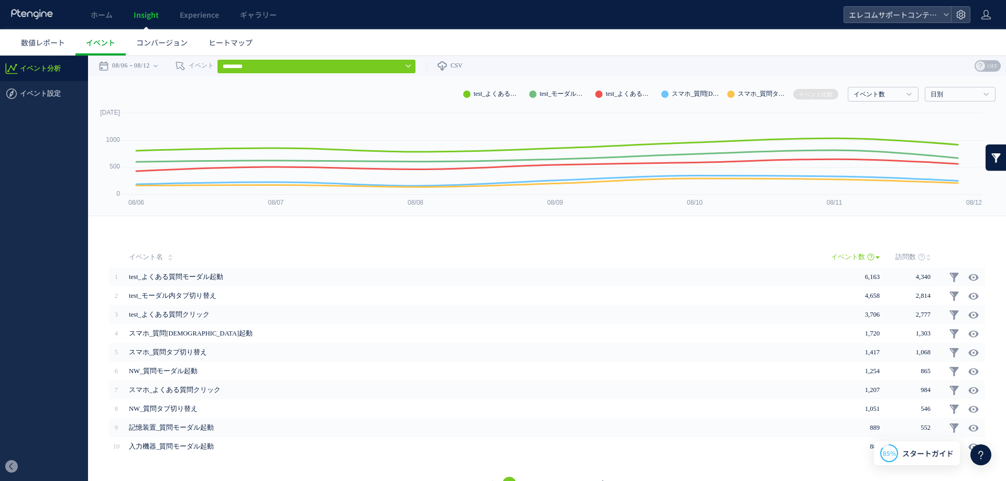
click at [342, 236] on div "戻る ヒートマップを計測させるには、解析コードを実装してください。 実装 URL タイトル名" at bounding box center [547, 360] width 918 height 288
click at [988, 158] on link at bounding box center [995, 158] width 21 height 26
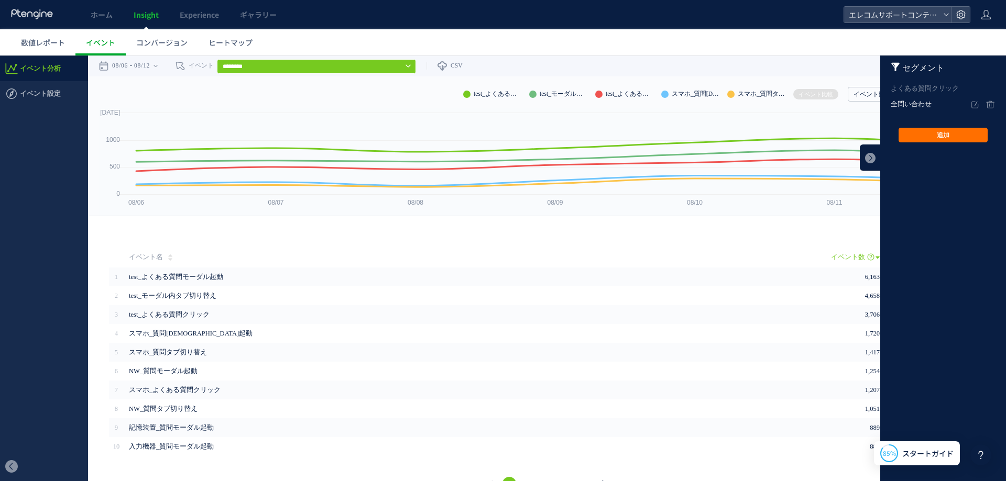
click at [905, 103] on em "全問い合わせ" at bounding box center [931, 104] width 80 height 16
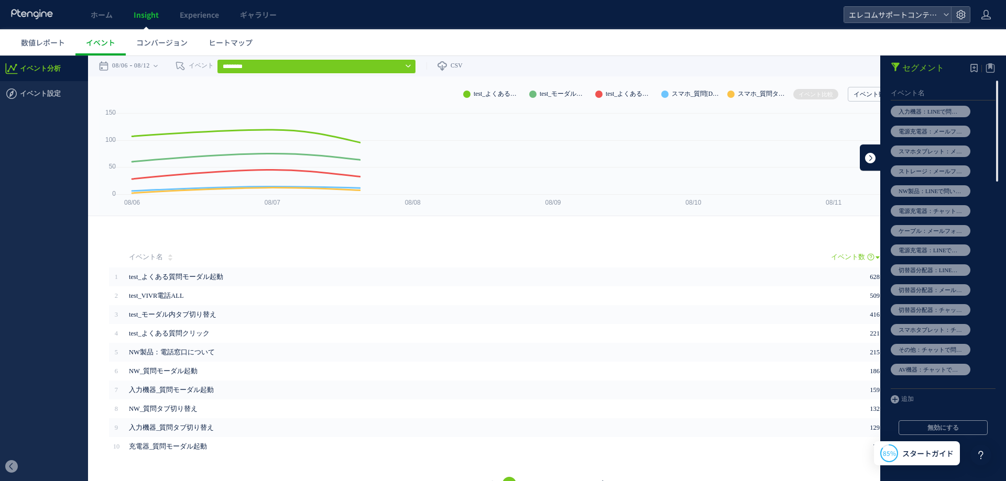
click at [862, 157] on link at bounding box center [870, 158] width 21 height 26
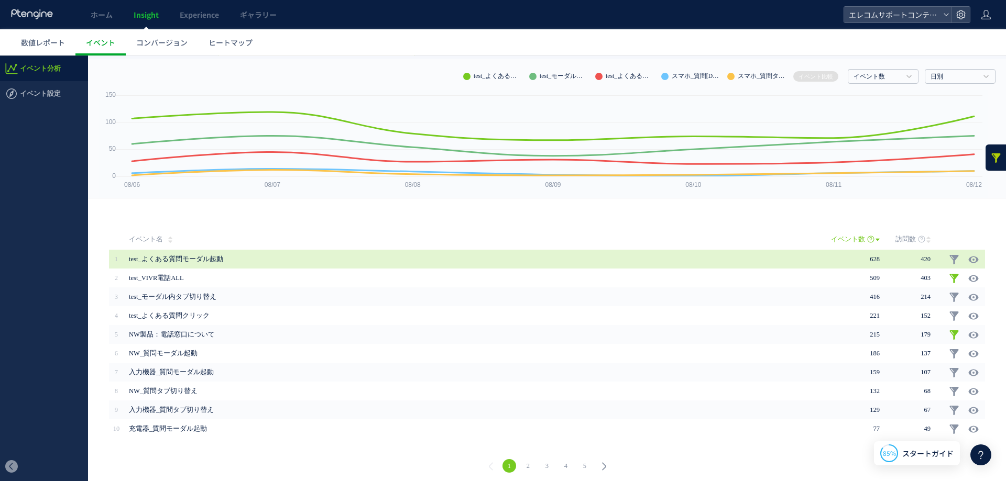
scroll to position [23, 0]
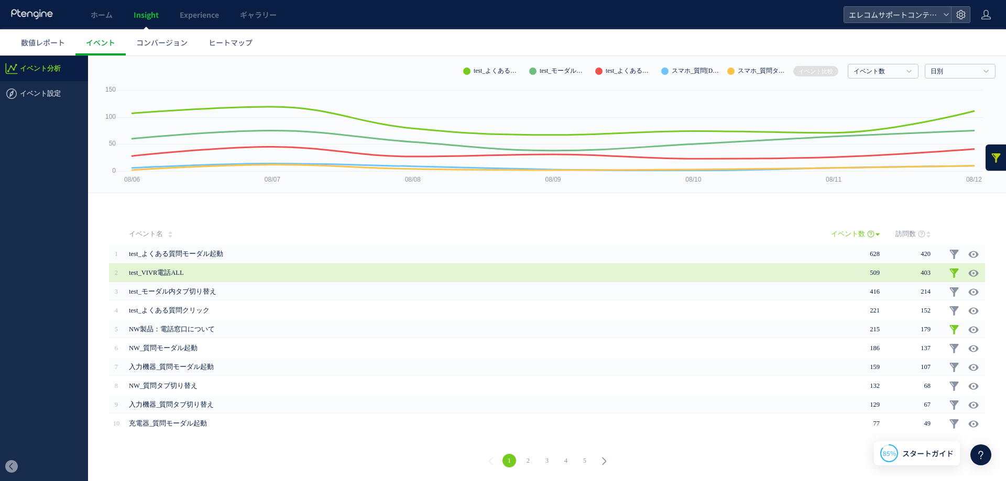
click at [934, 270] on td "403" at bounding box center [920, 272] width 51 height 19
click at [949, 271] on link at bounding box center [954, 273] width 10 height 10
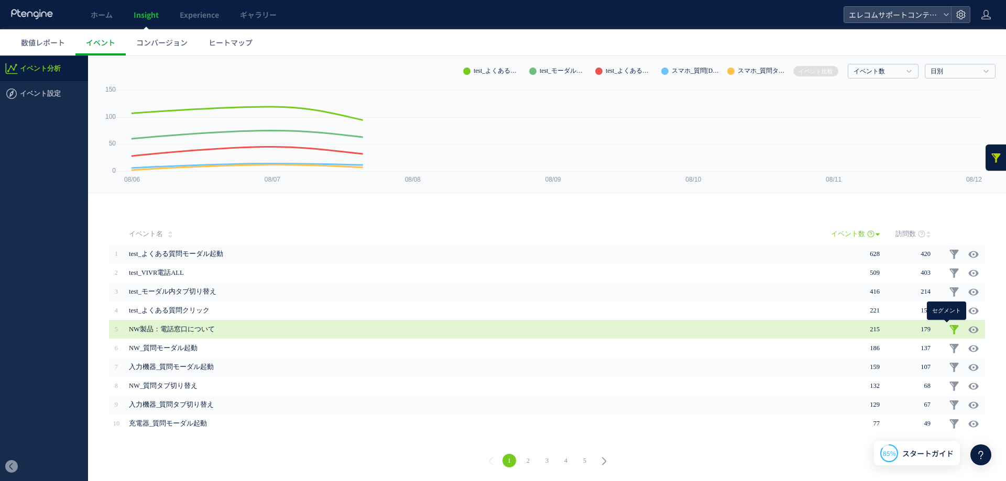
click at [949, 330] on link at bounding box center [954, 330] width 10 height 10
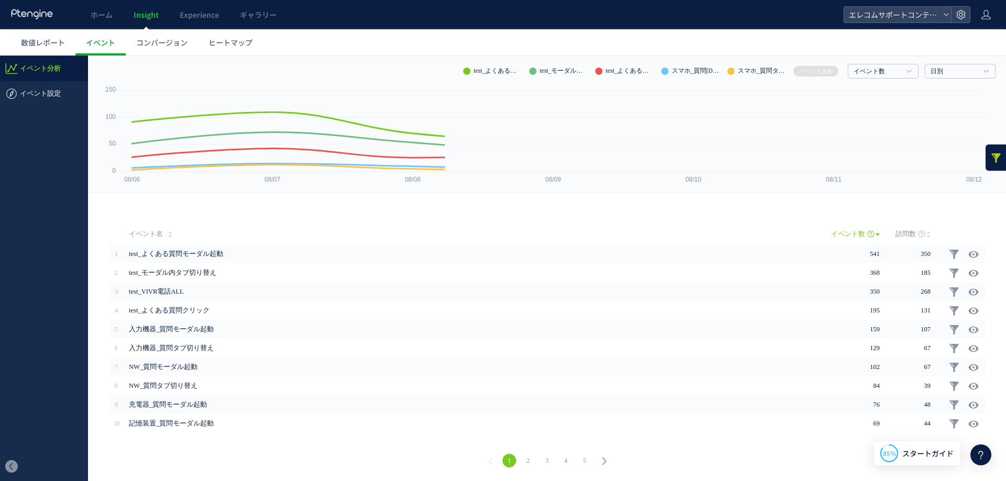
click at [889, 200] on div "戻る ヒートマップを計測させるには、解析コードを実装してください。 実装 URL タイトル名" at bounding box center [547, 337] width 918 height 288
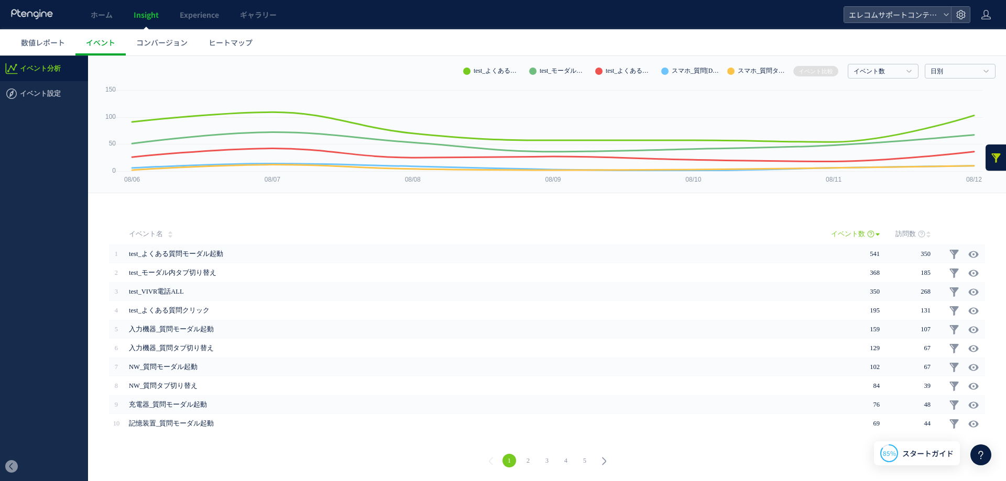
click at [985, 158] on link at bounding box center [995, 158] width 21 height 26
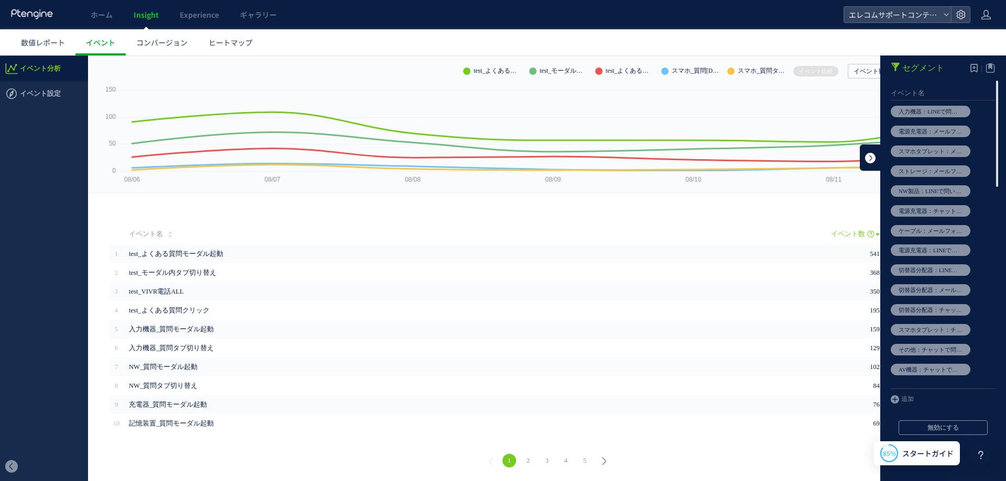
click at [861, 161] on link at bounding box center [870, 158] width 21 height 26
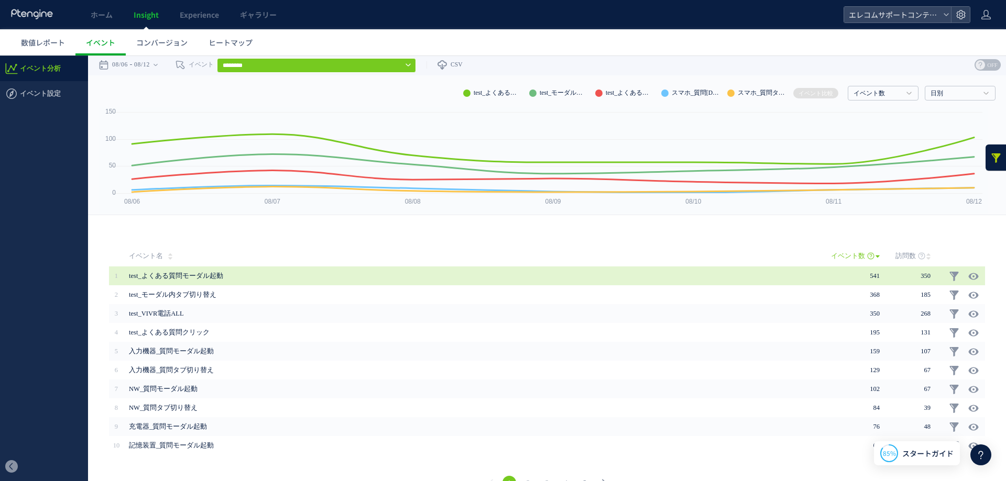
scroll to position [0, 0]
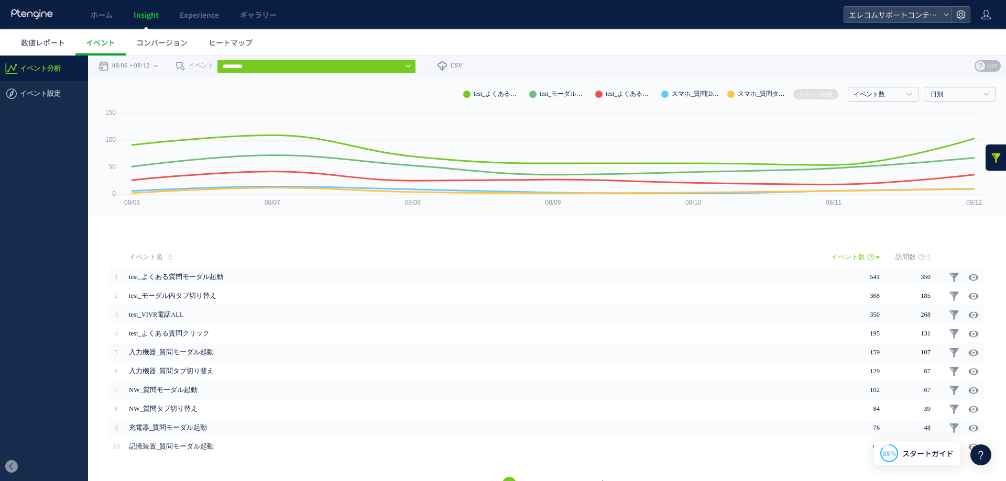
click at [438, 236] on div "戻る ヒートマップを計測させるには、解析コードを実装してください。 実装 URL タイトル名" at bounding box center [547, 360] width 918 height 288
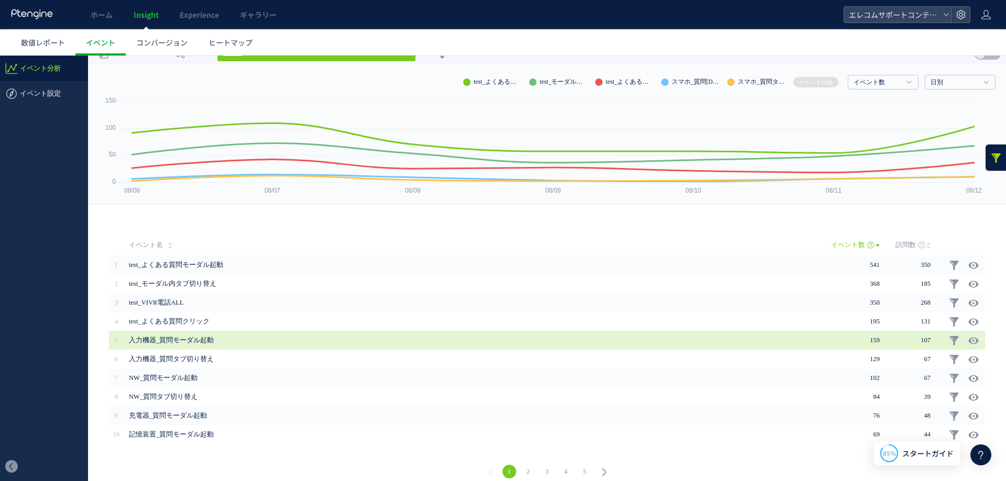
scroll to position [23, 0]
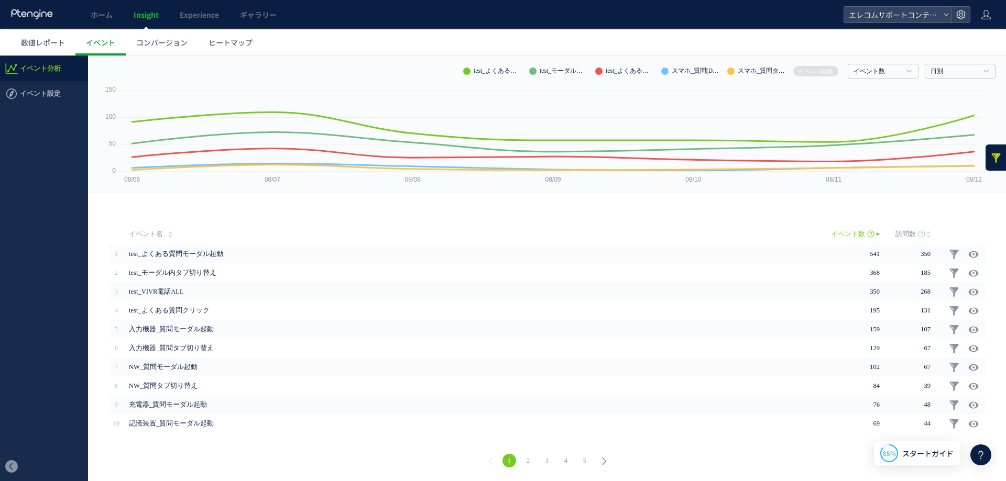
click at [542, 458] on link "3" at bounding box center [547, 461] width 14 height 14
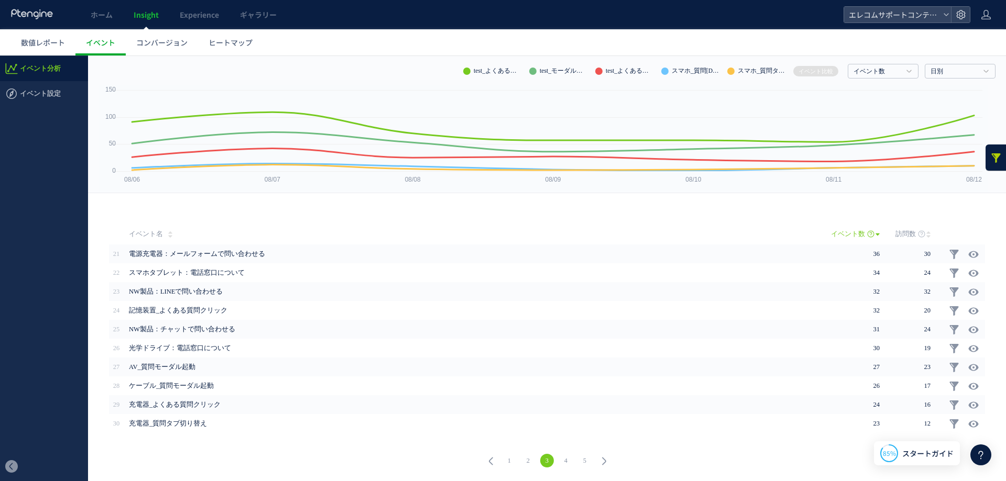
click at [488, 461] on icon at bounding box center [490, 461] width 15 height 15
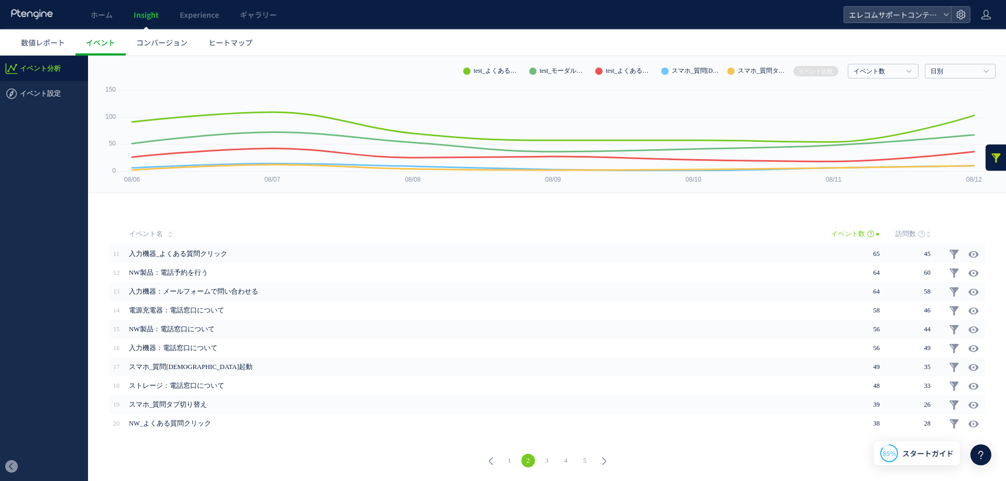
click at [985, 158] on link at bounding box center [995, 158] width 21 height 26
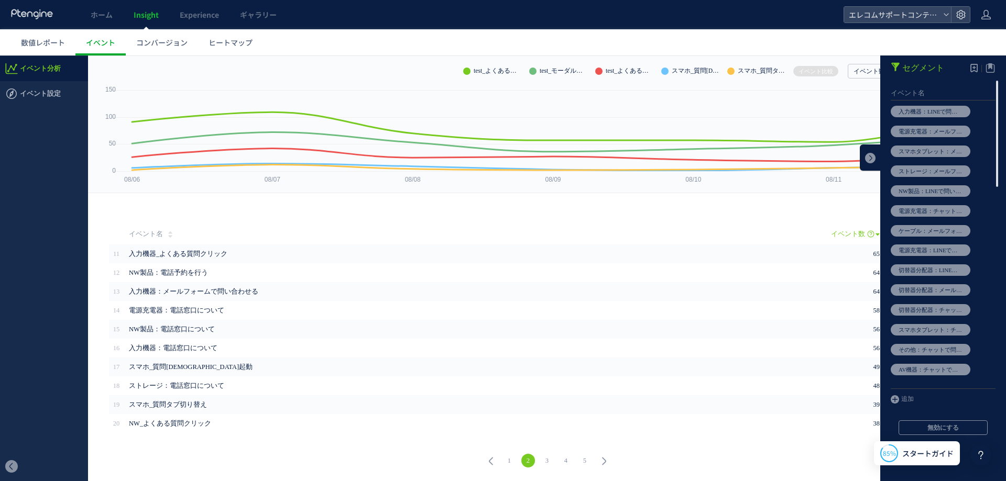
click at [831, 216] on div "戻る ヒートマップを計測させるには、解析コードを実装してください。 実装 URL タイトル名" at bounding box center [547, 337] width 918 height 288
click at [861, 150] on link at bounding box center [870, 158] width 21 height 26
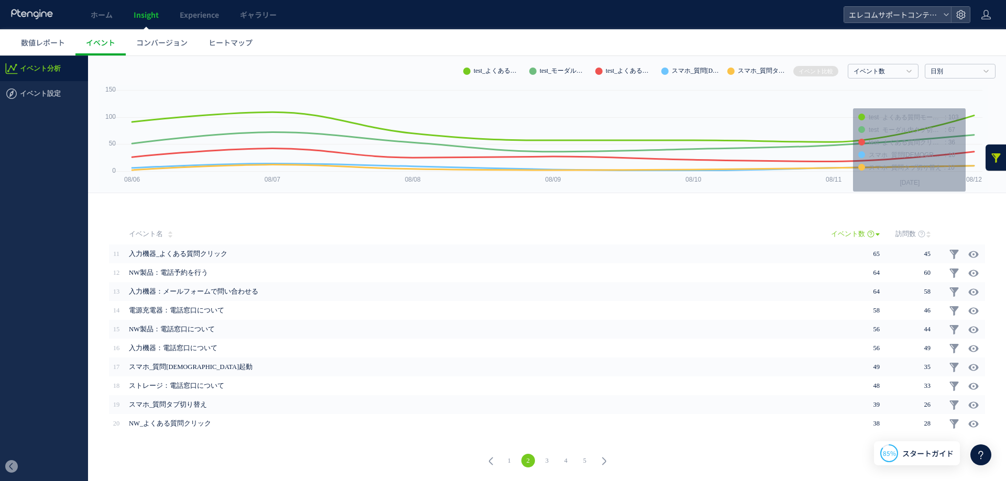
click at [987, 160] on link at bounding box center [995, 158] width 21 height 26
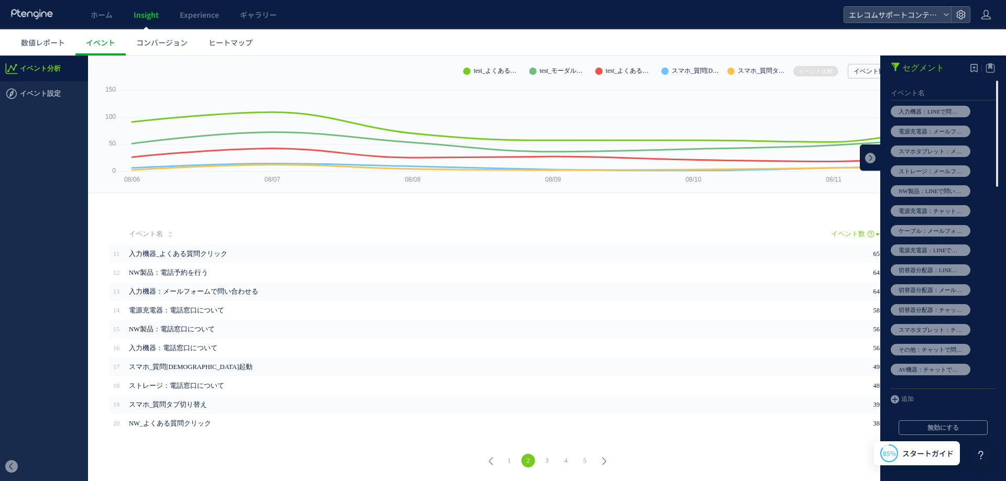
click at [955, 428] on button "無効にする" at bounding box center [942, 428] width 89 height 15
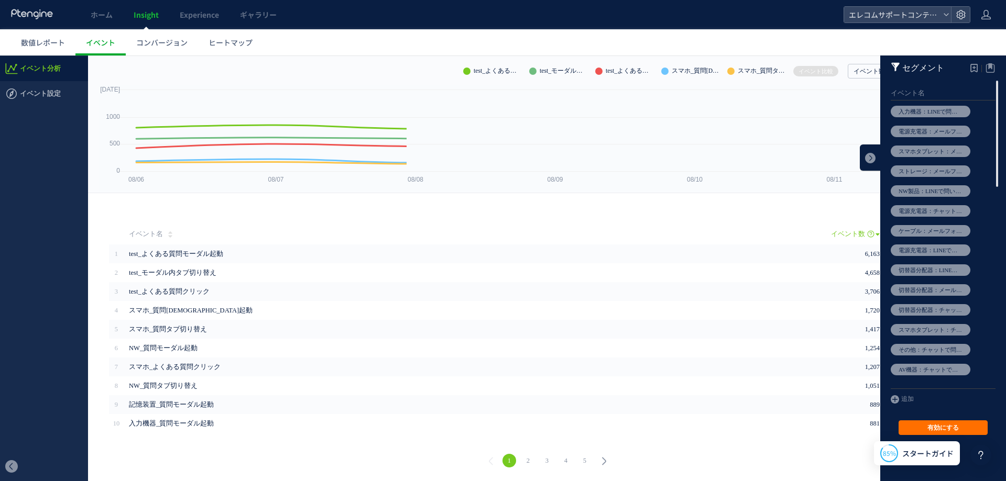
click at [770, 213] on div "戻る ヒートマップを計測させるには、解析コードを実装してください。 実装 URL タイトル名" at bounding box center [547, 337] width 918 height 288
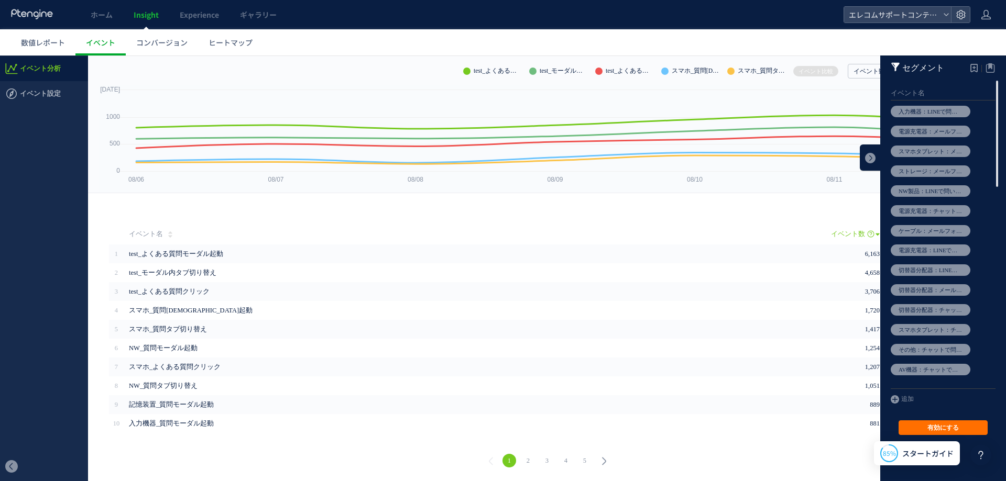
drag, startPoint x: 859, startPoint y: 153, endPoint x: 832, endPoint y: 181, distance: 38.2
click at [860, 153] on link at bounding box center [870, 158] width 21 height 26
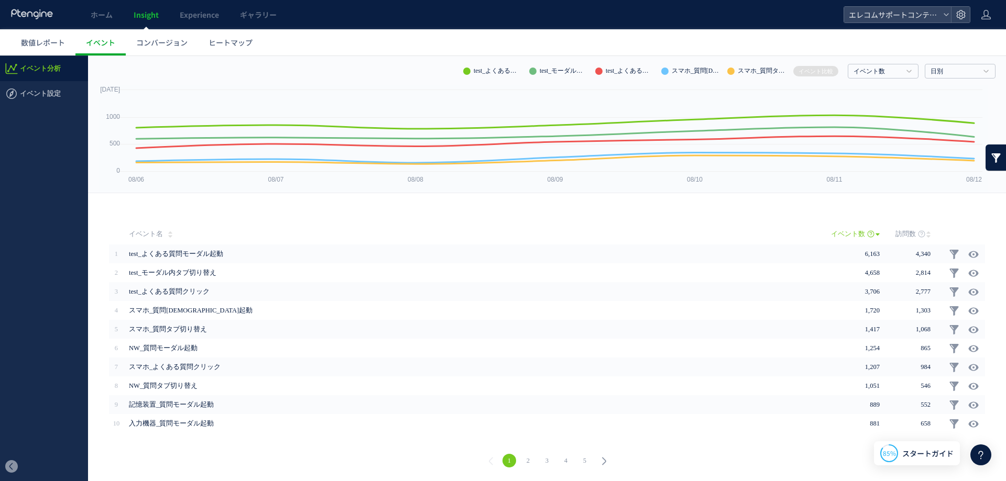
click at [578, 463] on link "5" at bounding box center [585, 461] width 14 height 14
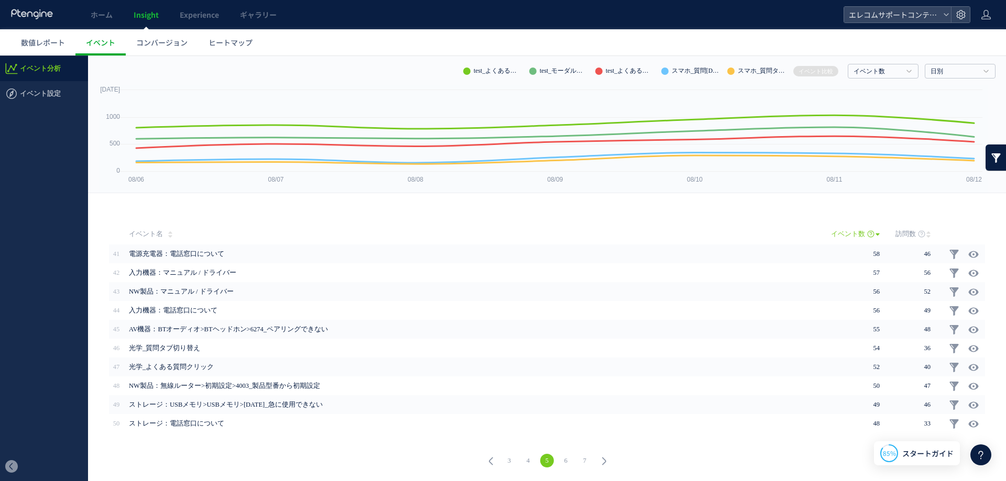
click at [489, 460] on icon at bounding box center [490, 461] width 15 height 15
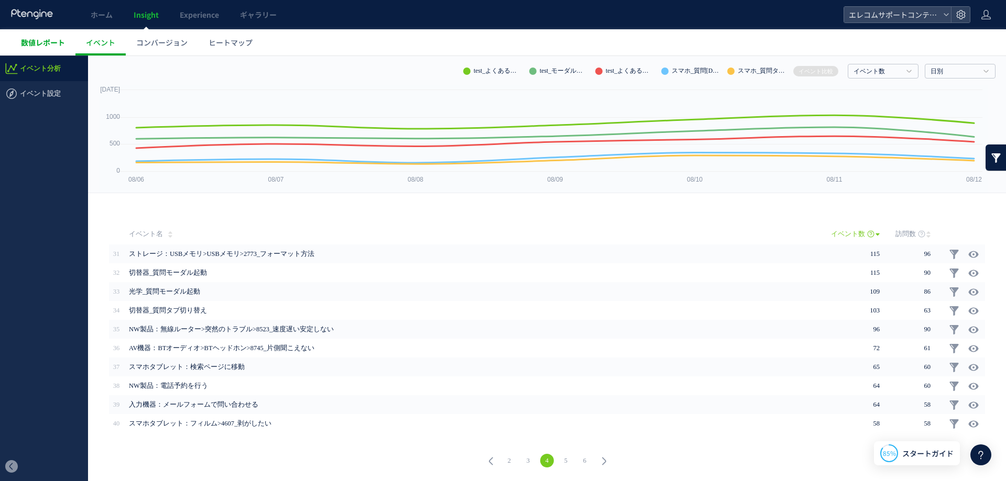
click at [27, 41] on span "数値レポート" at bounding box center [43, 42] width 44 height 10
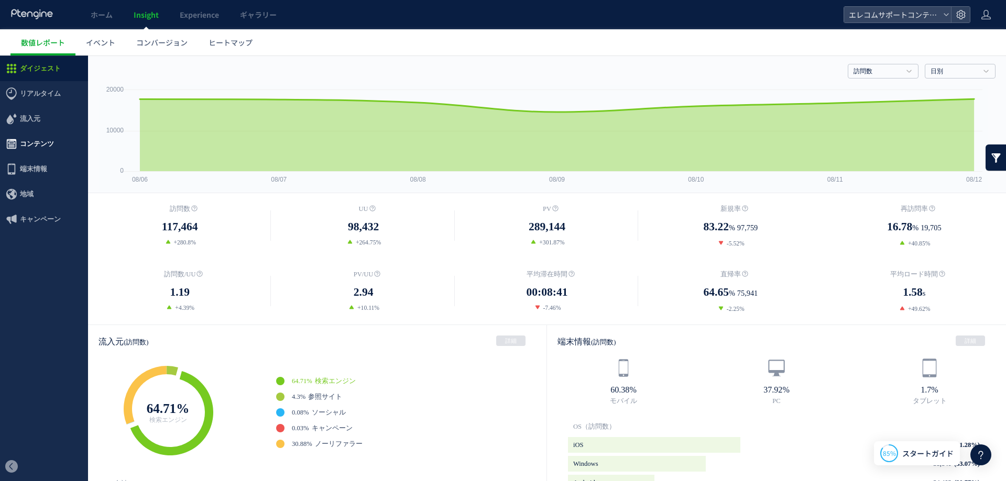
click at [39, 146] on span "コンテンツ" at bounding box center [37, 143] width 34 height 25
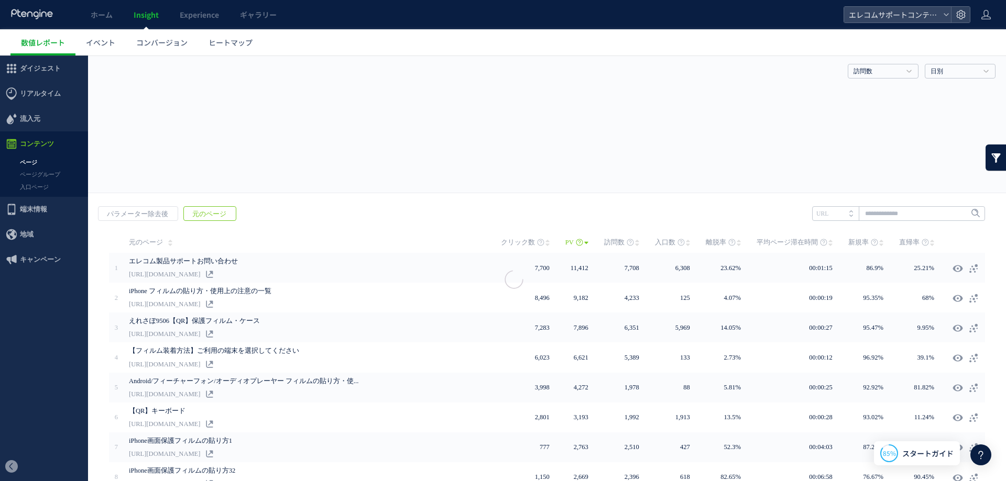
click at [0, 0] on div at bounding box center [0, 0] width 0 height 0
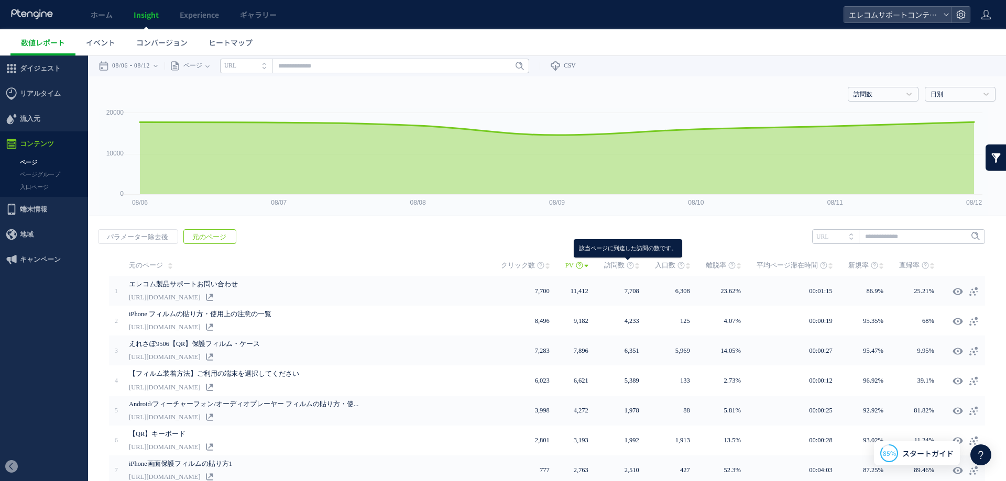
click at [627, 266] on icon at bounding box center [630, 265] width 7 height 7
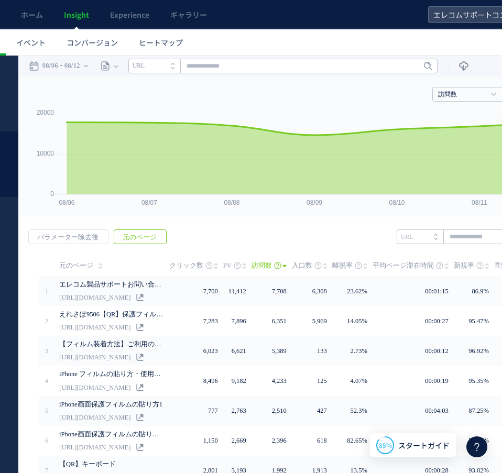
scroll to position [0, 73]
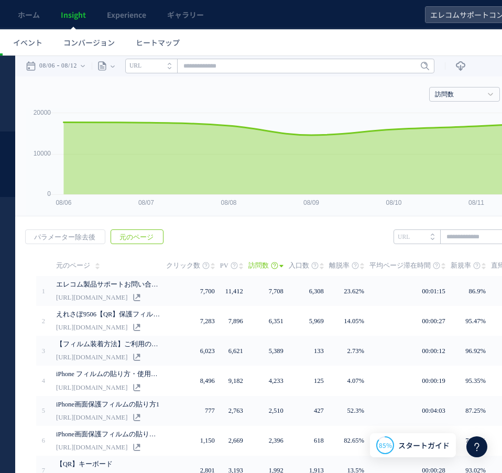
drag, startPoint x: 370, startPoint y: 480, endPoint x: 478, endPoint y: 409, distance: 129.3
click at [53, 61] on time "08/06" at bounding box center [47, 66] width 16 height 21
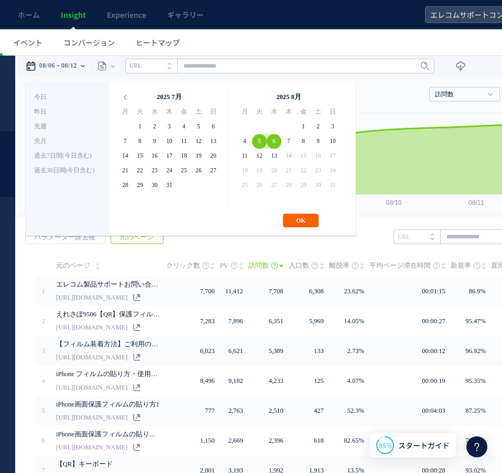
click at [299, 221] on button "OK" at bounding box center [301, 221] width 36 height 14
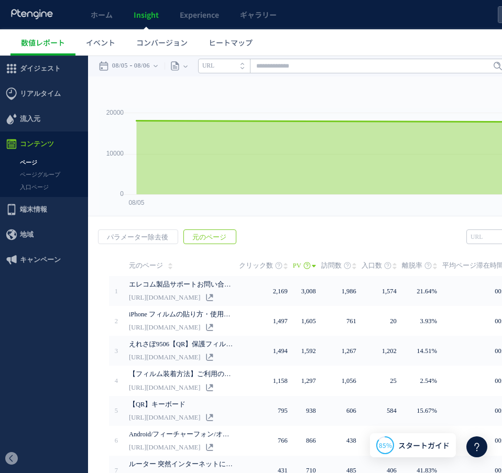
scroll to position [0, 2]
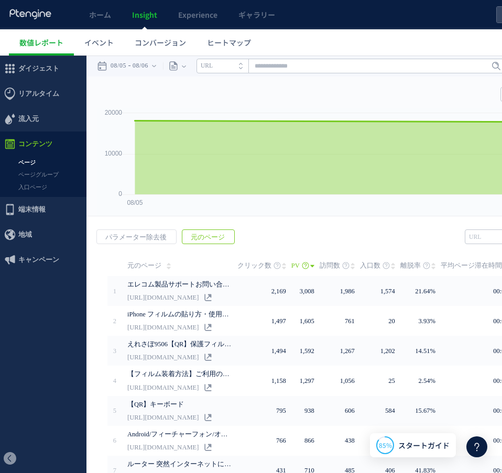
drag, startPoint x: 320, startPoint y: 81, endPoint x: 339, endPoint y: 80, distance: 19.9
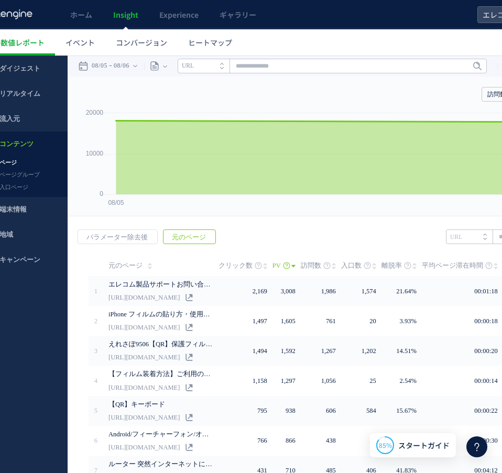
scroll to position [0, 158]
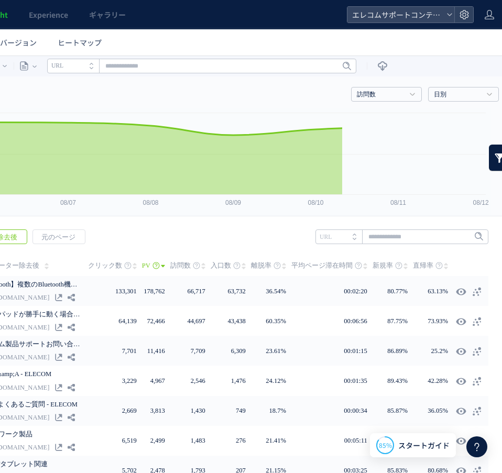
scroll to position [0, 158]
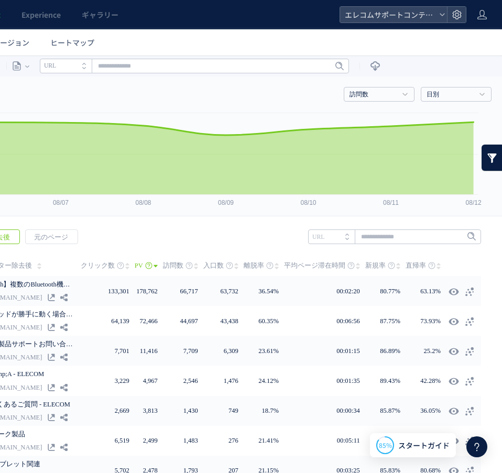
click at [184, 40] on ul "数値レポート イベント コンバージョン ヒートマップ" at bounding box center [177, 42] width 650 height 26
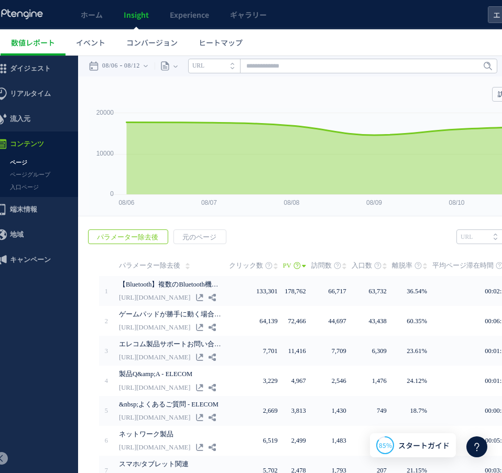
scroll to position [0, 0]
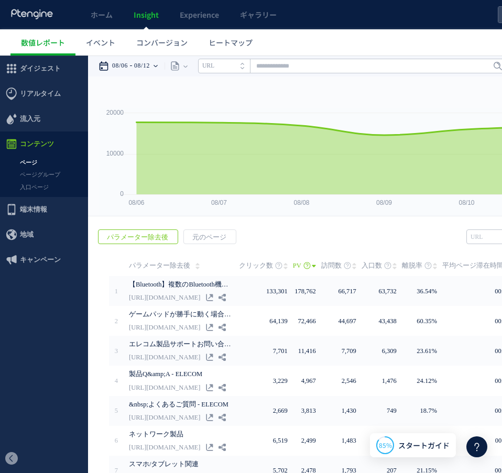
click at [146, 74] on time "08/12" at bounding box center [142, 66] width 16 height 21
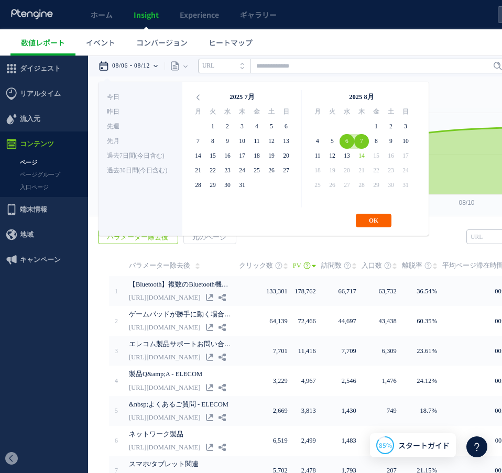
click at [380, 222] on button "OK" at bounding box center [374, 221] width 36 height 14
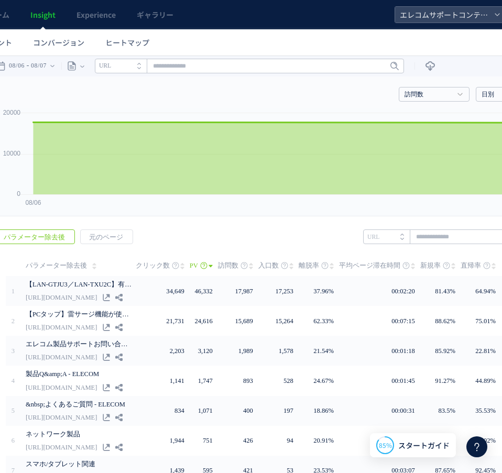
scroll to position [0, 158]
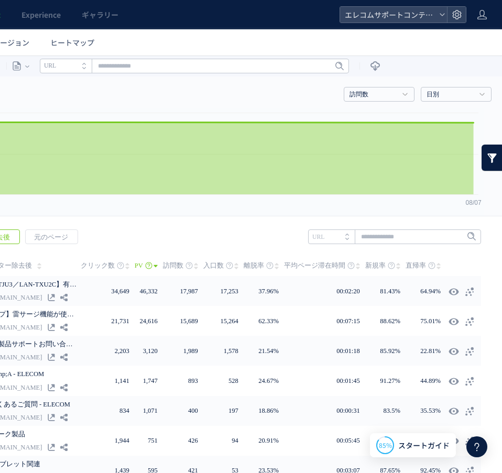
drag, startPoint x: 300, startPoint y: 478, endPoint x: 627, endPoint y: 402, distance: 335.1
click at [59, 243] on span "元のページ" at bounding box center [51, 237] width 51 height 15
